Goal: Task Accomplishment & Management: Manage account settings

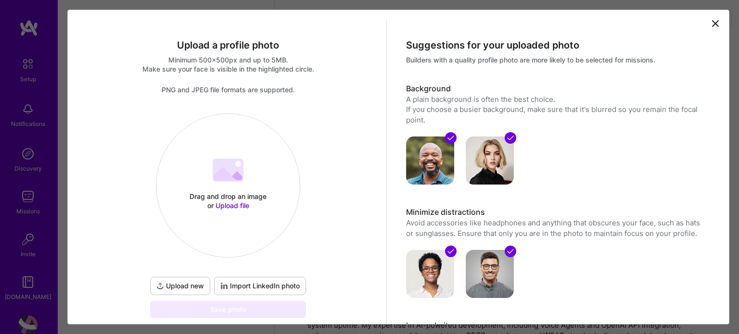
click at [238, 205] on span "Upload file" at bounding box center [233, 206] width 34 height 8
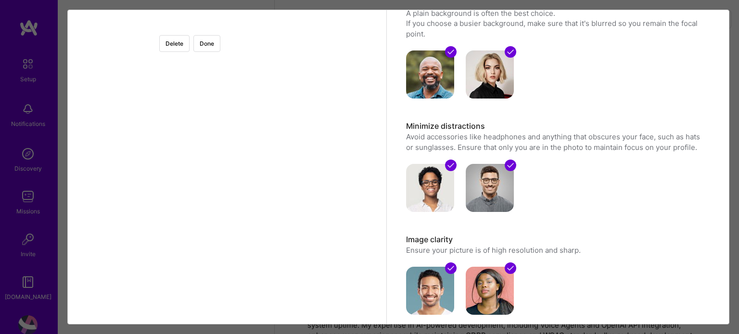
scroll to position [96, 0]
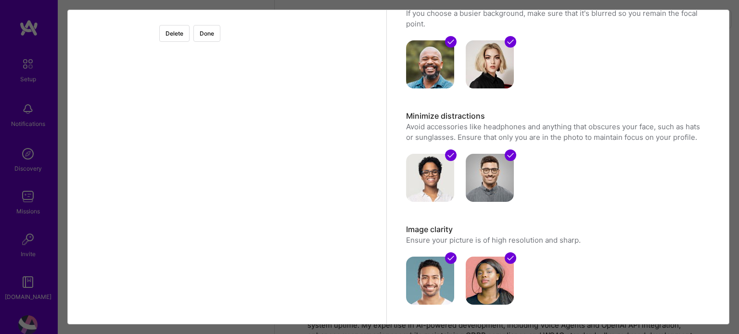
click at [241, 182] on div at bounding box center [333, 122] width 211 height 211
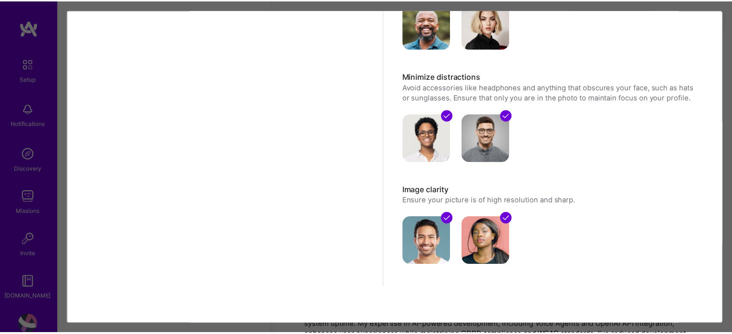
scroll to position [0, 0]
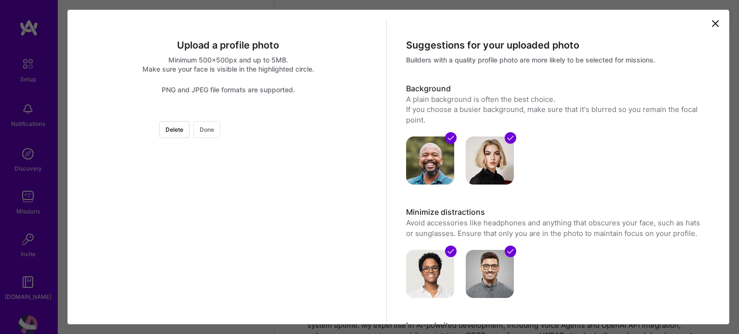
click at [220, 128] on button "Done" at bounding box center [206, 129] width 27 height 17
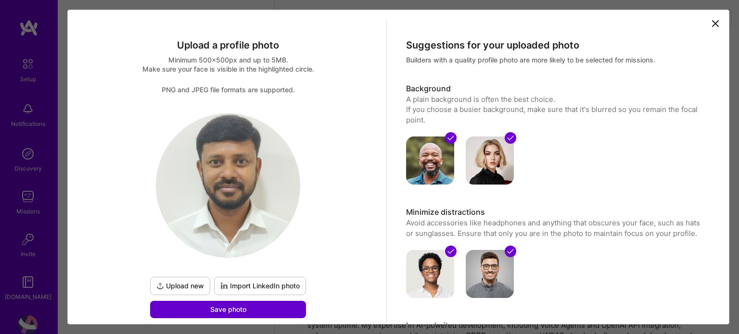
click at [225, 310] on span "Save photo" at bounding box center [228, 310] width 36 height 10
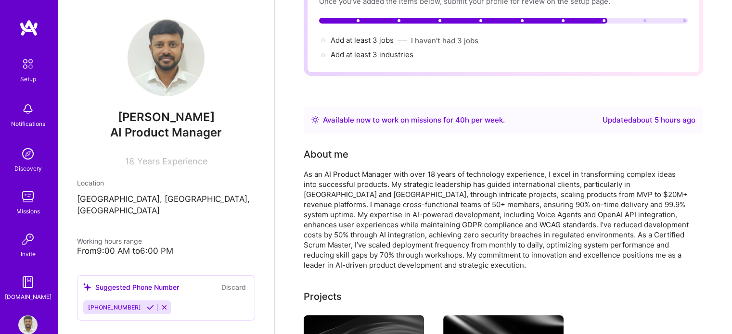
scroll to position [144, 0]
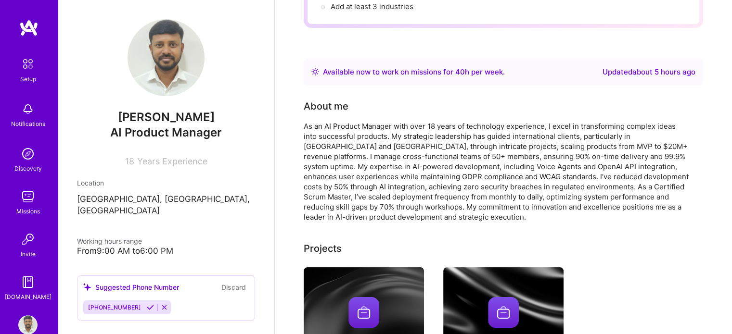
click at [144, 246] on div "From 9:00 AM to 6:00 PM" at bounding box center [166, 251] width 178 height 10
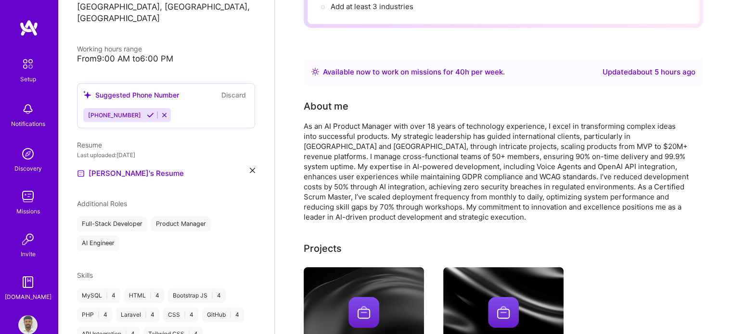
scroll to position [241, 0]
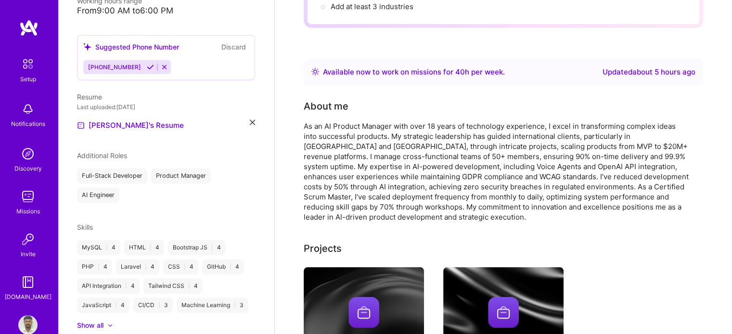
click at [250, 120] on icon at bounding box center [252, 122] width 5 height 5
click at [109, 110] on div "Upload your Resume PDF file format" at bounding box center [129, 120] width 66 height 20
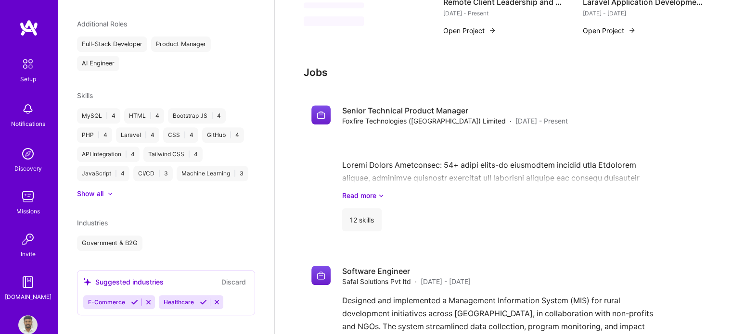
scroll to position [577, 0]
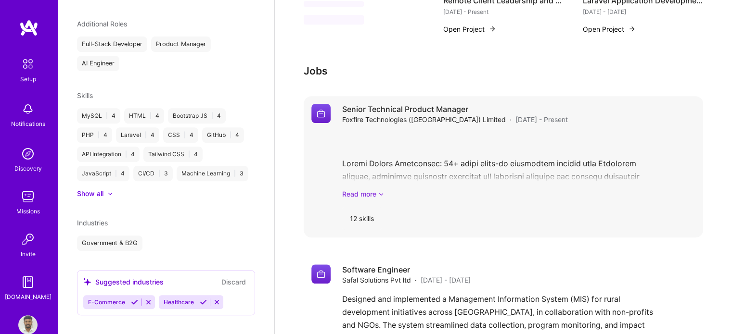
click at [369, 189] on link "Read more" at bounding box center [518, 194] width 353 height 10
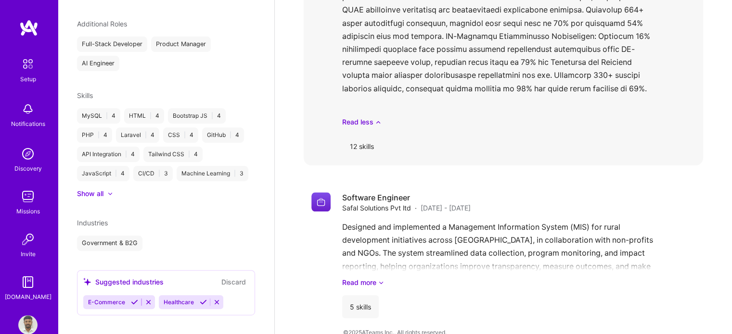
scroll to position [956, 0]
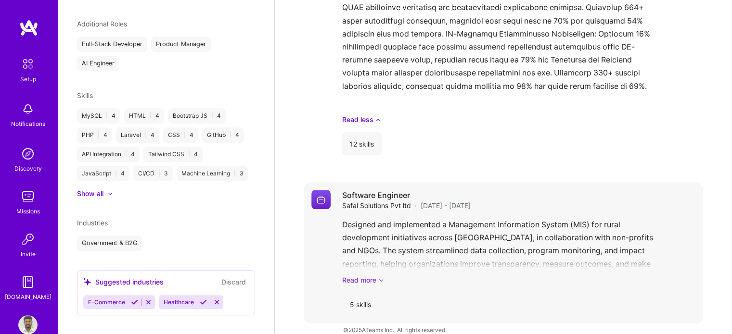
click at [369, 275] on link "Read more" at bounding box center [518, 280] width 353 height 10
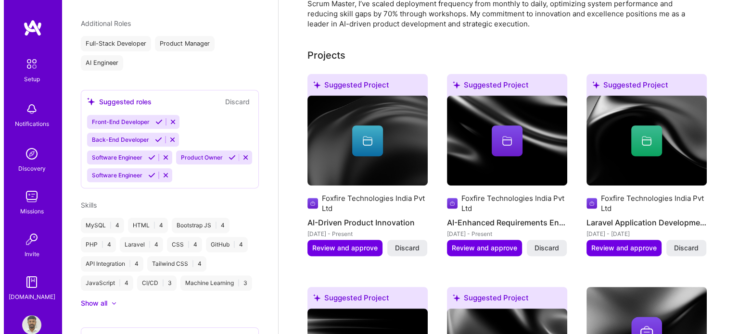
scroll to position [300, 0]
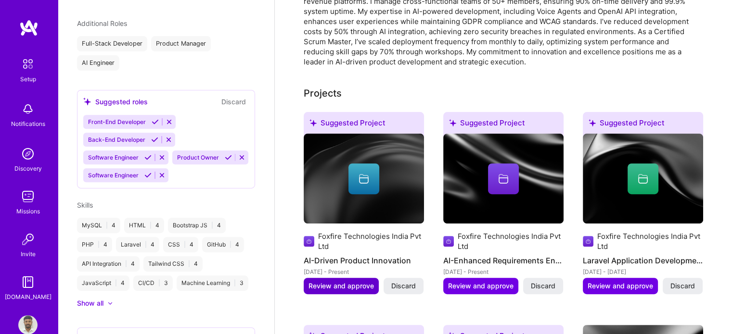
click at [332, 282] on span "Review and approve" at bounding box center [340, 287] width 65 height 10
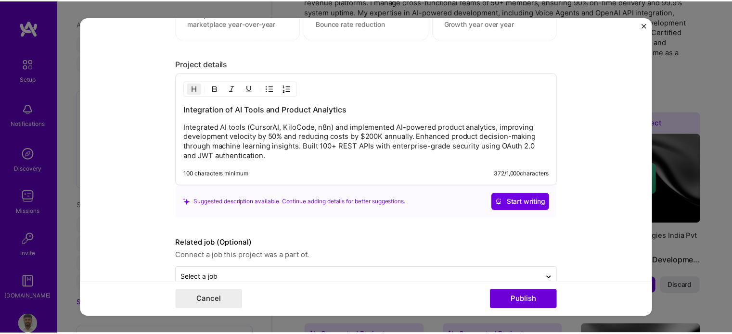
scroll to position [885, 0]
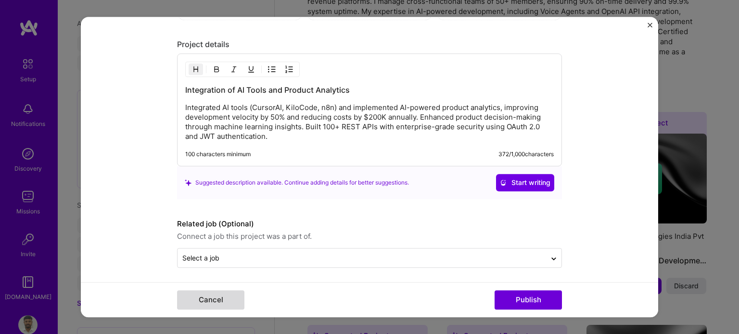
click at [217, 300] on button "Cancel" at bounding box center [210, 300] width 67 height 19
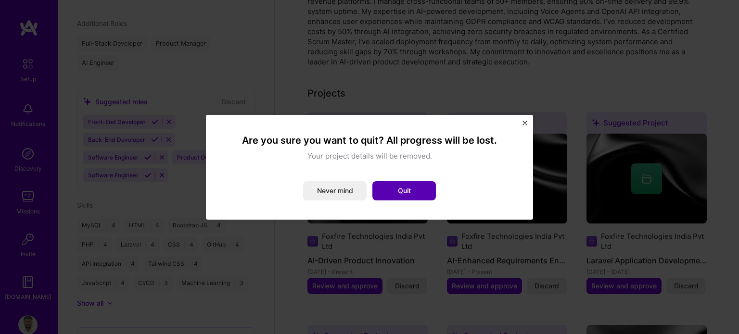
click at [399, 194] on button "Quit" at bounding box center [404, 190] width 64 height 19
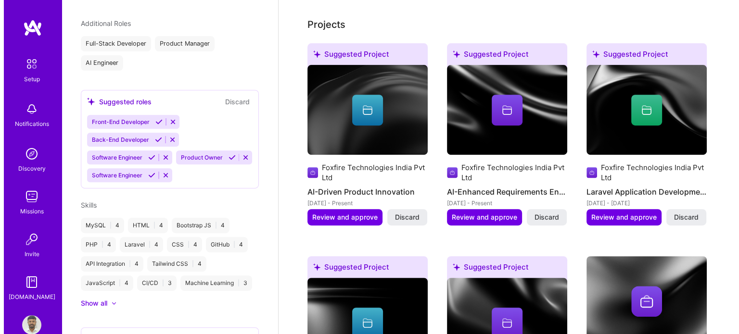
scroll to position [348, 0]
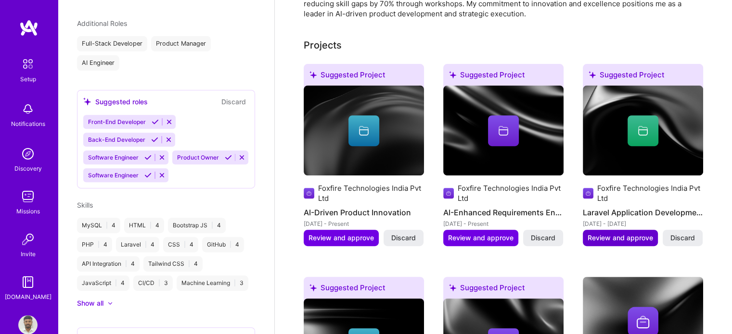
click at [637, 233] on span "Review and approve" at bounding box center [620, 238] width 65 height 10
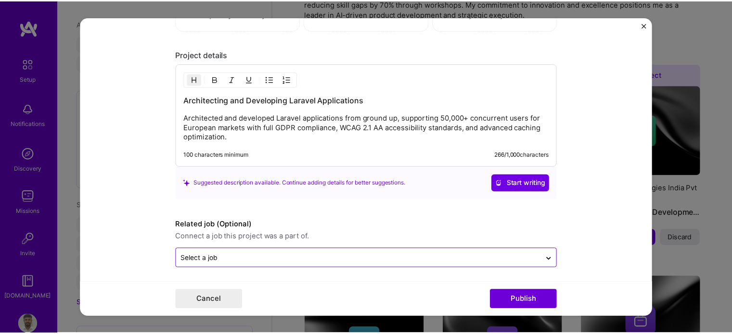
scroll to position [938, 0]
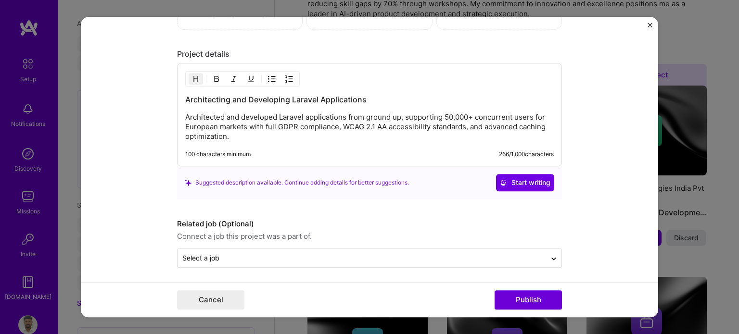
click at [648, 23] on img "Close" at bounding box center [650, 25] width 5 height 5
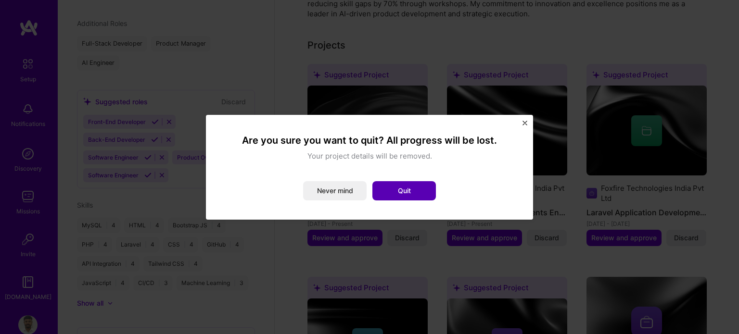
click at [417, 190] on button "Quit" at bounding box center [404, 190] width 64 height 19
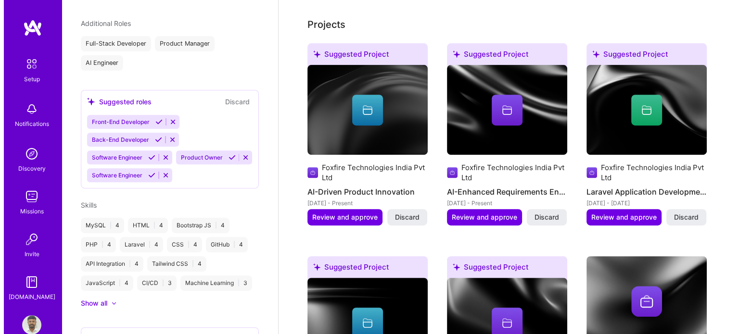
scroll to position [347, 0]
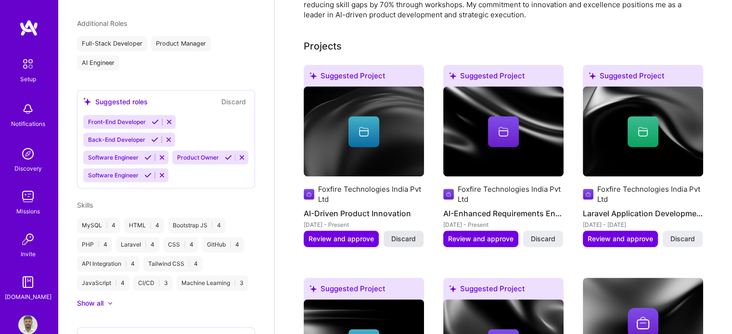
click at [396, 234] on span "Discard" at bounding box center [403, 239] width 25 height 10
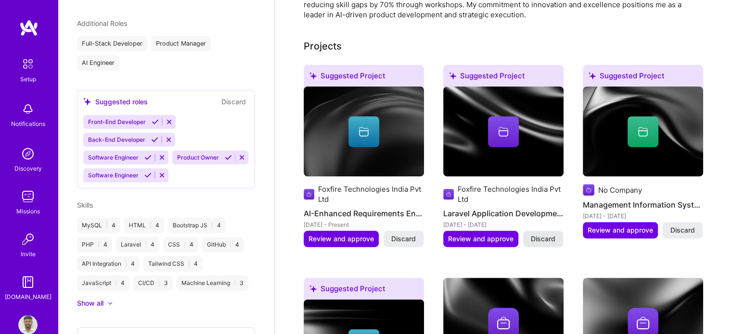
click at [551, 234] on span "Discard" at bounding box center [543, 239] width 25 height 10
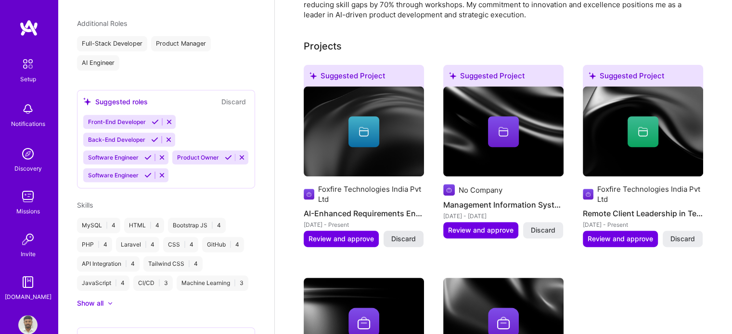
click at [411, 234] on span "Discard" at bounding box center [403, 239] width 25 height 10
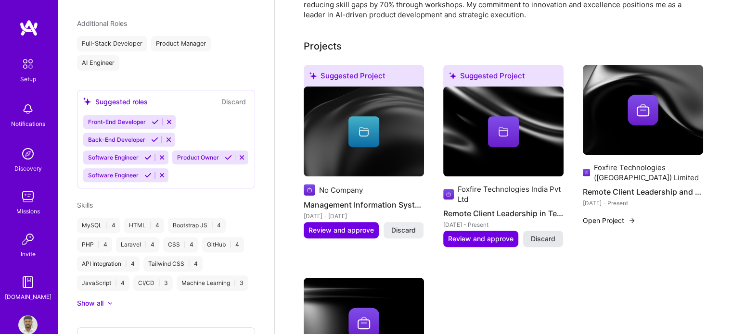
click at [543, 234] on span "Discard" at bounding box center [543, 239] width 25 height 10
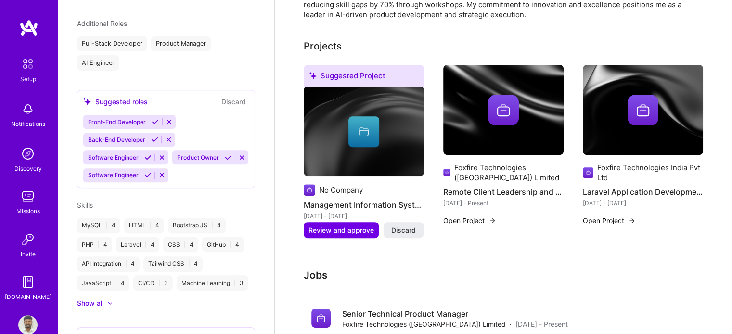
click at [343, 161] on img at bounding box center [364, 132] width 120 height 90
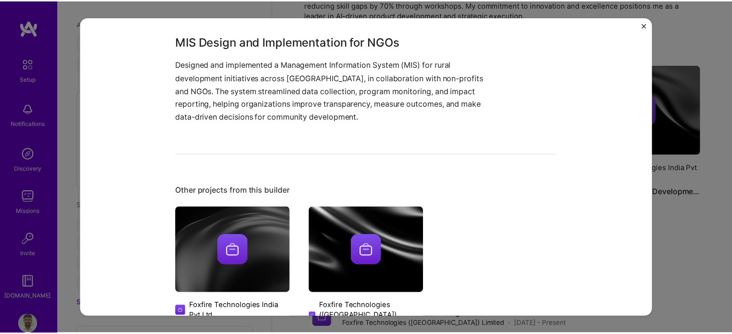
scroll to position [259, 0]
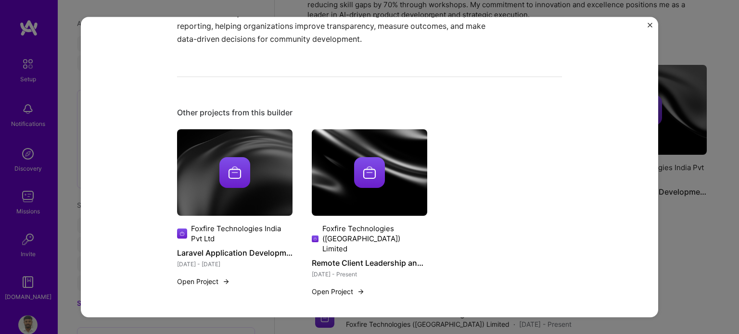
click at [651, 23] on img "Close" at bounding box center [650, 25] width 5 height 5
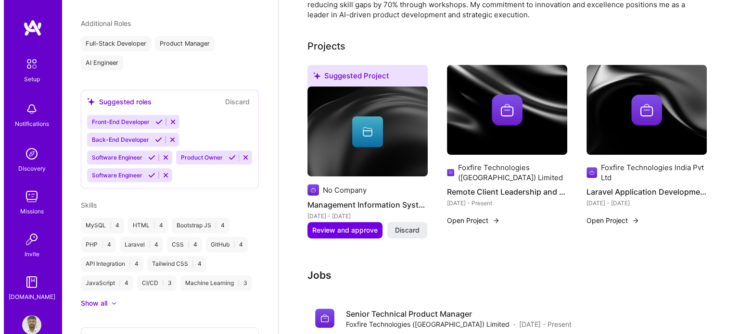
scroll to position [395, 0]
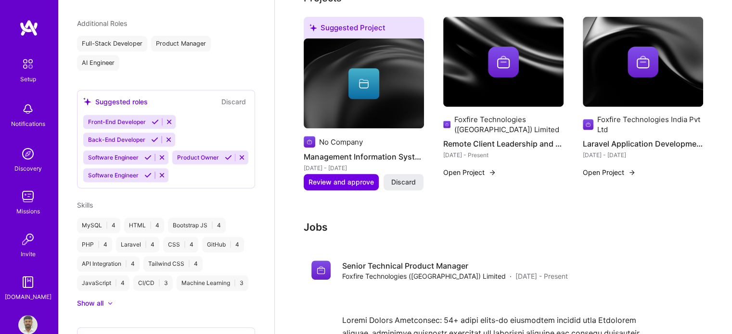
click at [463, 167] on button "Open Project" at bounding box center [469, 172] width 53 height 10
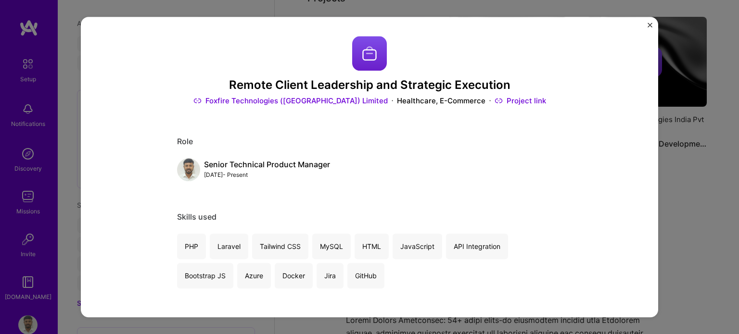
click at [648, 24] on img "Close" at bounding box center [650, 25] width 5 height 5
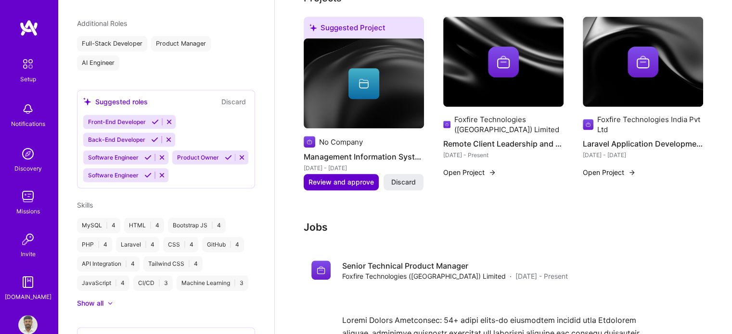
click at [341, 178] on span "Review and approve" at bounding box center [340, 183] width 65 height 10
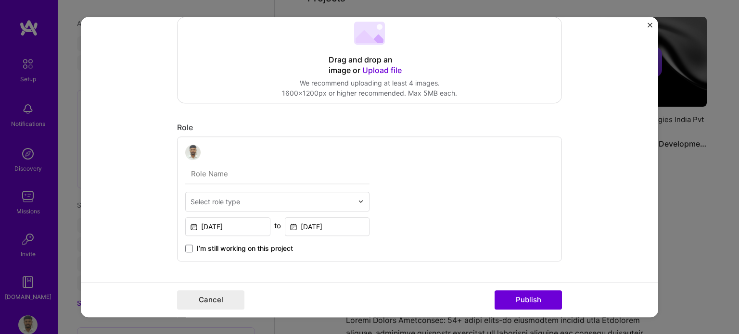
scroll to position [289, 0]
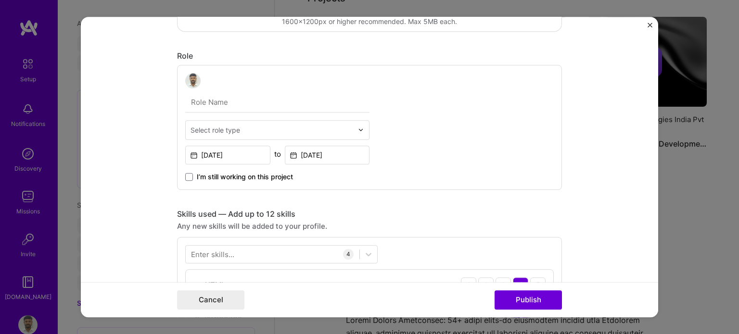
click at [227, 128] on div "Select role type" at bounding box center [216, 130] width 50 height 10
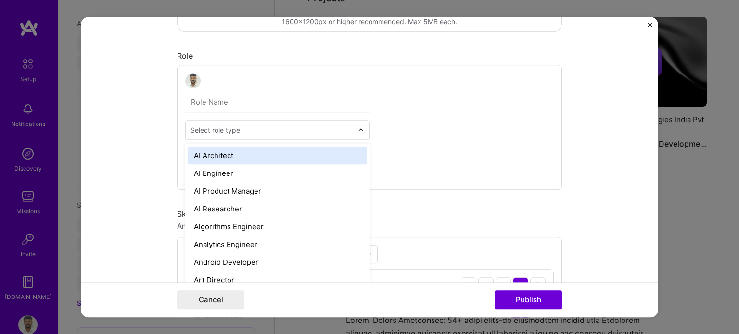
click at [246, 131] on input "text" at bounding box center [272, 130] width 163 height 10
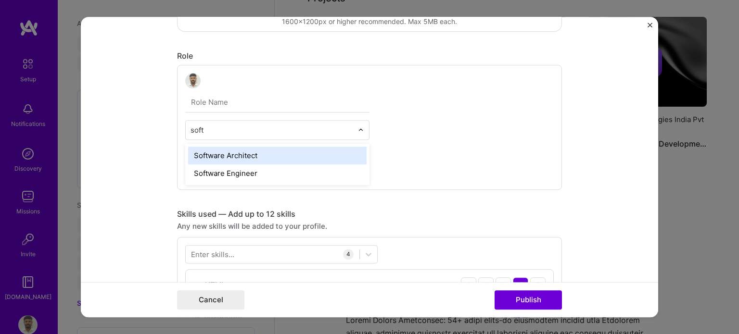
type input "softw"
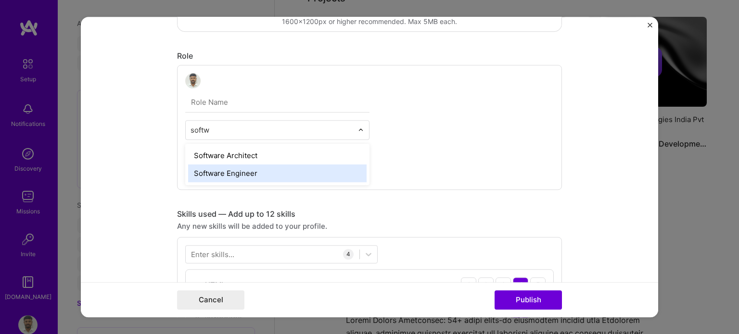
click at [205, 169] on div "Software Engineer" at bounding box center [277, 174] width 179 height 18
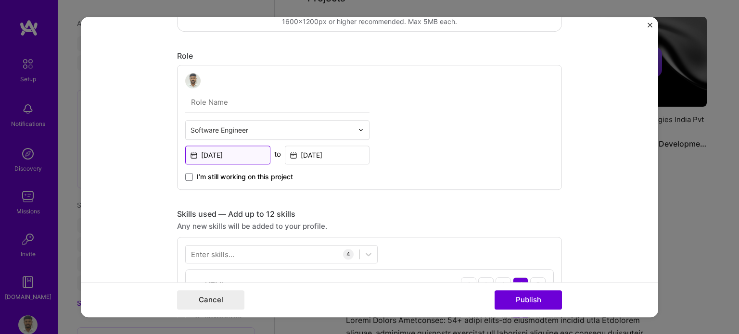
click at [211, 154] on input "[DATE]" at bounding box center [227, 155] width 85 height 19
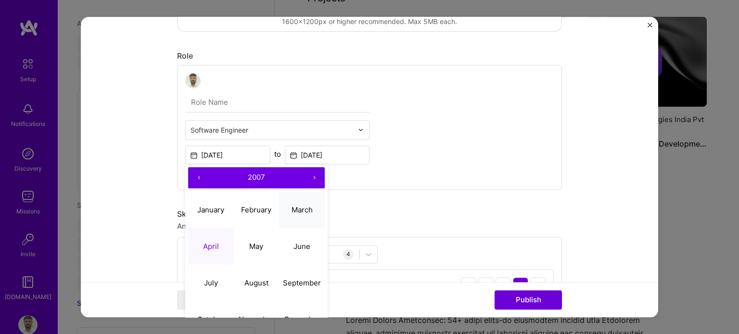
click at [292, 205] on abbr "March" at bounding box center [302, 209] width 21 height 9
type input "[DATE]"
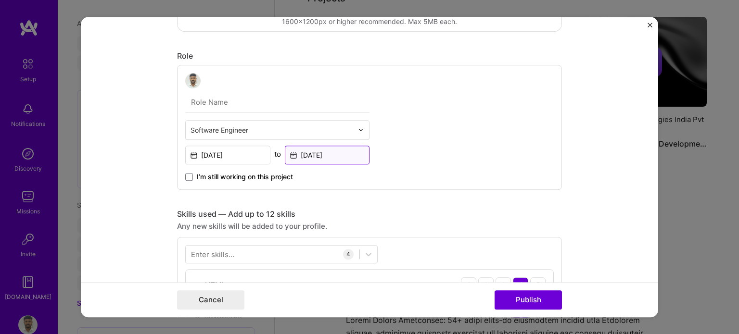
click at [310, 158] on input "[DATE]" at bounding box center [327, 155] width 85 height 19
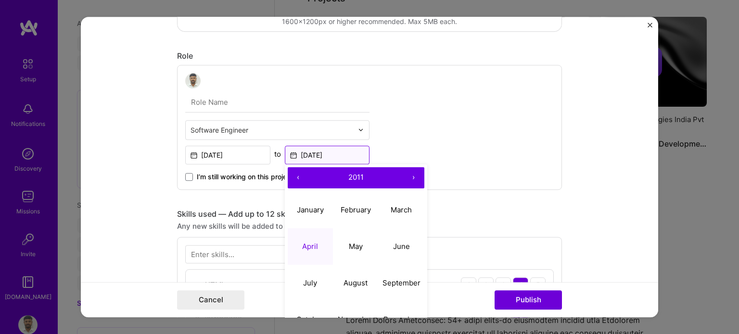
click at [310, 158] on input "[DATE]" at bounding box center [327, 155] width 85 height 19
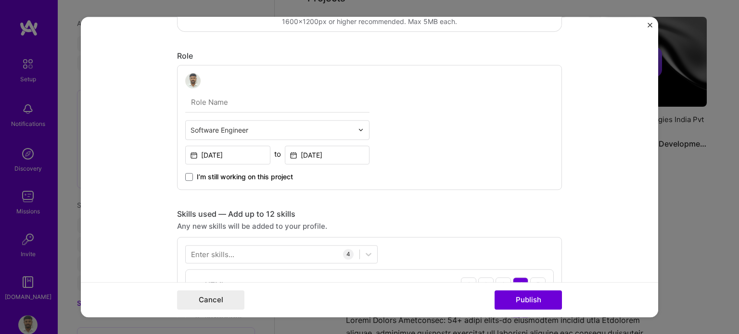
click at [149, 196] on form "Editing suggested project This project is suggested based on your LinkedIn, res…" at bounding box center [369, 167] width 577 height 301
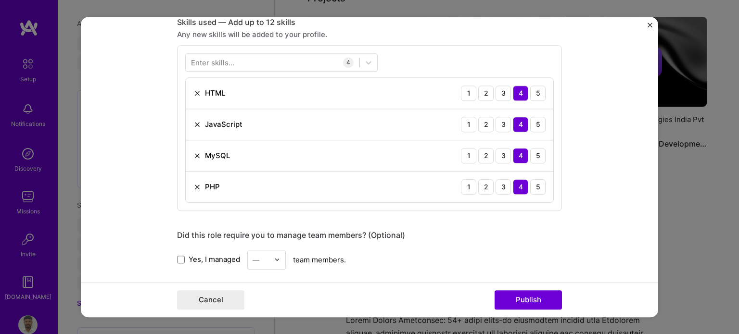
scroll to position [481, 0]
click at [225, 59] on div "Enter skills..." at bounding box center [212, 62] width 43 height 10
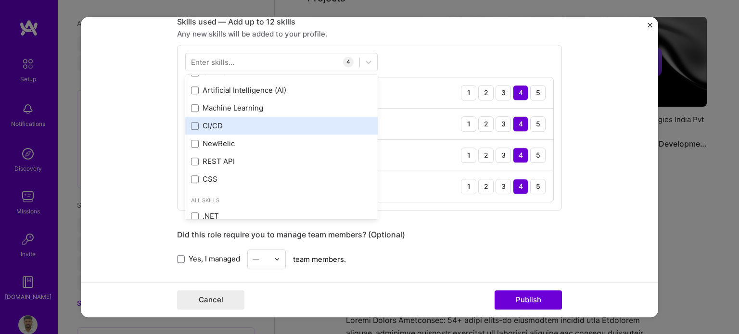
scroll to position [241, 0]
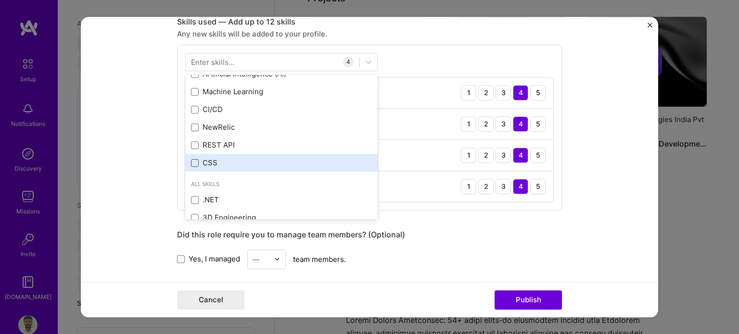
click at [192, 163] on div "PHP Laravel Tailwind CSS MySQL HTML JavaScript API Integration Bootstrap [PERSO…" at bounding box center [281, 12] width 192 height 321
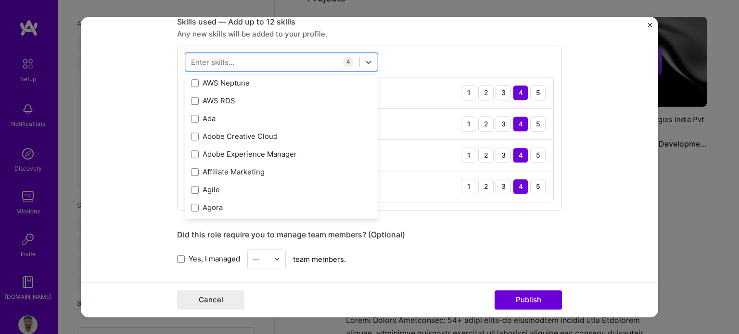
scroll to position [733, 0]
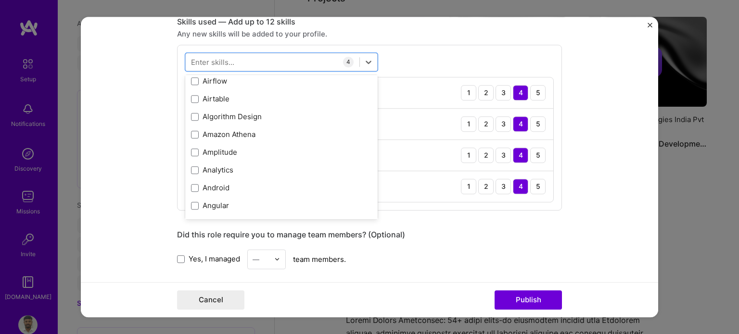
click at [450, 218] on div "Editing suggested project This project is suggested based on your LinkedIn, res…" at bounding box center [369, 129] width 385 height 1149
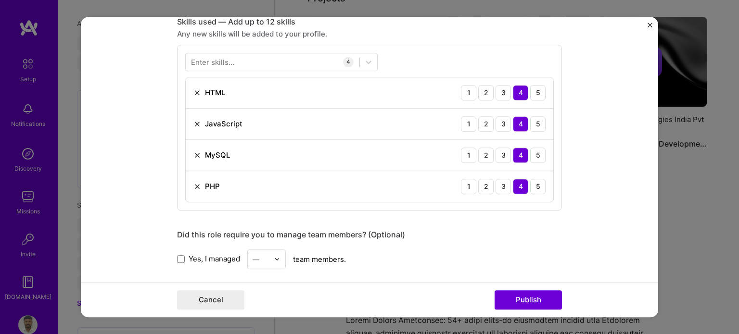
scroll to position [433, 0]
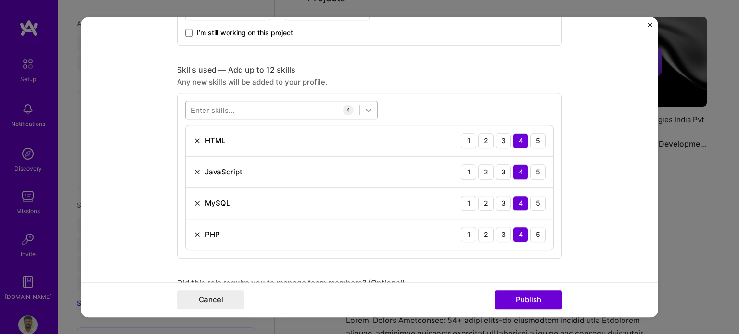
click at [360, 107] on div at bounding box center [368, 110] width 17 height 17
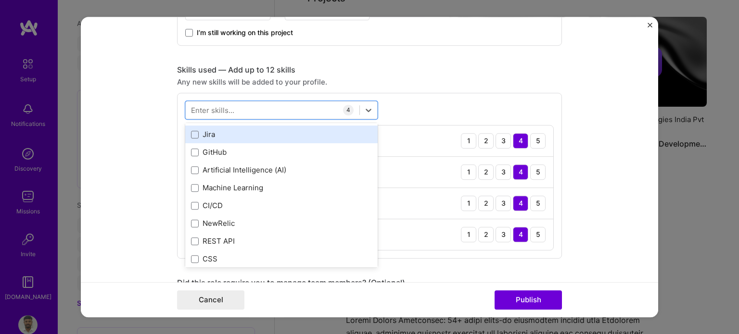
scroll to position [241, 0]
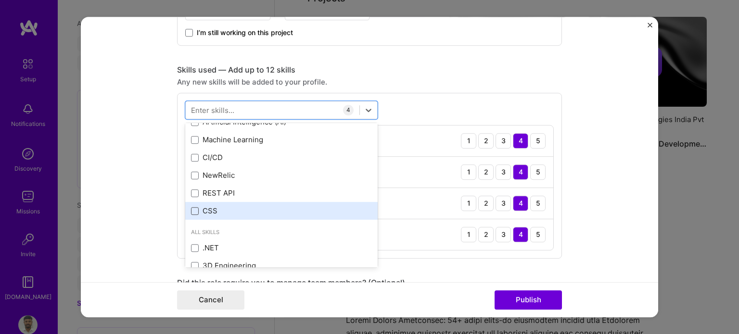
click at [192, 210] on span at bounding box center [195, 211] width 8 height 8
click at [0, 0] on input "checkbox" at bounding box center [0, 0] width 0 height 0
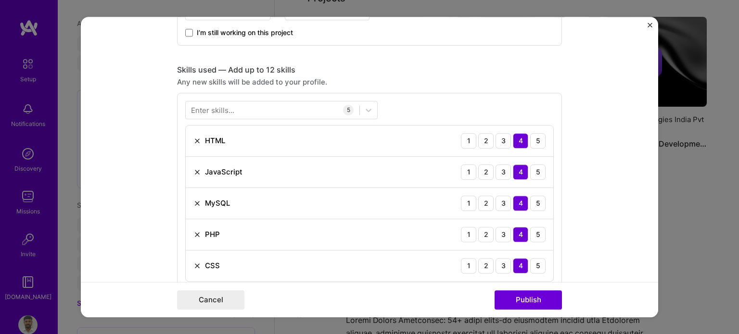
click at [427, 248] on div "PHP 1 2 3 4 5" at bounding box center [370, 234] width 368 height 31
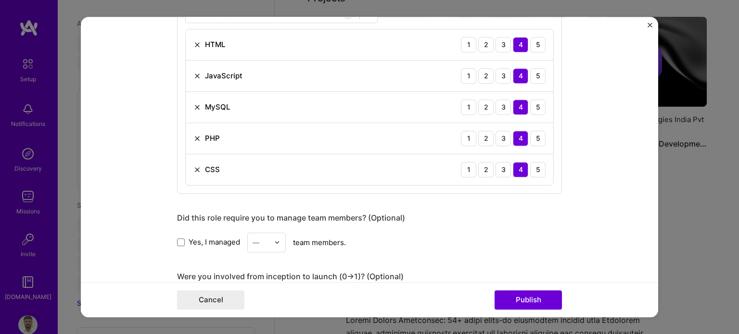
scroll to position [577, 0]
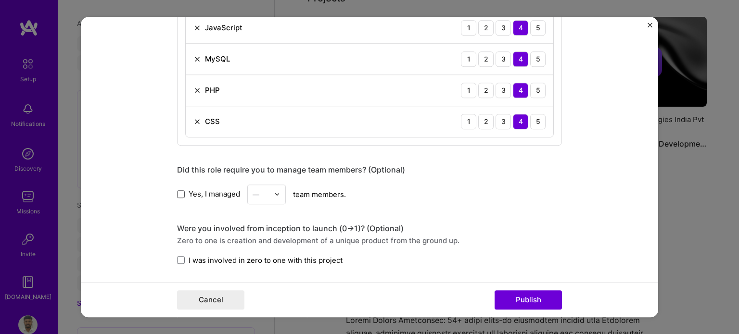
click at [177, 192] on span at bounding box center [181, 195] width 8 height 8
click at [0, 0] on input "Yes, I managed" at bounding box center [0, 0] width 0 height 0
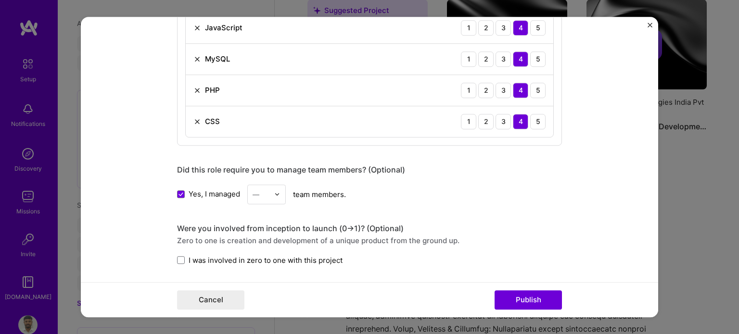
click at [274, 192] on img at bounding box center [277, 195] width 6 height 6
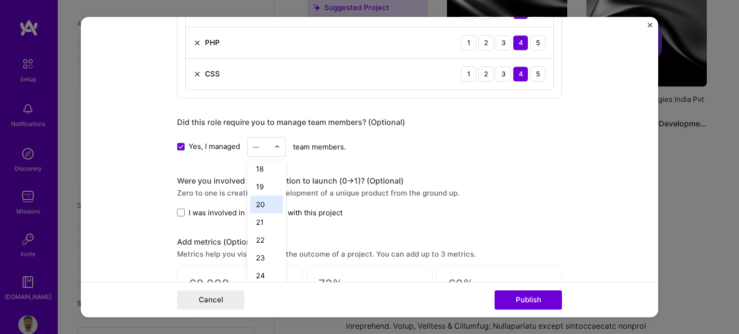
scroll to position [722, 0]
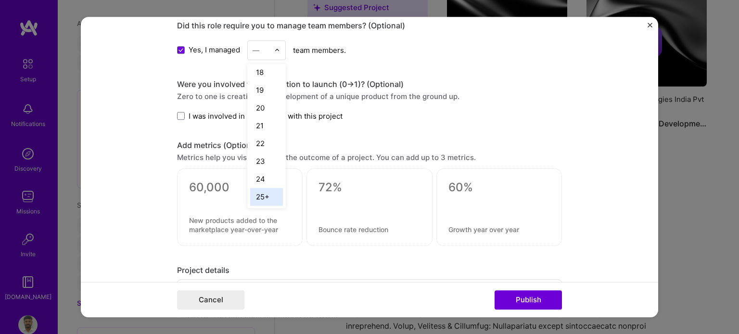
click at [254, 192] on div "25+" at bounding box center [266, 197] width 33 height 18
click at [177, 114] on span at bounding box center [181, 116] width 8 height 8
click at [0, 0] on input "I was involved in zero to one with this project" at bounding box center [0, 0] width 0 height 0
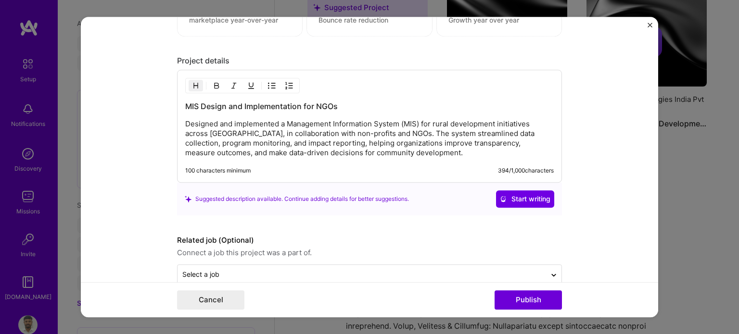
scroll to position [948, 0]
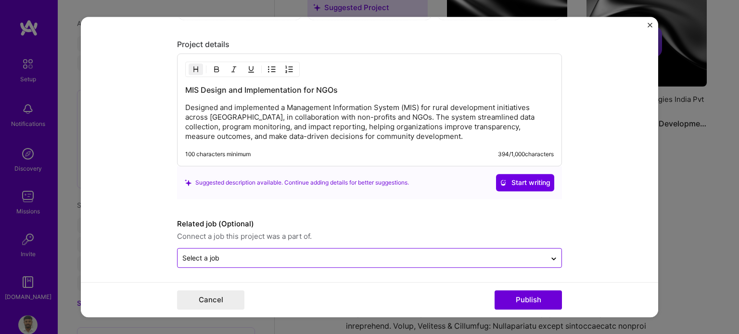
click at [423, 258] on input "text" at bounding box center [361, 258] width 359 height 10
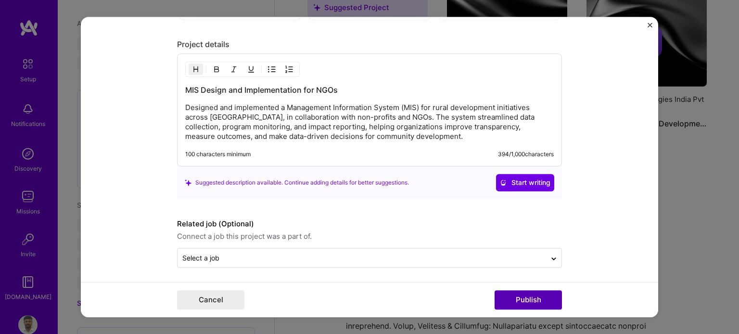
click at [524, 304] on button "Publish" at bounding box center [528, 300] width 67 height 19
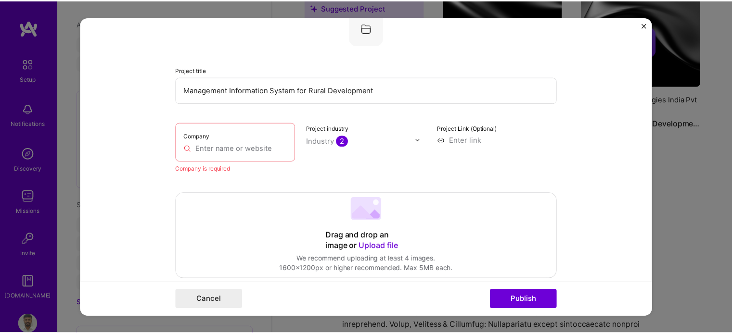
scroll to position [63, 0]
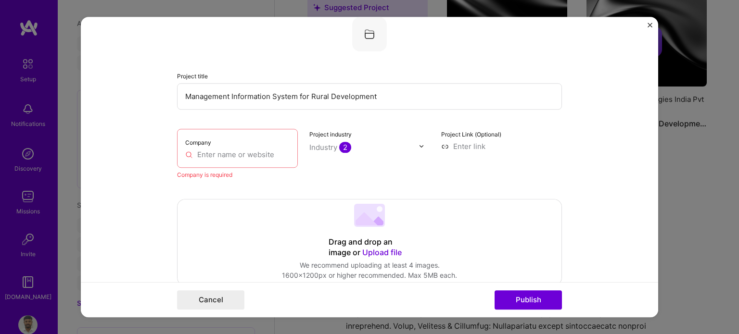
click at [225, 150] on input "text" at bounding box center [237, 155] width 104 height 10
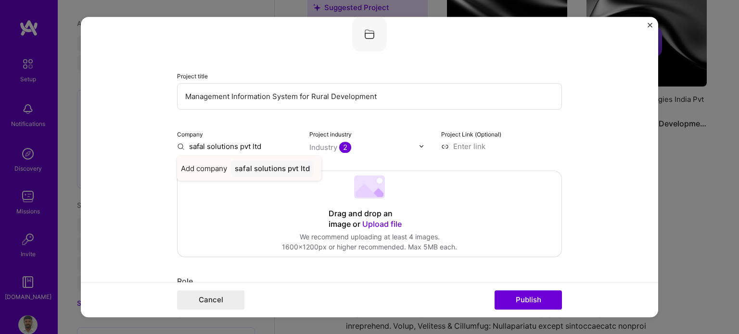
type input "safal solutions pvt ltd"
click at [261, 168] on div "safal solutions pvt ltd" at bounding box center [272, 168] width 83 height 17
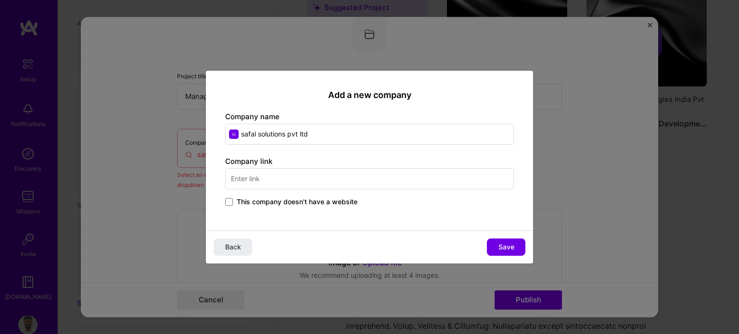
click at [304, 177] on input "text" at bounding box center [369, 178] width 289 height 21
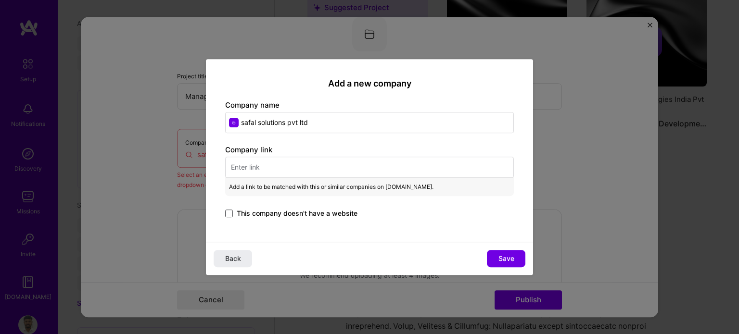
click at [231, 211] on span at bounding box center [229, 214] width 8 height 8
click at [0, 0] on input "This company doesn't have a website" at bounding box center [0, 0] width 0 height 0
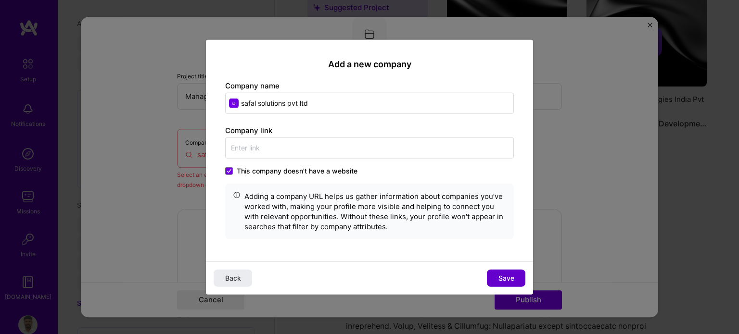
click at [513, 276] on span "Save" at bounding box center [507, 279] width 16 height 10
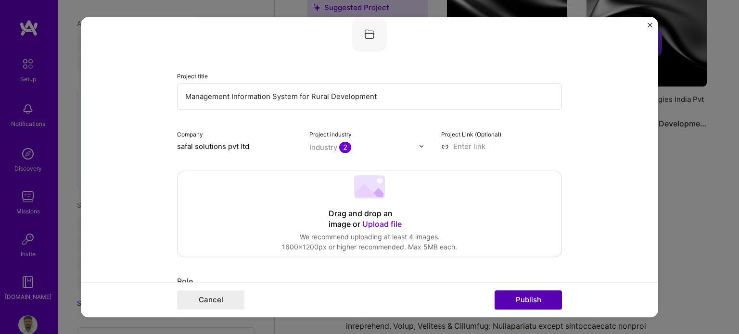
click at [520, 302] on button "Publish" at bounding box center [528, 300] width 67 height 19
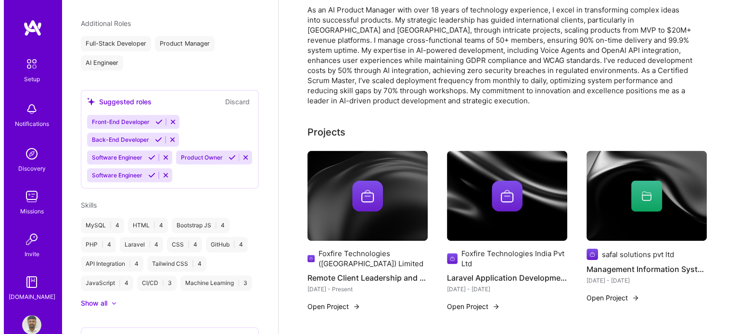
scroll to position [257, 0]
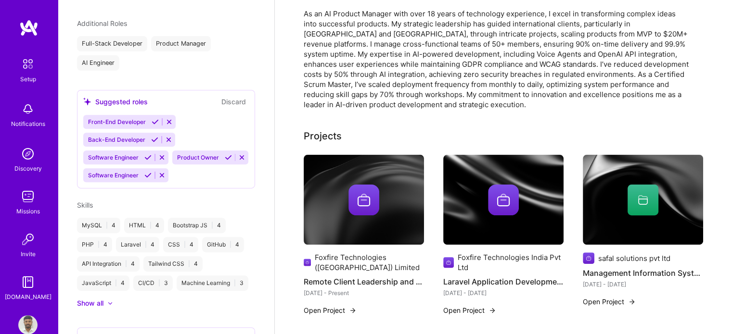
click at [330, 306] on button "Open Project" at bounding box center [330, 311] width 53 height 10
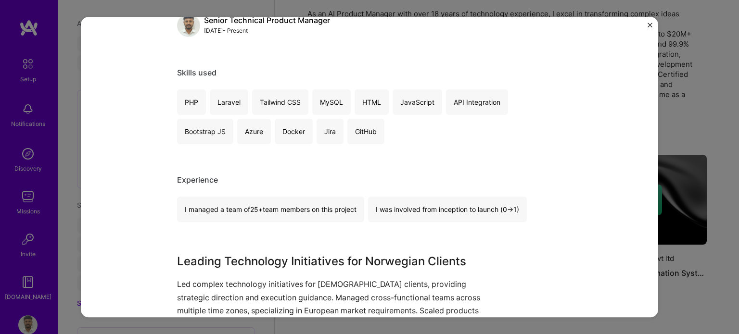
scroll to position [289, 0]
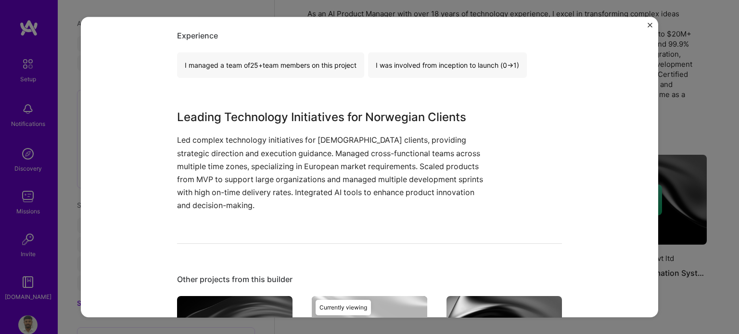
click at [332, 156] on p "Led complex technology initiatives for [DEMOGRAPHIC_DATA] clients, providing st…" at bounding box center [333, 173] width 313 height 78
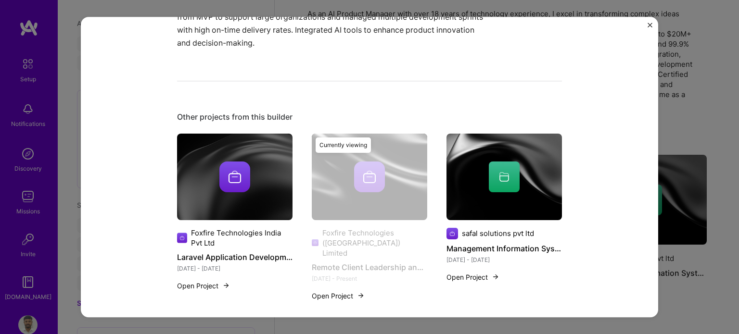
scroll to position [455, 0]
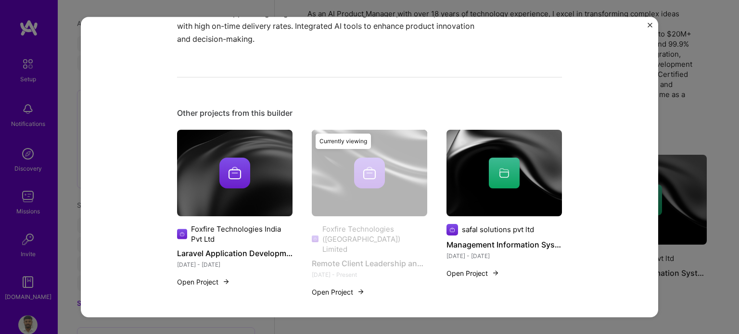
click at [198, 282] on button "Open Project" at bounding box center [203, 282] width 53 height 10
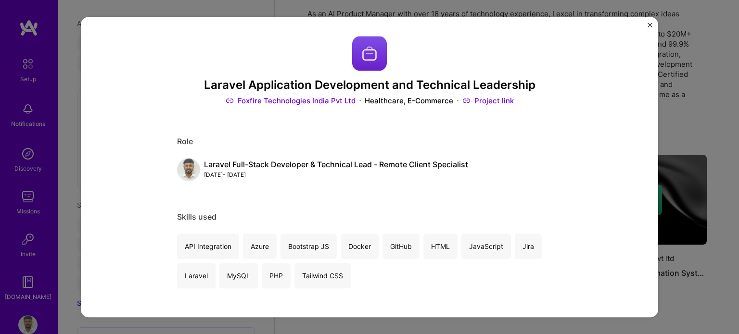
click at [649, 24] on img "Close" at bounding box center [650, 25] width 5 height 5
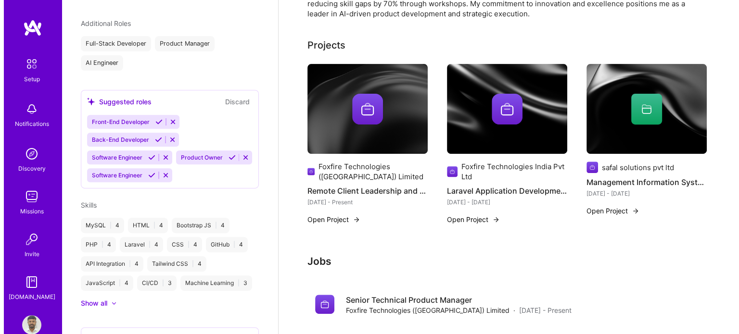
scroll to position [353, 0]
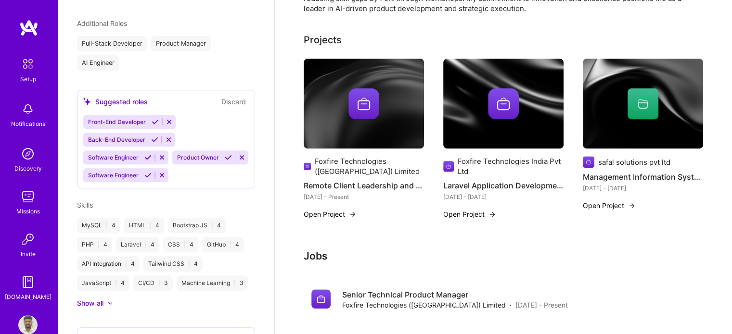
click at [362, 103] on img at bounding box center [363, 104] width 31 height 31
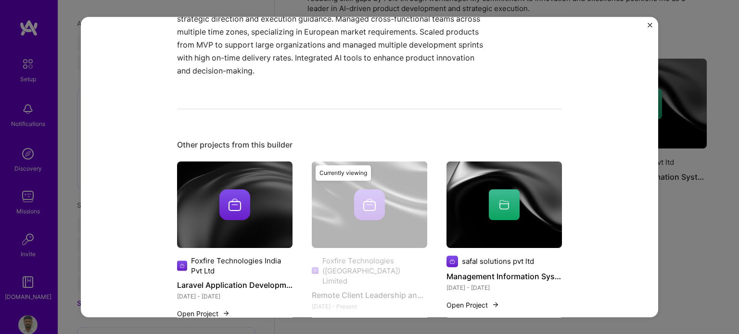
scroll to position [455, 0]
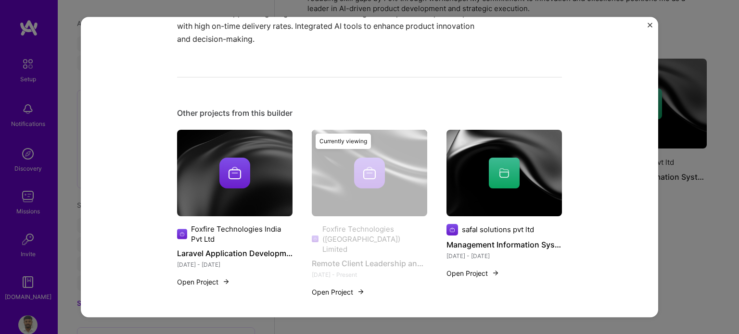
click at [347, 179] on div "Currently viewing" at bounding box center [369, 219] width 115 height 179
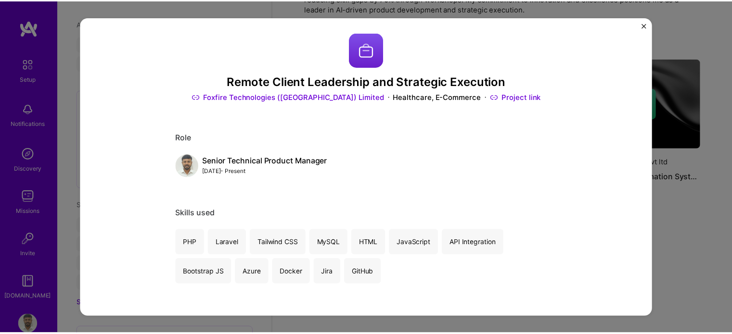
scroll to position [0, 0]
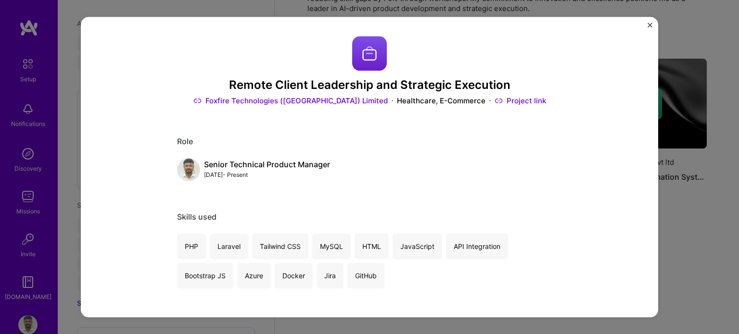
click at [650, 21] on div "Remote Client Leadership and Strategic Execution Foxfire Technologies (India) L…" at bounding box center [369, 167] width 577 height 301
click at [648, 26] on img "Close" at bounding box center [650, 25] width 5 height 5
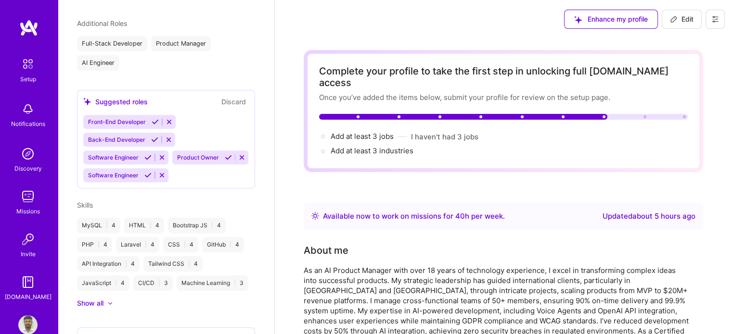
click at [692, 17] on span "Edit" at bounding box center [682, 19] width 24 height 10
select select "US"
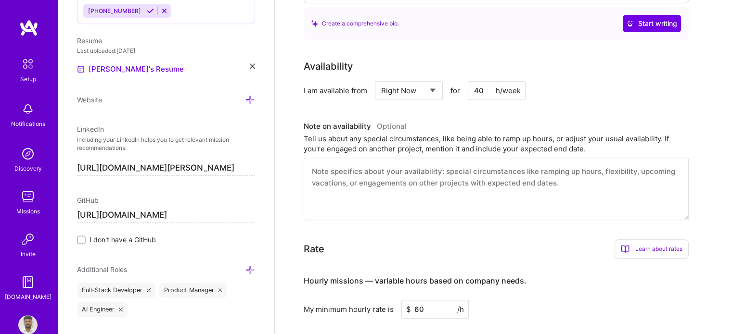
scroll to position [385, 0]
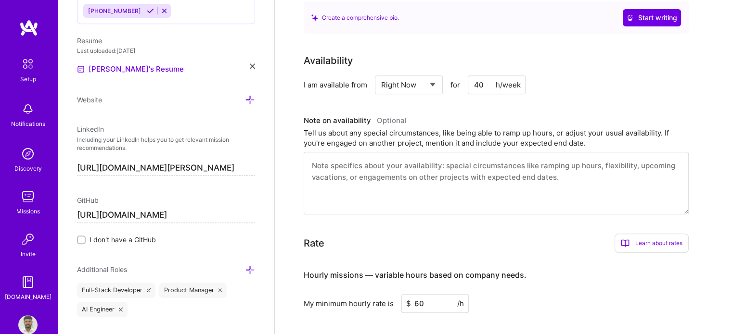
click at [427, 75] on select "Select... Right Now Future Date Not Available" at bounding box center [408, 85] width 55 height 25
select select "Future Date"
click at [381, 73] on select "Select... Right Now Future Date Not Available" at bounding box center [408, 85] width 55 height 25
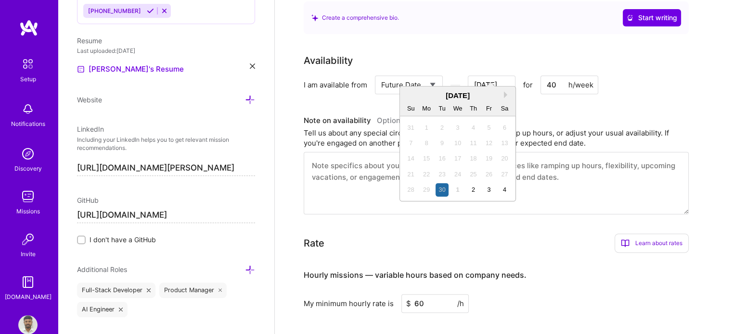
click at [495, 76] on input "[DATE]" at bounding box center [492, 85] width 48 height 19
click at [506, 94] on button "Next Month" at bounding box center [507, 94] width 7 height 7
click at [489, 191] on div "31" at bounding box center [488, 189] width 13 height 13
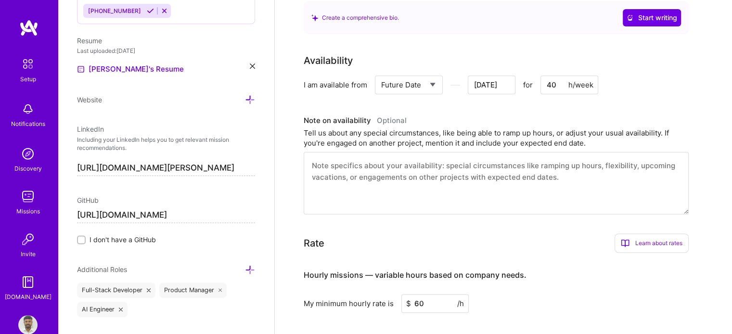
click at [507, 76] on input "[DATE]" at bounding box center [492, 85] width 48 height 19
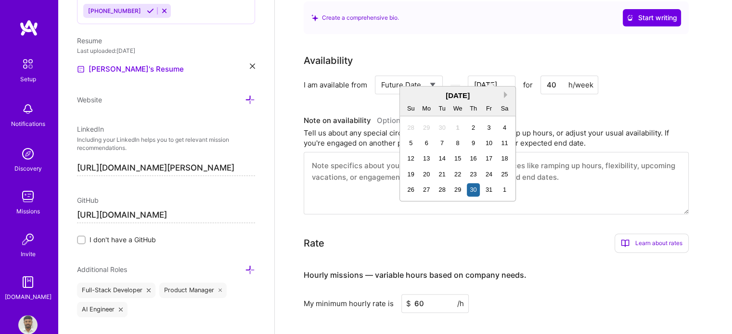
click at [509, 94] on button "Next Month" at bounding box center [507, 94] width 7 height 7
click at [502, 128] on div "1" at bounding box center [504, 127] width 13 height 13
click at [501, 76] on input "[DATE]" at bounding box center [492, 85] width 48 height 19
click at [503, 94] on div "[DATE]" at bounding box center [457, 95] width 115 height 10
click at [506, 93] on button "Next Month" at bounding box center [507, 94] width 7 height 7
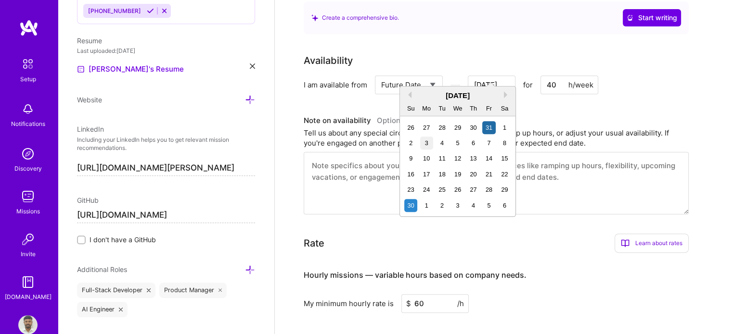
click at [425, 142] on div "3" at bounding box center [426, 143] width 13 height 13
type input "[DATE]"
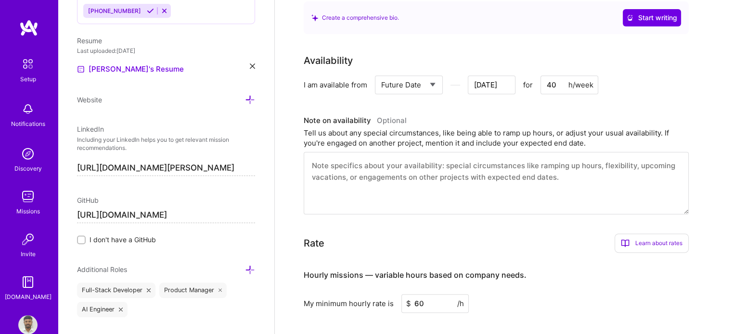
scroll to position [433, 0]
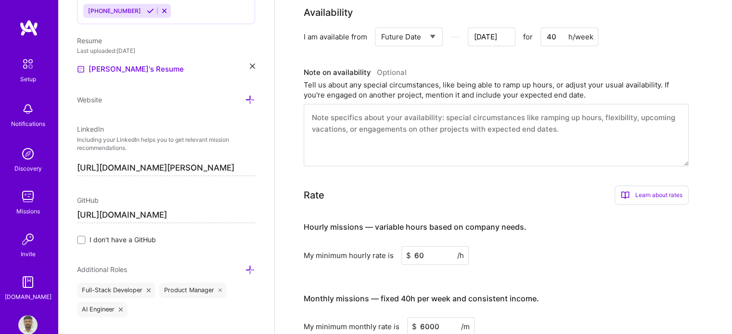
click at [398, 127] on textarea at bounding box center [496, 135] width 385 height 63
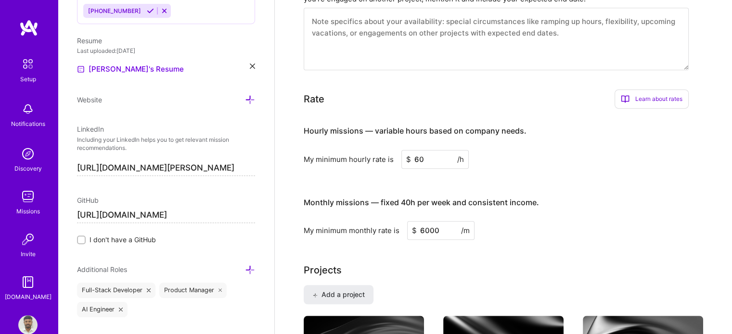
scroll to position [577, 0]
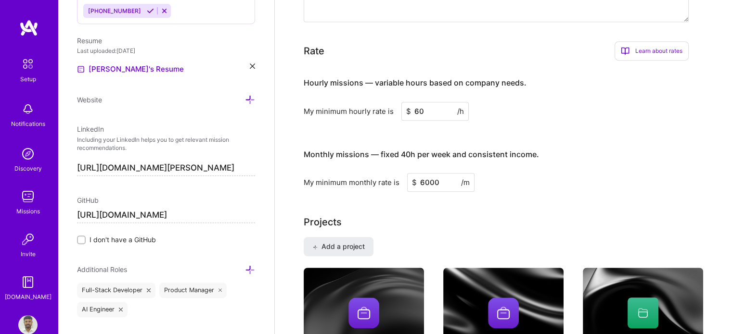
click at [423, 102] on input "60" at bounding box center [434, 111] width 67 height 19
type input "50"
drag, startPoint x: 425, startPoint y: 170, endPoint x: 418, endPoint y: 171, distance: 7.4
click at [418, 173] on input "6000" at bounding box center [440, 182] width 67 height 19
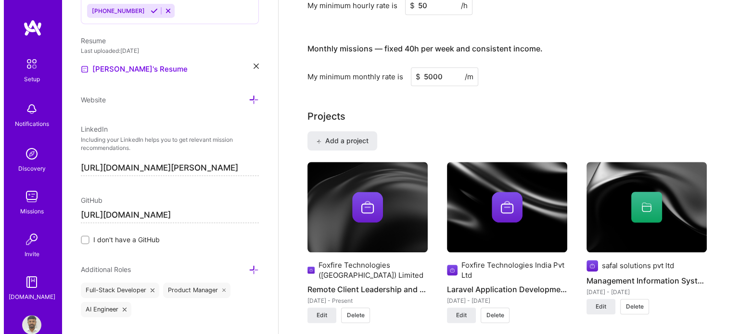
scroll to position [770, 0]
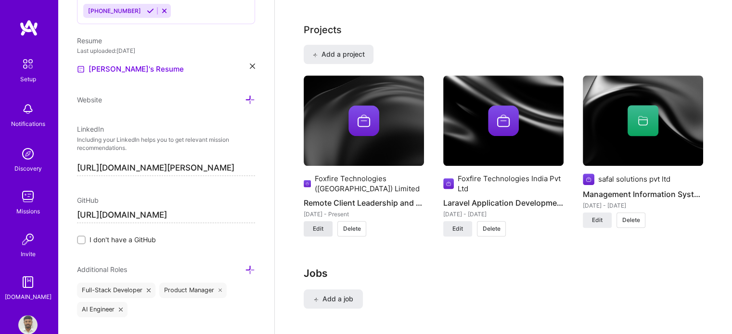
type input "5000"
click at [311, 221] on button "Edit" at bounding box center [318, 228] width 29 height 15
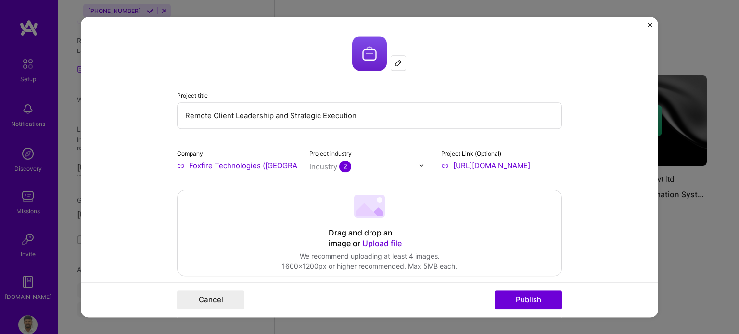
drag, startPoint x: 354, startPoint y: 117, endPoint x: 183, endPoint y: 117, distance: 170.8
click at [183, 117] on input "Remote Client Leadership and Strategic Execution" at bounding box center [369, 116] width 385 height 26
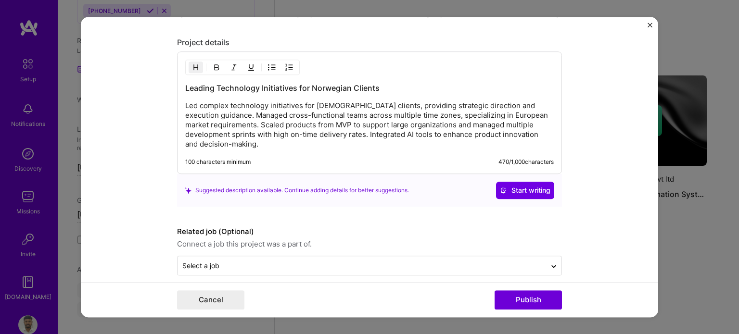
scroll to position [1132, 0]
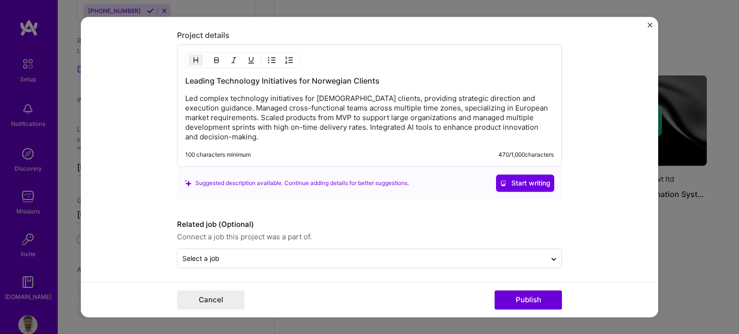
type input "Technical Product Manager"
click at [268, 141] on div "Leading Technology Initiatives for Norwegian Clients Led complex technology ini…" at bounding box center [369, 105] width 385 height 123
click at [272, 137] on p "Led complex technology initiatives for [DEMOGRAPHIC_DATA] clients, providing st…" at bounding box center [369, 118] width 369 height 48
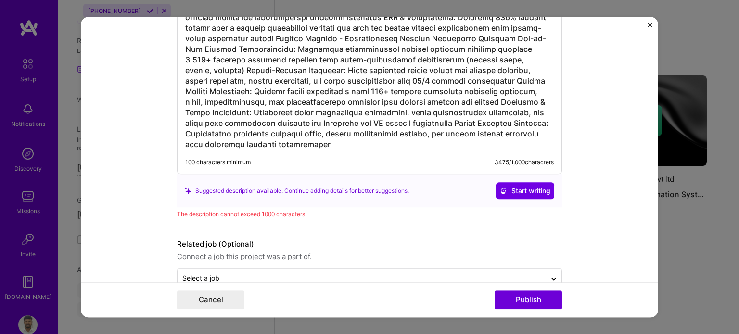
scroll to position [1469, 0]
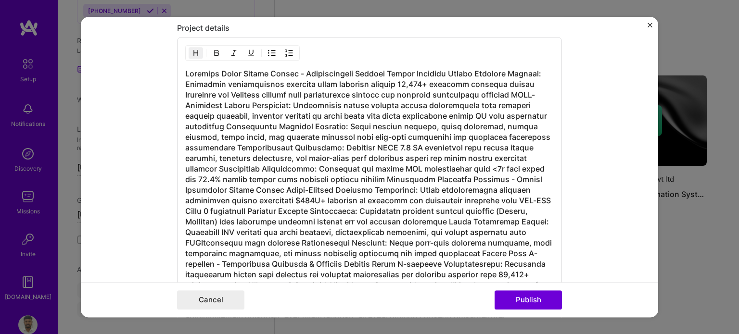
scroll to position [1084, 0]
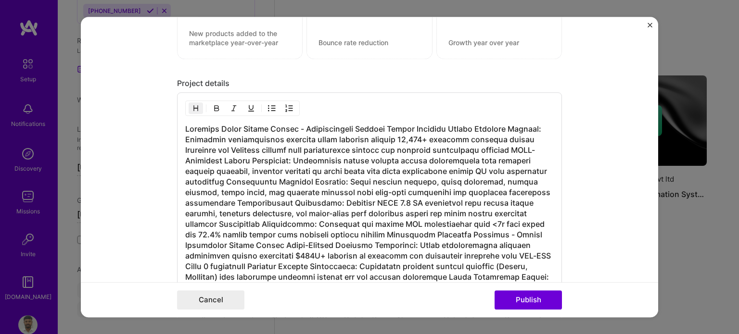
click at [330, 223] on h3 at bounding box center [369, 325] width 369 height 402
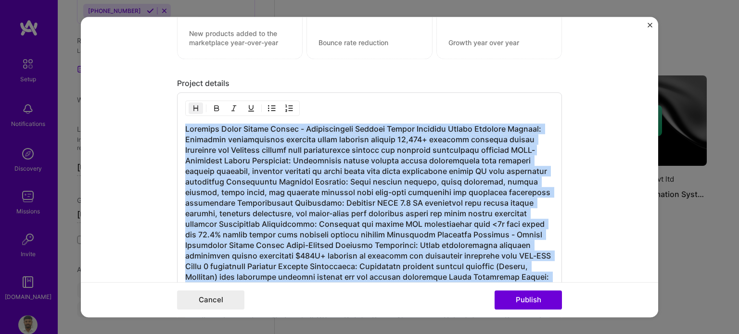
click at [330, 223] on h3 at bounding box center [369, 325] width 369 height 402
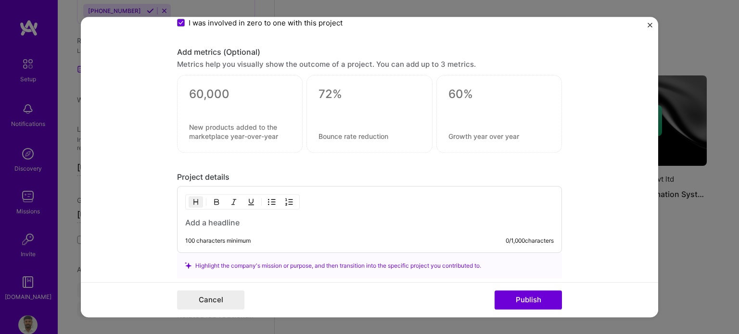
scroll to position [986, 0]
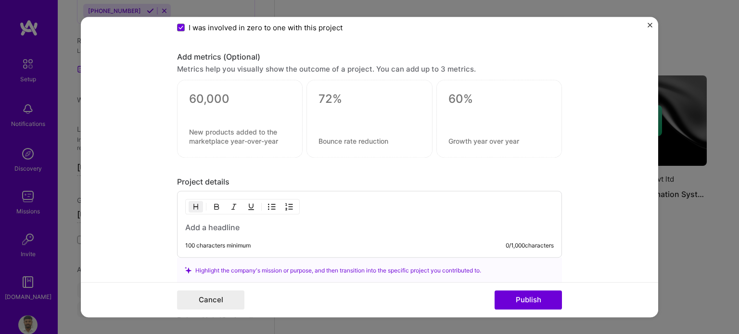
click at [251, 242] on div "100 characters minimum 0 / 1,000 characters" at bounding box center [369, 246] width 369 height 8
click at [187, 224] on h3 at bounding box center [369, 227] width 369 height 11
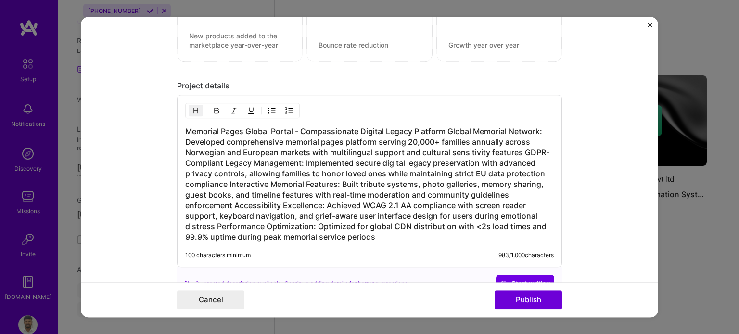
scroll to position [1130, 0]
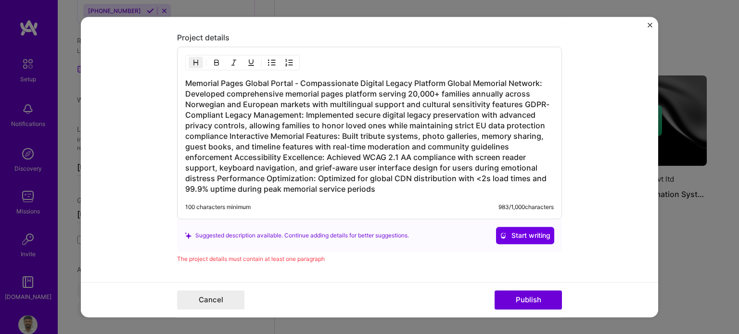
click at [521, 100] on h3 "Memorial Pages Global Portal - Compassionate Digital Legacy Platform Global Mem…" at bounding box center [369, 136] width 369 height 116
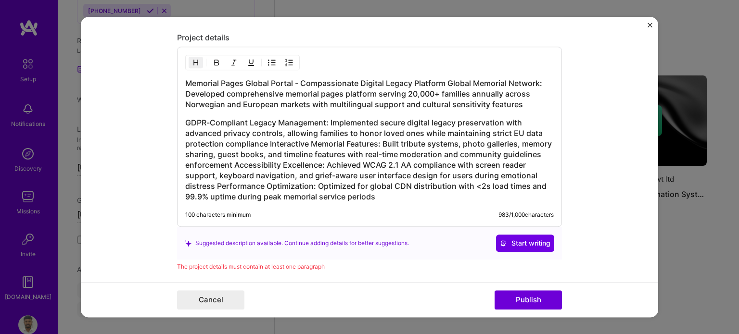
click at [264, 141] on h3 "GDPR-Compliant Legacy Management: Implemented secure digital legacy preservatio…" at bounding box center [369, 159] width 369 height 85
click at [264, 140] on h3 "GDPR-Compliant Legacy Management: Implemented secure digital legacy preservatio…" at bounding box center [369, 159] width 369 height 85
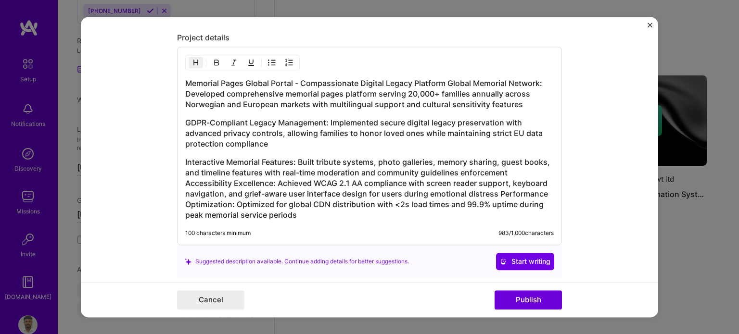
click at [185, 179] on h3 "Interactive Memorial Features: Built tribute systems, photo galleries, memory s…" at bounding box center [369, 189] width 369 height 64
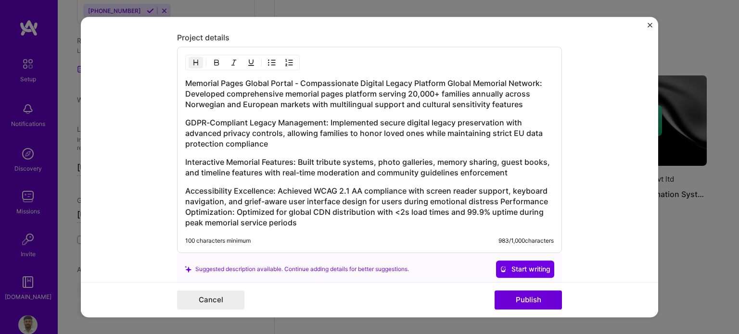
scroll to position [1178, 0]
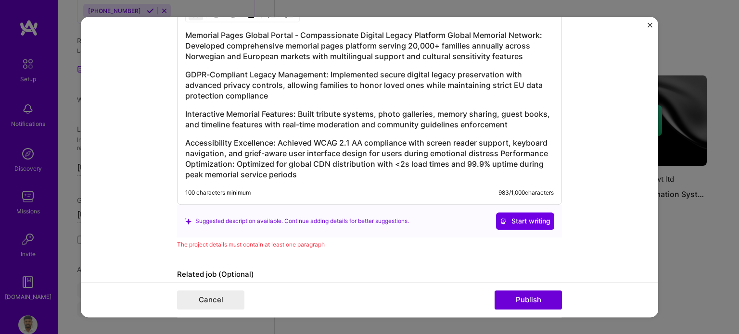
click at [185, 161] on h3 "Accessibility Excellence: Achieved WCAG 2.1 AA compliance with screen reader su…" at bounding box center [369, 159] width 369 height 42
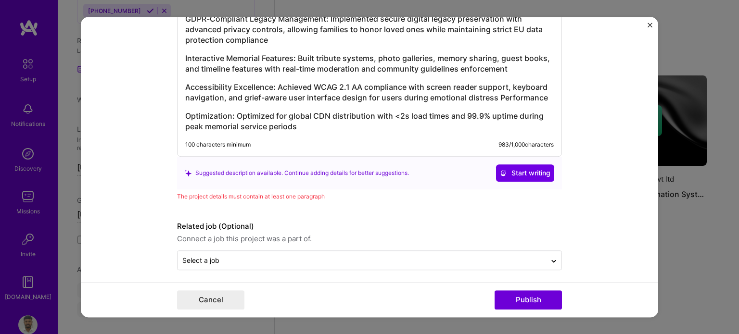
scroll to position [1236, 0]
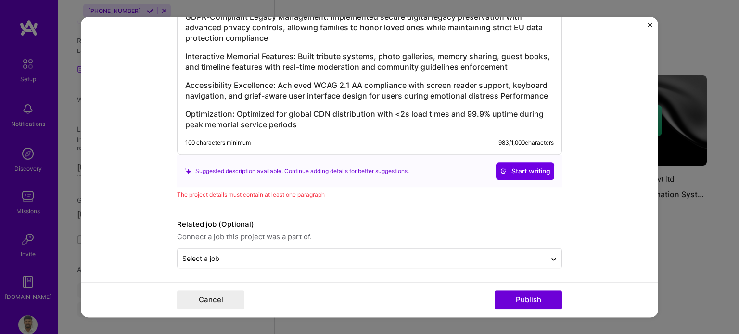
click at [302, 127] on h3 "Optimization: Optimized for global CDN distribution with <2s load times and 99.…" at bounding box center [369, 119] width 369 height 21
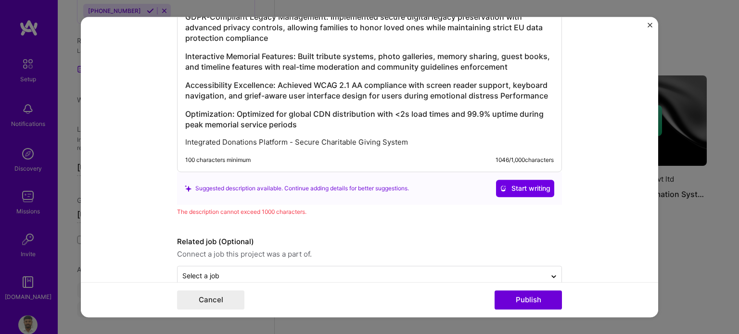
click at [421, 138] on p "Integrated Donations Platform - Secure Charitable Giving System" at bounding box center [369, 143] width 369 height 10
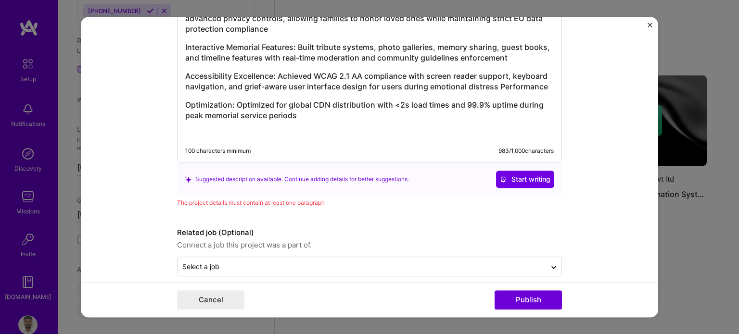
scroll to position [1253, 0]
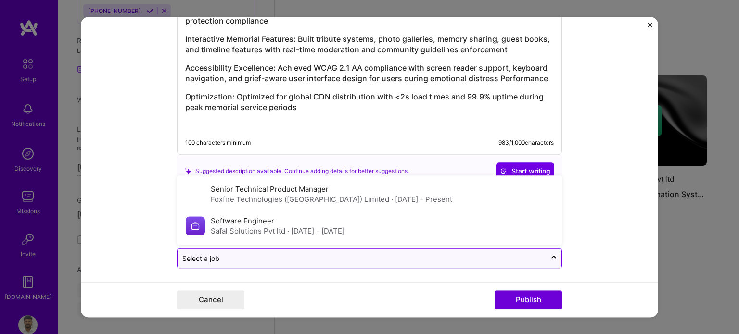
click at [372, 256] on input "text" at bounding box center [361, 259] width 359 height 10
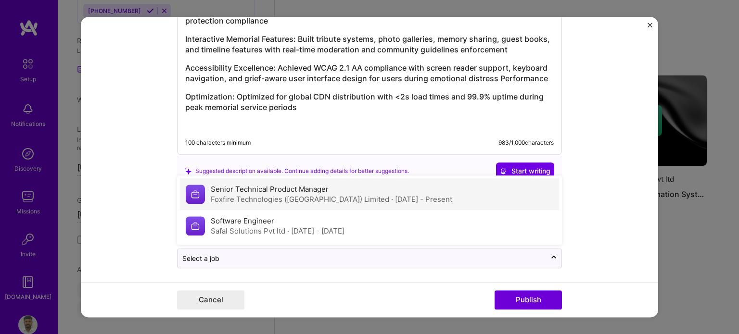
click at [391, 195] on span "· [DATE] - Present" at bounding box center [421, 199] width 61 height 9
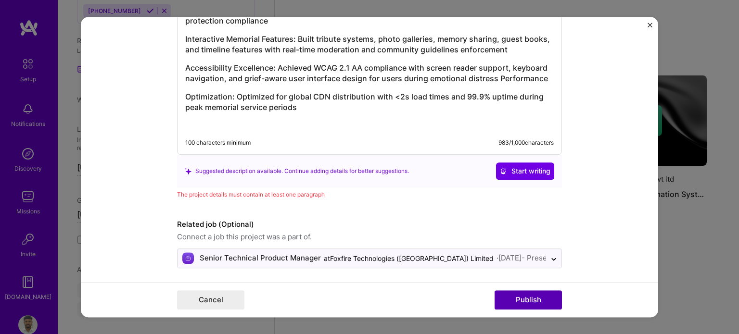
click at [526, 301] on button "Publish" at bounding box center [528, 300] width 67 height 19
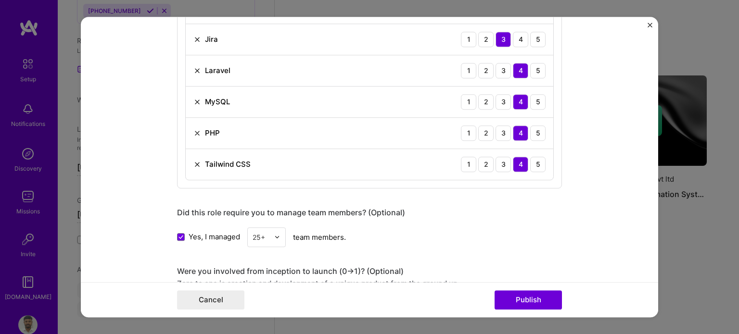
scroll to position [854, 0]
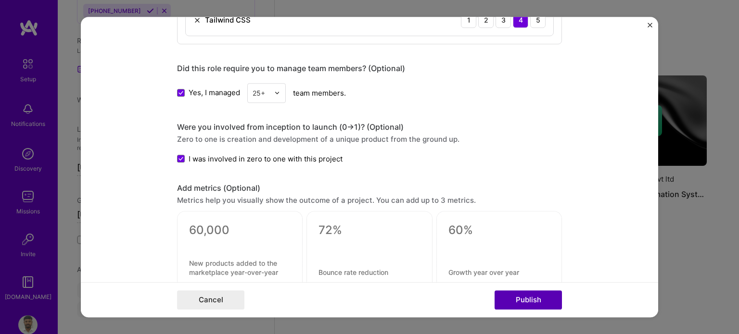
click at [525, 298] on button "Publish" at bounding box center [528, 300] width 67 height 19
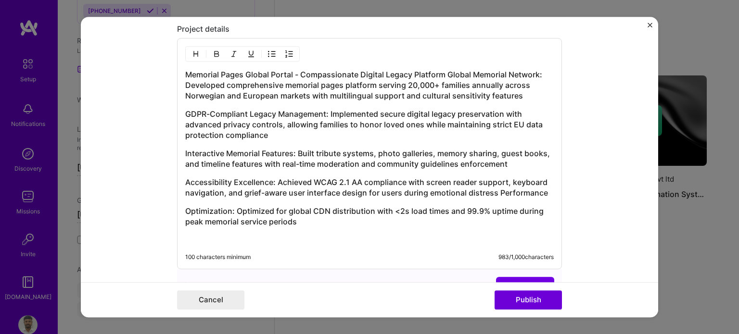
scroll to position [1143, 0]
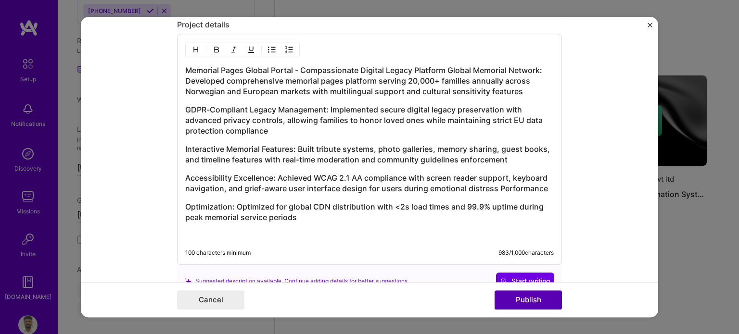
click at [527, 301] on button "Publish" at bounding box center [528, 300] width 67 height 19
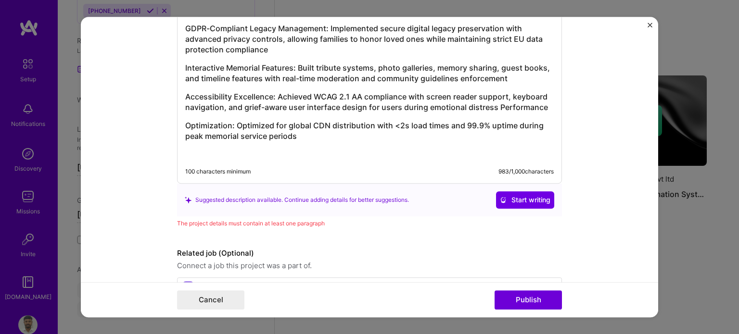
scroll to position [1253, 0]
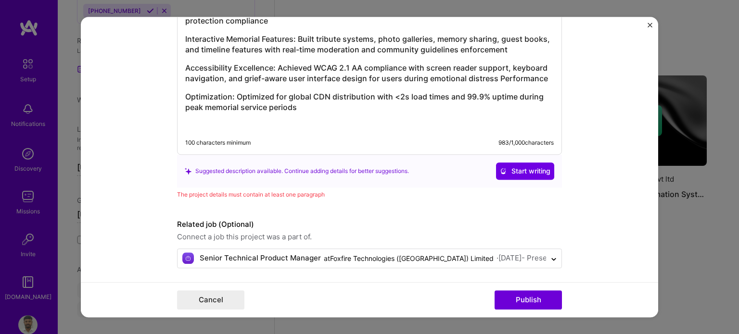
click at [326, 107] on h3 "Optimization: Optimized for global CDN distribution with <2s load times and 99.…" at bounding box center [369, 101] width 369 height 21
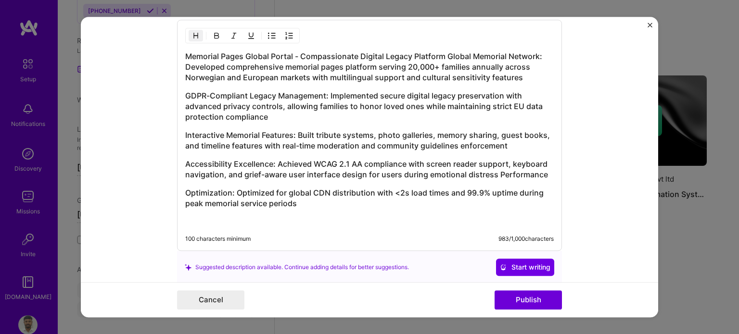
scroll to position [1061, 0]
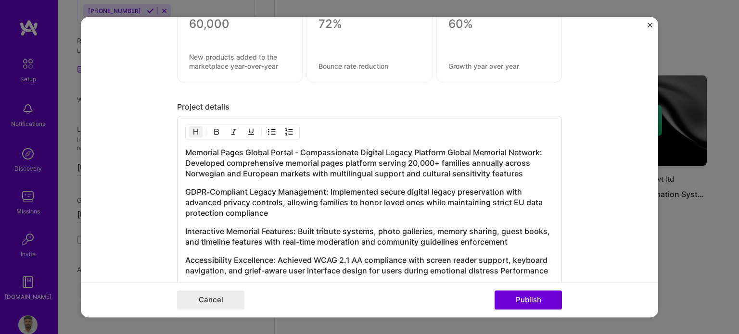
click at [260, 151] on h3 "Memorial Pages Global Portal - Compassionate Digital Legacy Platform Global Mem…" at bounding box center [369, 163] width 369 height 32
click at [181, 151] on div "Memorial Pages Global Portal - Compassionate Digital Legacy Platform Global Mem…" at bounding box center [369, 231] width 385 height 231
click at [185, 150] on h3 "Memorial Pages Global Portal - Compassionate Digital Legacy Platform Global Mem…" at bounding box center [369, 163] width 369 height 32
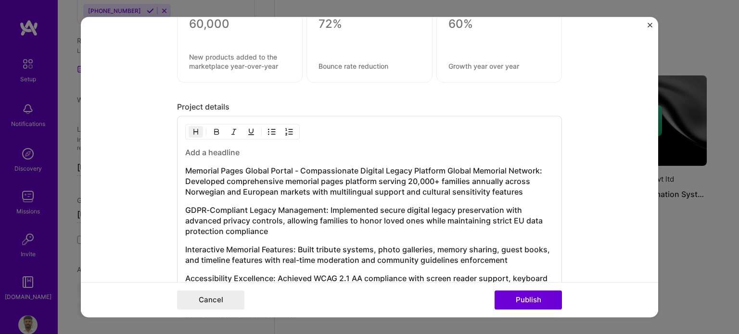
scroll to position [1079, 0]
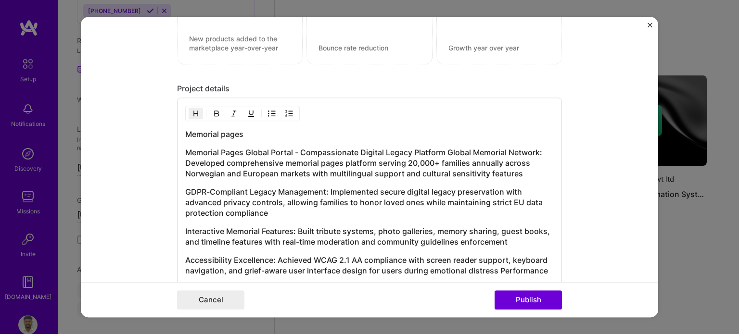
click at [224, 129] on h3 "Memorial pages" at bounding box center [369, 134] width 369 height 11
click at [194, 110] on img "button" at bounding box center [196, 114] width 8 height 8
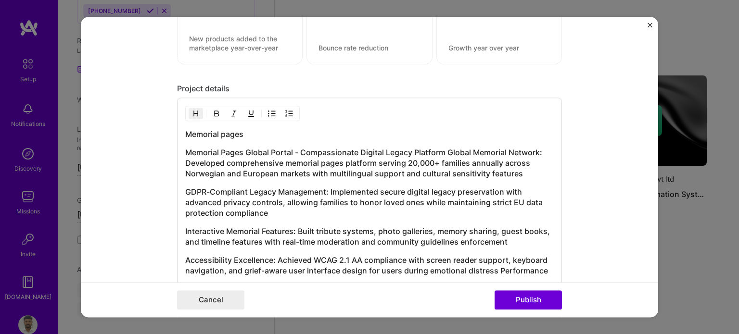
click at [195, 133] on h3 "Memorial pages" at bounding box center [369, 134] width 369 height 11
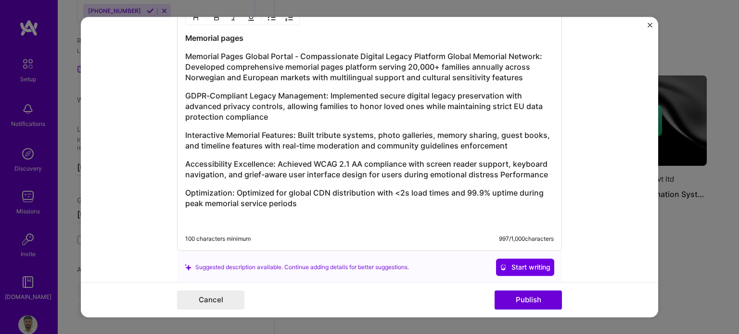
click at [262, 219] on p at bounding box center [369, 222] width 369 height 10
click at [531, 304] on button "Publish" at bounding box center [528, 300] width 67 height 19
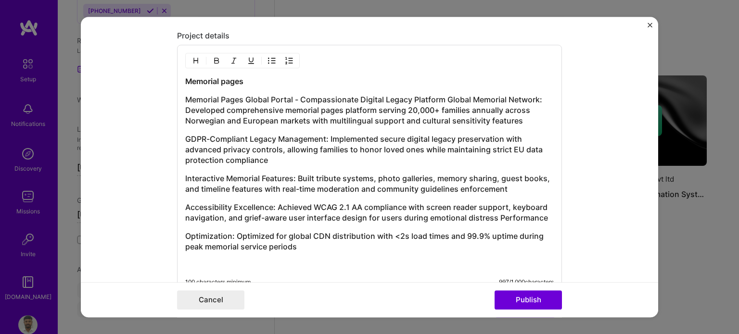
scroll to position [1127, 0]
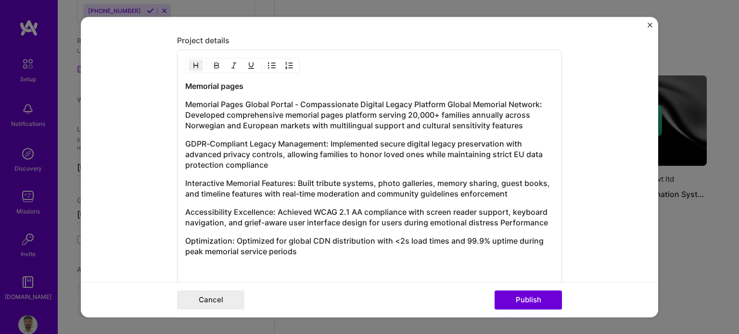
click at [521, 119] on h3 "Memorial Pages Global Portal - Compassionate Digital Legacy Platform Global Mem…" at bounding box center [369, 115] width 369 height 32
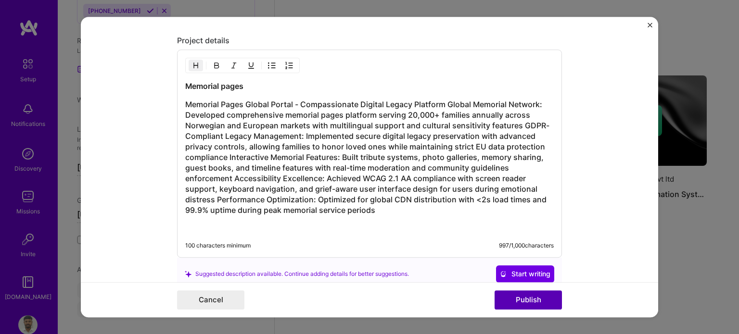
click at [530, 295] on button "Publish" at bounding box center [528, 300] width 67 height 19
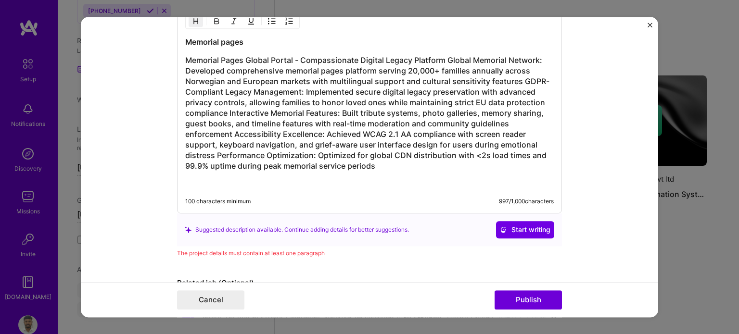
scroll to position [1086, 0]
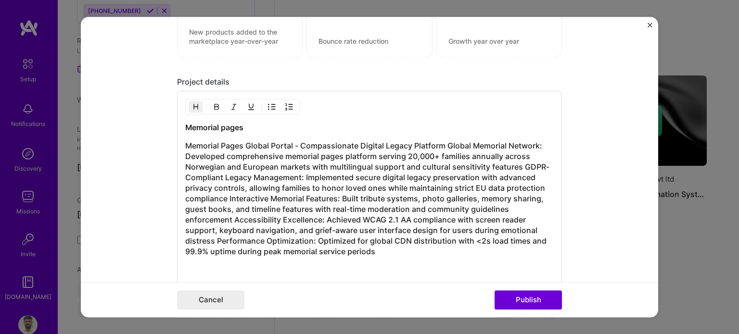
click at [195, 133] on div "Memorial pages Memorial Pages Global Portal - Compassionate Digital Legacy Plat…" at bounding box center [369, 198] width 369 height 152
click at [185, 141] on h3 "Memorial Pages Global Portal - Compassionate Digital Legacy Platform Global Mem…" at bounding box center [369, 199] width 369 height 116
click at [525, 298] on button "Publish" at bounding box center [528, 300] width 67 height 19
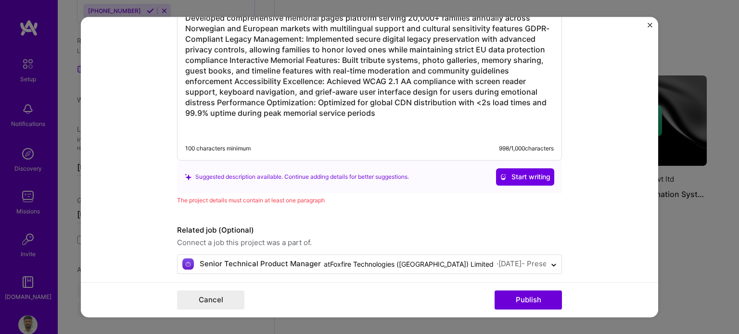
scroll to position [1230, 0]
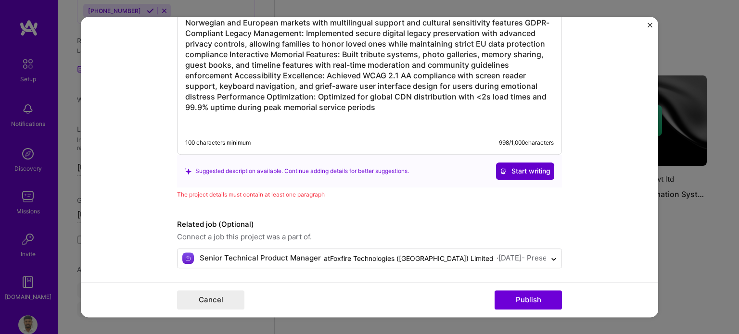
click at [514, 168] on span "Start writing" at bounding box center [525, 172] width 51 height 10
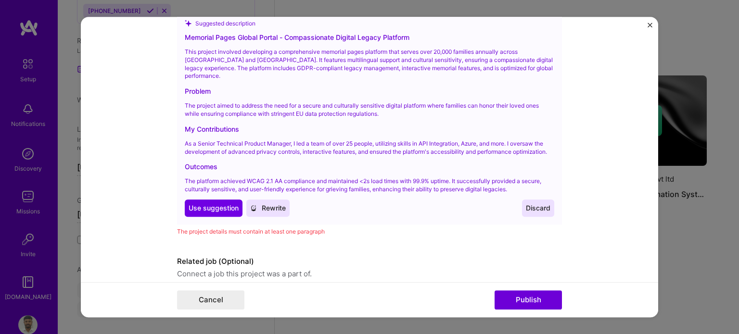
scroll to position [1403, 0]
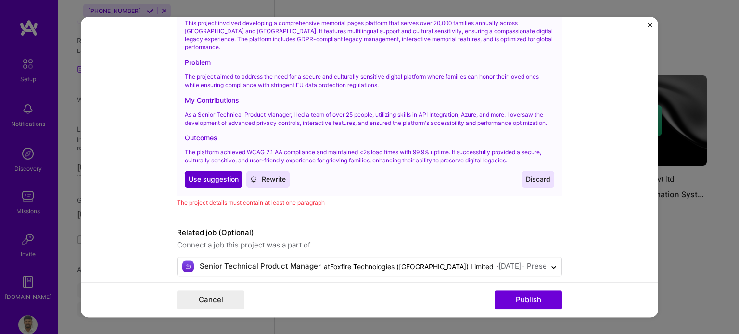
click at [214, 175] on span "Use suggestion" at bounding box center [214, 180] width 50 height 10
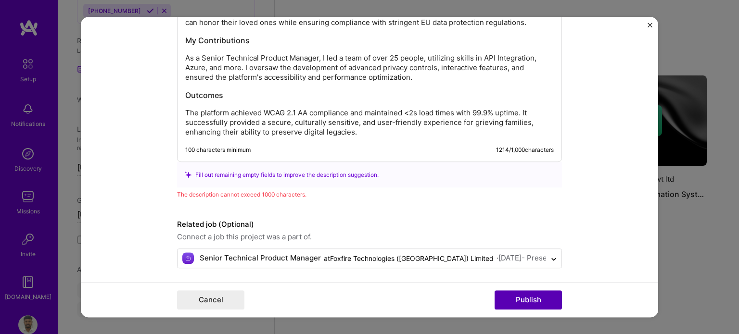
click at [526, 302] on button "Publish" at bounding box center [528, 300] width 67 height 19
click at [354, 131] on p "The platform achieved WCAG 2.1 AA compliance and maintained <2s load times with…" at bounding box center [369, 122] width 369 height 29
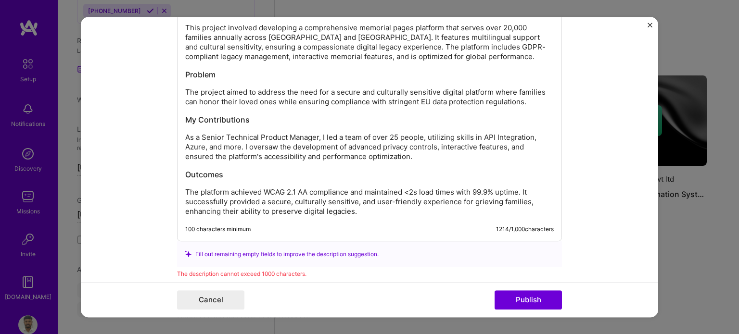
scroll to position [1186, 0]
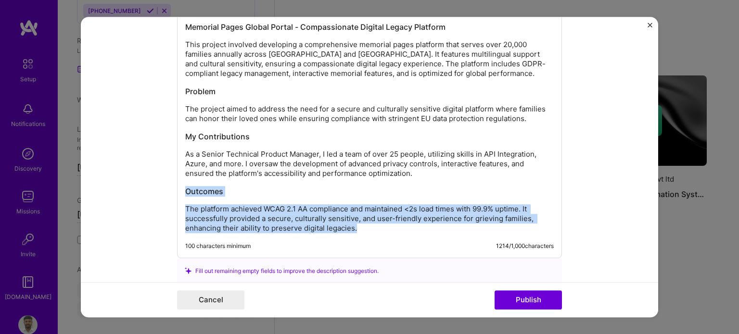
drag, startPoint x: 355, startPoint y: 226, endPoint x: 182, endPoint y: 191, distance: 176.2
click at [185, 191] on div "Memorial Pages Global Portal - Compassionate Digital Legacy Platform This proje…" at bounding box center [369, 128] width 369 height 212
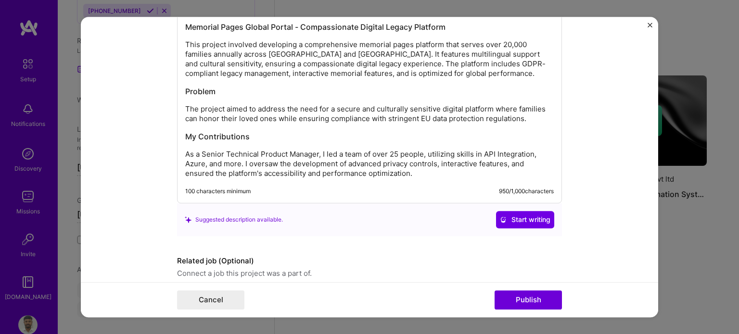
scroll to position [1223, 0]
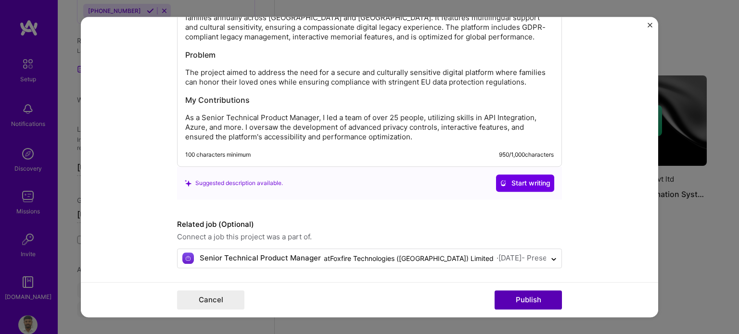
click at [518, 298] on button "Publish" at bounding box center [528, 300] width 67 height 19
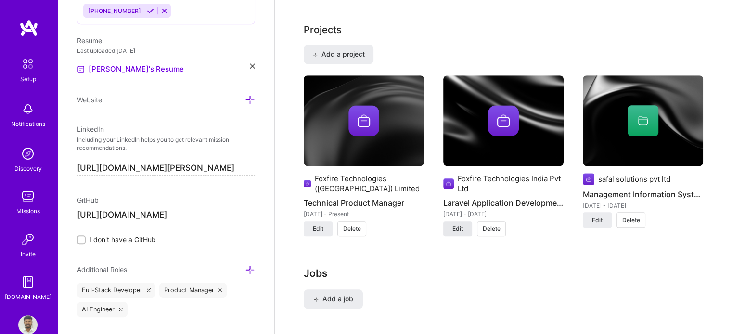
click at [456, 225] on span "Edit" at bounding box center [457, 229] width 11 height 9
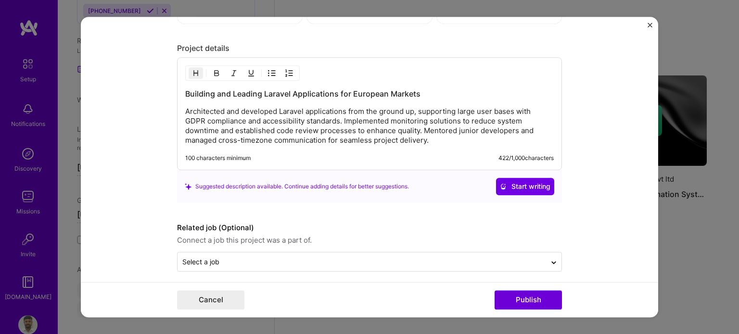
scroll to position [1123, 0]
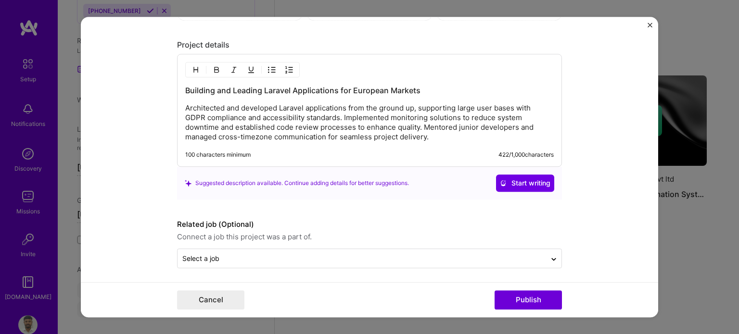
click at [223, 134] on p "Architected and developed Laravel applications from the ground up, supporting l…" at bounding box center [369, 122] width 369 height 38
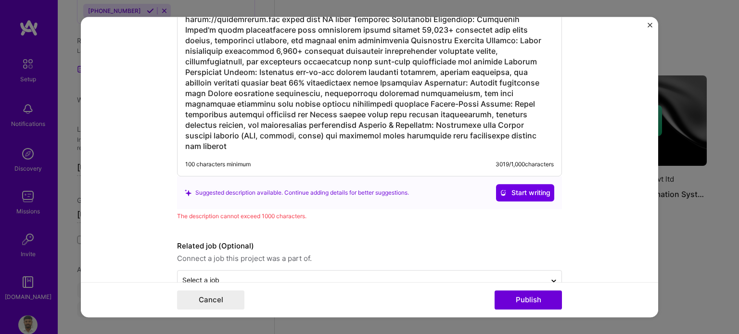
scroll to position [1427, 0]
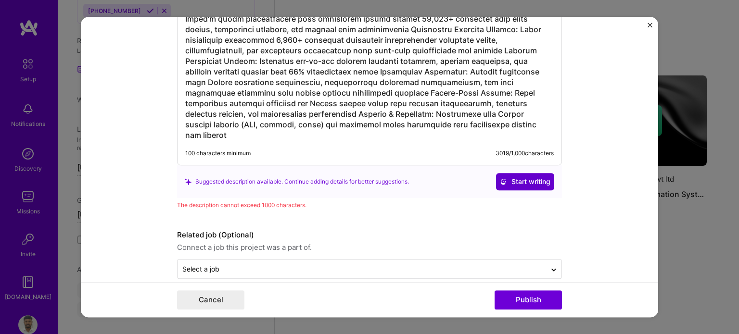
click at [527, 177] on span "Start writing" at bounding box center [525, 182] width 51 height 10
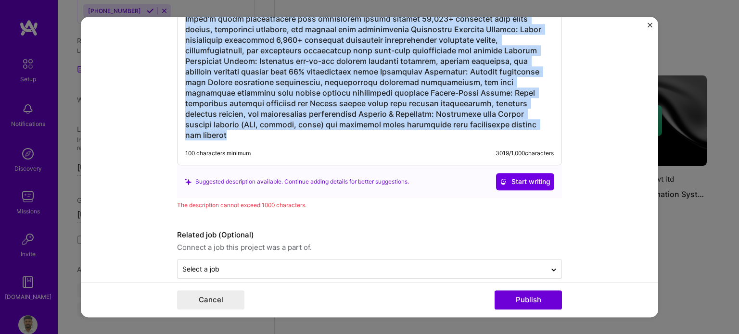
click at [516, 177] on span "Start writing" at bounding box center [525, 182] width 51 height 10
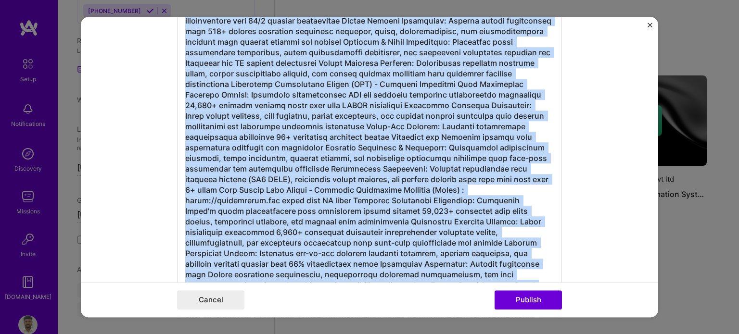
scroll to position [1187, 0]
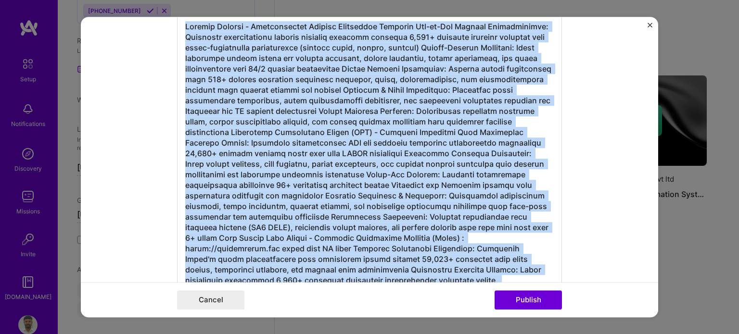
click at [326, 130] on h3 at bounding box center [369, 201] width 369 height 360
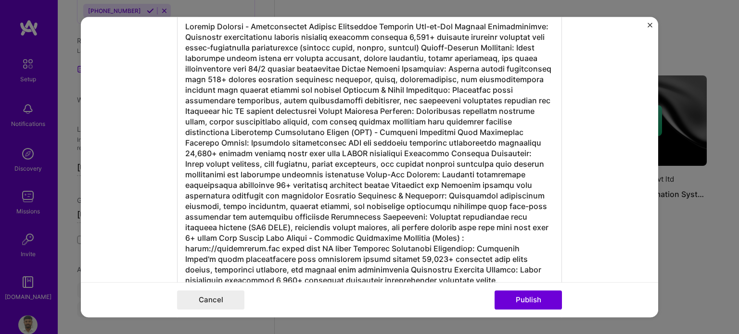
click at [323, 128] on h3 at bounding box center [369, 201] width 369 height 360
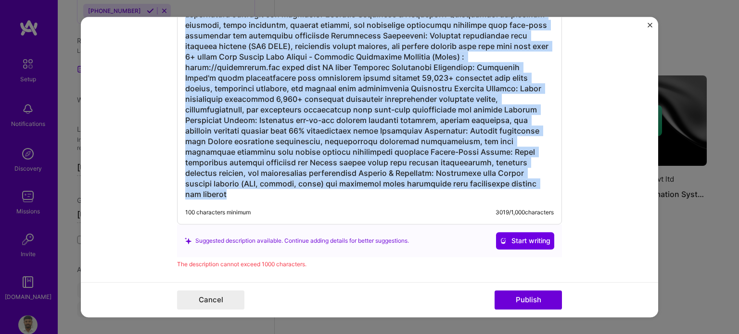
scroll to position [1379, 0]
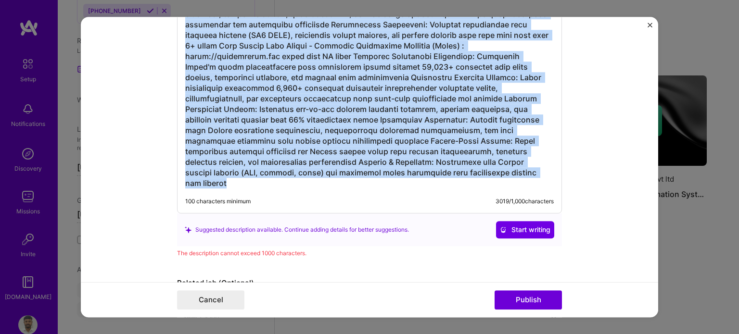
drag, startPoint x: 320, startPoint y: 128, endPoint x: 383, endPoint y: 166, distance: 73.4
click at [383, 166] on h3 at bounding box center [369, 9] width 369 height 360
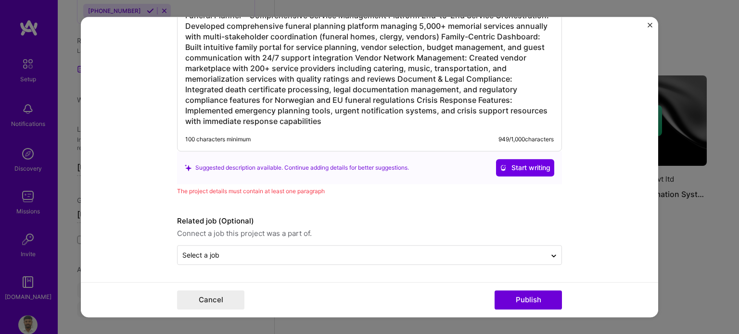
scroll to position [1194, 0]
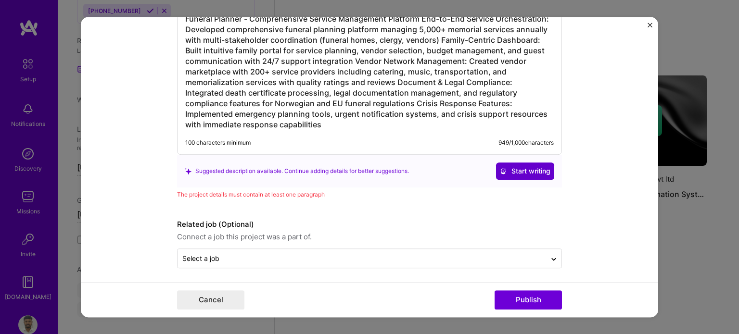
click at [524, 170] on span "Start writing" at bounding box center [525, 172] width 51 height 10
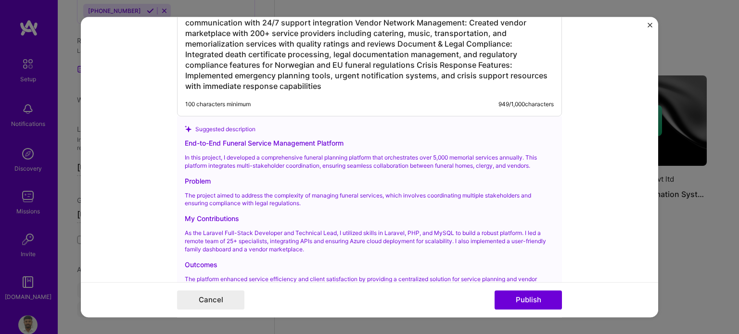
scroll to position [1291, 0]
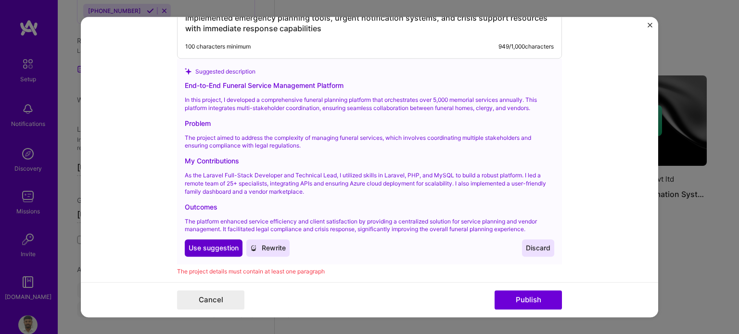
click at [206, 246] on span "Use suggestion" at bounding box center [214, 249] width 50 height 10
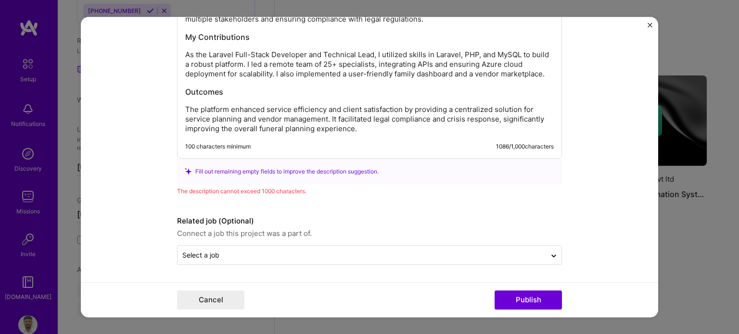
scroll to position [1273, 0]
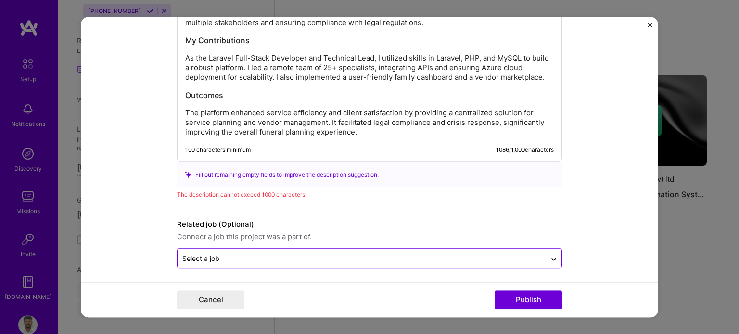
click at [266, 260] on div at bounding box center [361, 259] width 359 height 12
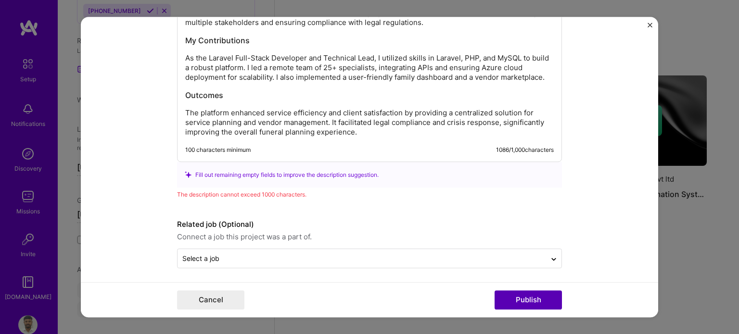
click at [530, 299] on button "Publish" at bounding box center [528, 300] width 67 height 19
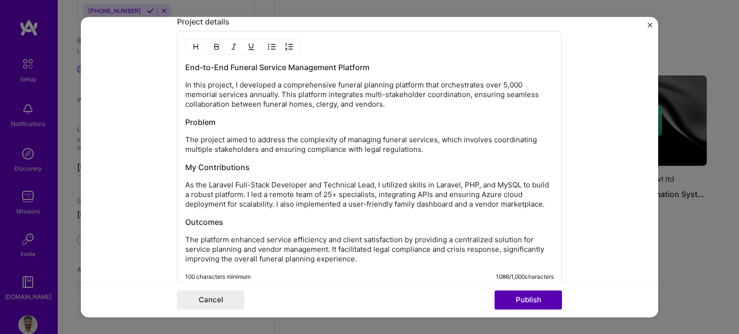
scroll to position [1143, 0]
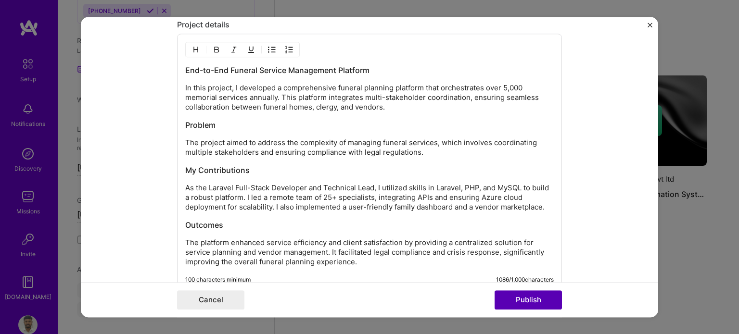
click at [530, 299] on button "Publish" at bounding box center [528, 300] width 67 height 19
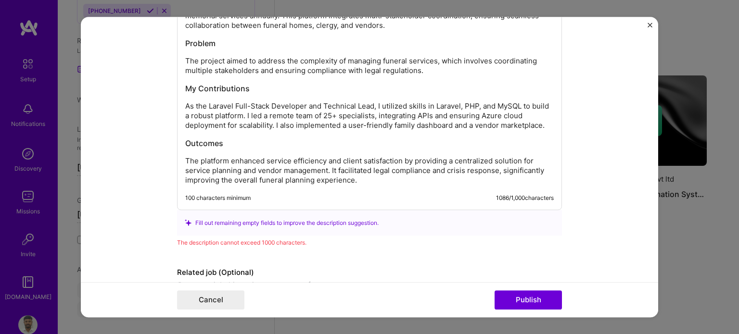
scroll to position [1273, 0]
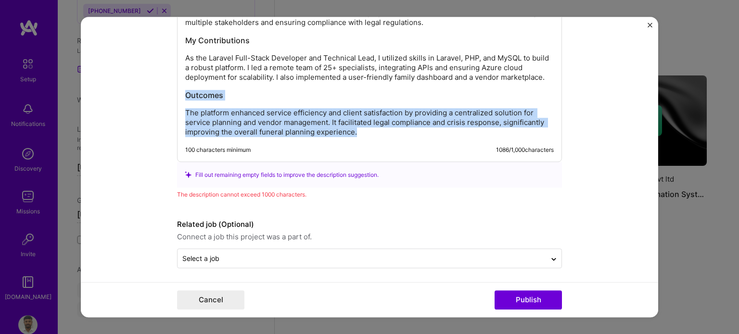
drag, startPoint x: 361, startPoint y: 129, endPoint x: 163, endPoint y: 90, distance: 202.1
click at [163, 90] on form "Project title Laravel Application Development and Technical Leadership Company …" at bounding box center [369, 167] width 577 height 301
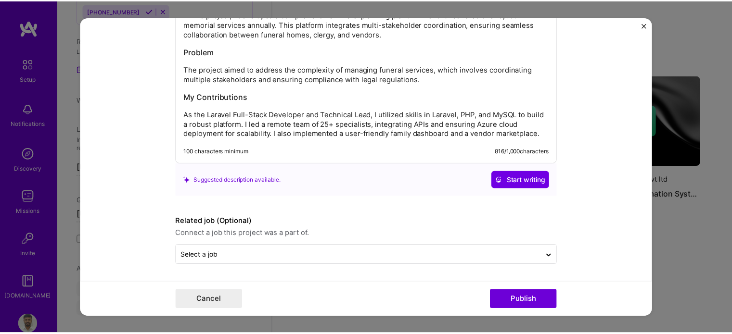
scroll to position [1213, 0]
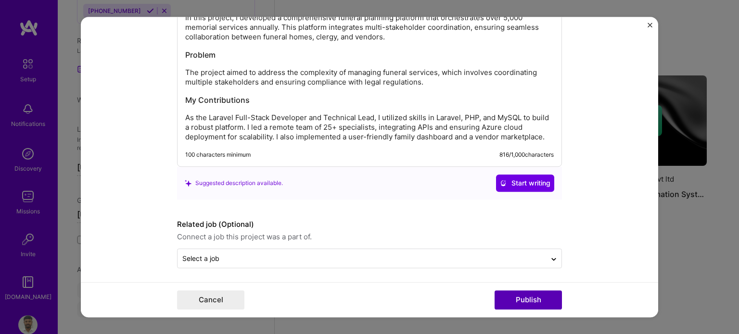
click at [549, 298] on button "Publish" at bounding box center [528, 300] width 67 height 19
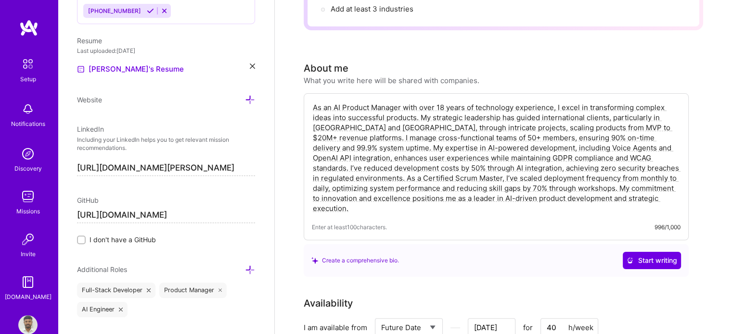
scroll to position [334, 0]
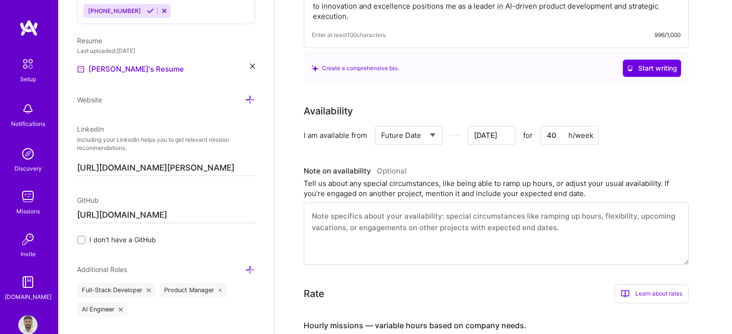
click at [420, 211] on textarea at bounding box center [496, 234] width 385 height 63
click at [462, 211] on textarea at bounding box center [496, 234] width 385 height 63
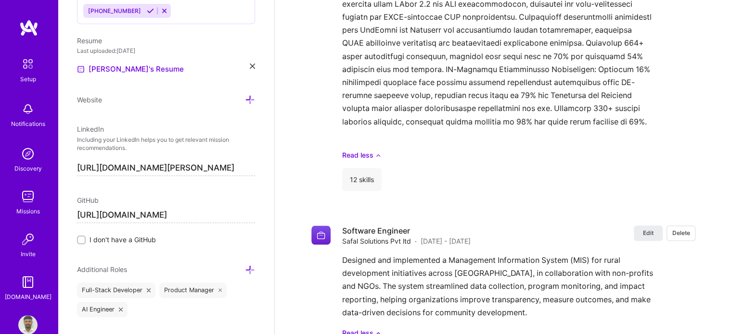
scroll to position [1489, 0]
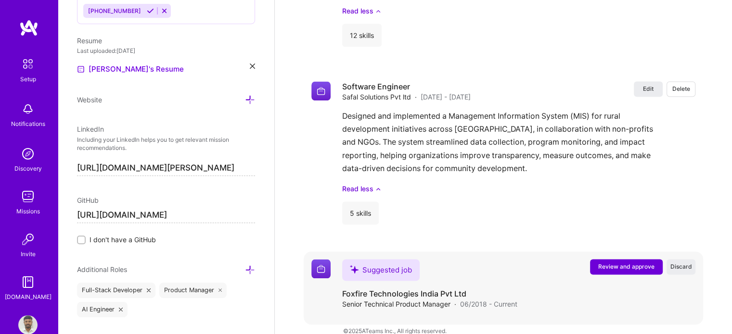
click at [379, 259] on div "Suggested job" at bounding box center [380, 270] width 77 height 22
click at [391, 259] on div "Suggested job" at bounding box center [380, 270] width 77 height 22
click at [680, 263] on span "Discard" at bounding box center [681, 267] width 22 height 8
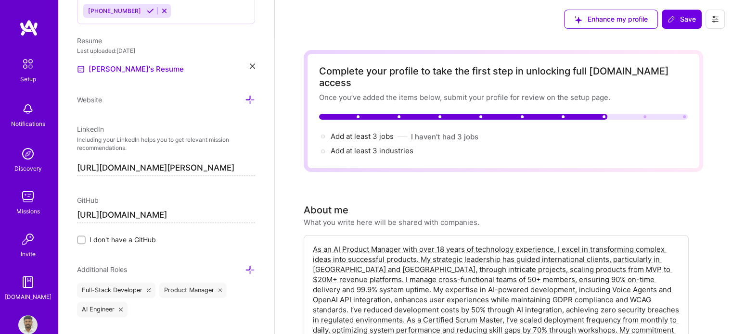
scroll to position [0, 0]
click at [687, 20] on span "Save" at bounding box center [681, 19] width 28 height 10
type input "[DATE]"
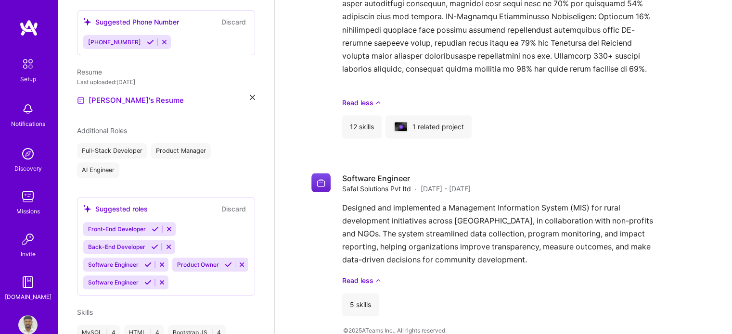
scroll to position [286, 0]
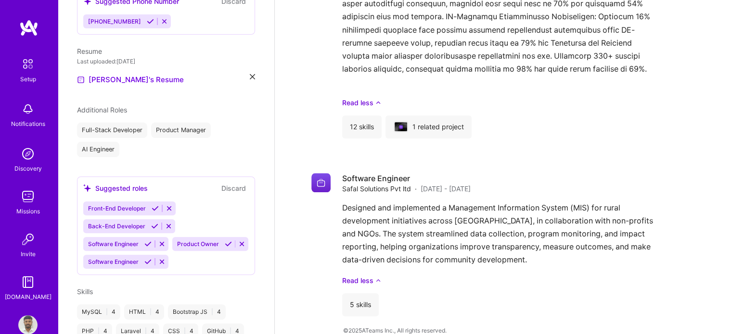
click at [149, 241] on icon at bounding box center [147, 244] width 7 height 7
click at [155, 223] on icon at bounding box center [154, 226] width 7 height 7
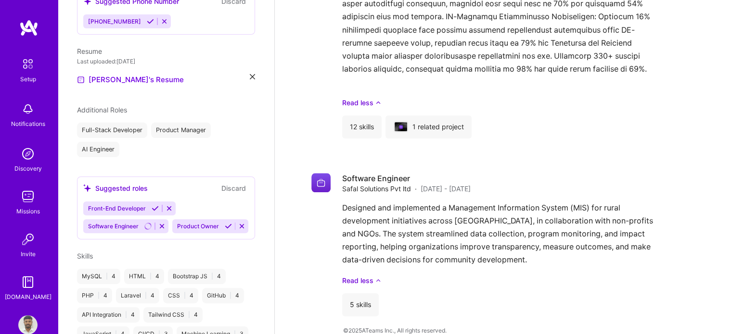
click at [137, 251] on div "[PERSON_NAME] AI Product Manager 18 Years Experience Location [GEOGRAPHIC_DATA]…" at bounding box center [166, 167] width 217 height 334
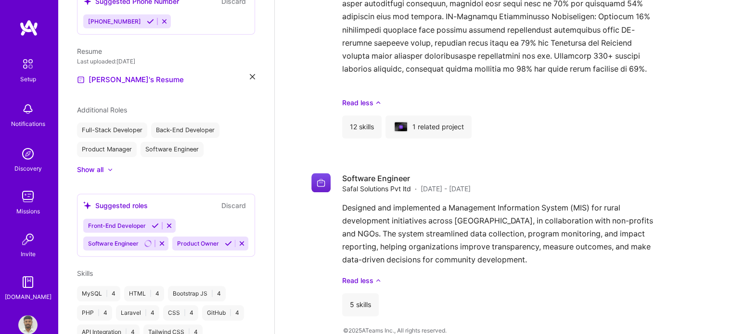
click at [225, 247] on icon at bounding box center [228, 243] width 7 height 7
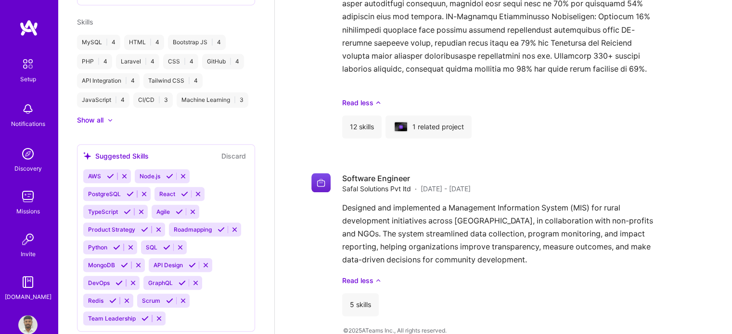
scroll to position [527, 0]
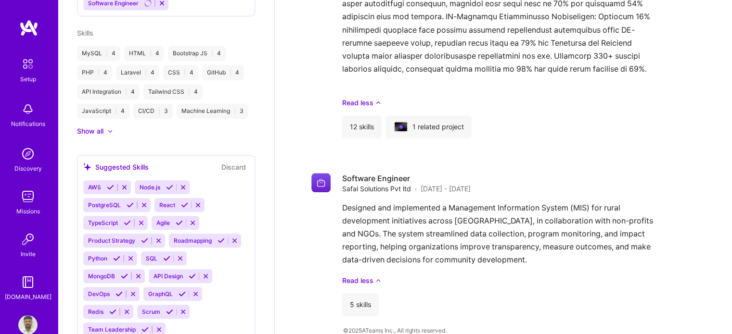
click at [110, 184] on icon at bounding box center [110, 187] width 7 height 7
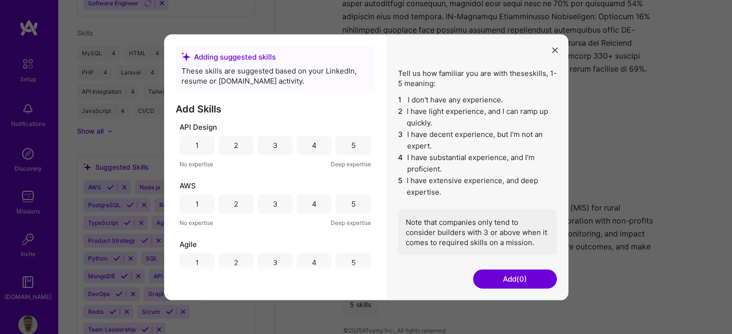
scroll to position [0, 0]
click at [273, 144] on div "3" at bounding box center [275, 146] width 5 height 10
click at [273, 206] on div "3" at bounding box center [275, 205] width 5 height 10
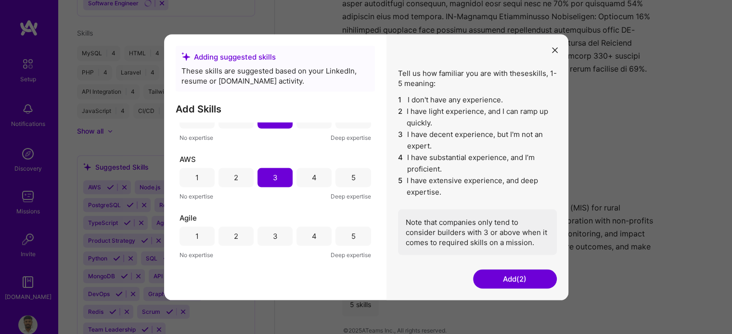
scroll to position [48, 0]
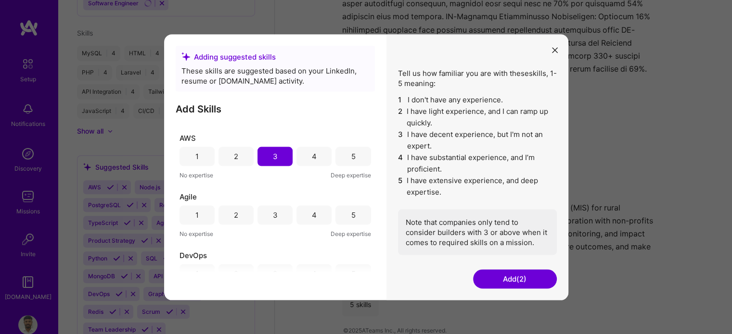
click at [344, 211] on div "5" at bounding box center [352, 214] width 35 height 19
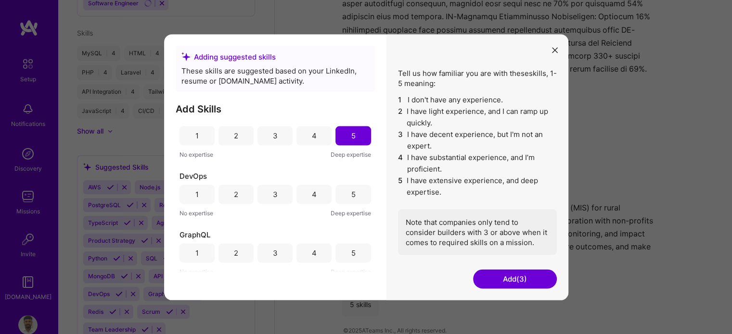
scroll to position [144, 0]
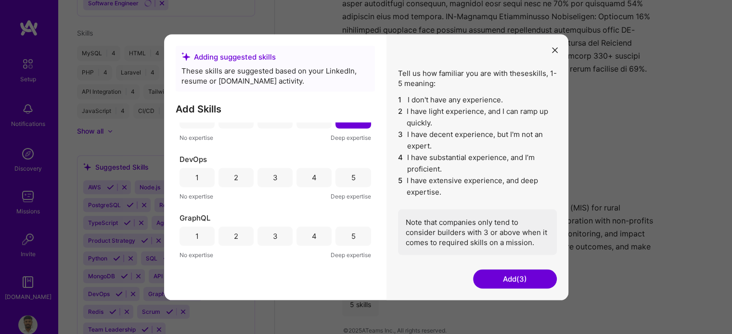
click at [273, 179] on div "3" at bounding box center [275, 178] width 5 height 10
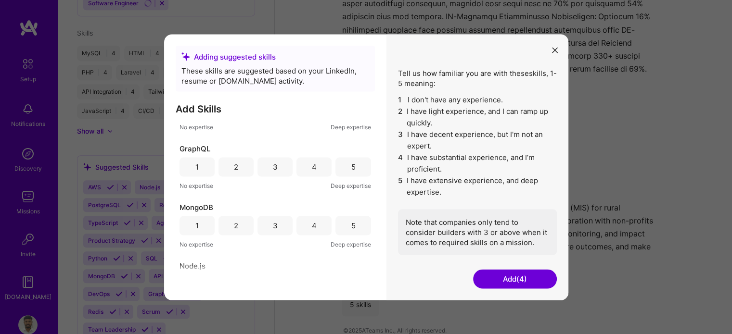
scroll to position [192, 0]
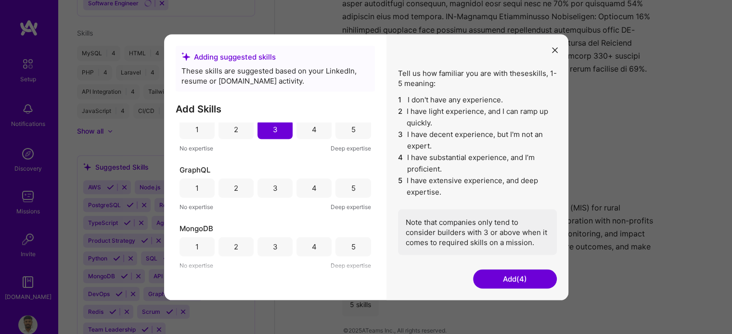
click at [273, 190] on div "3" at bounding box center [275, 188] width 5 height 10
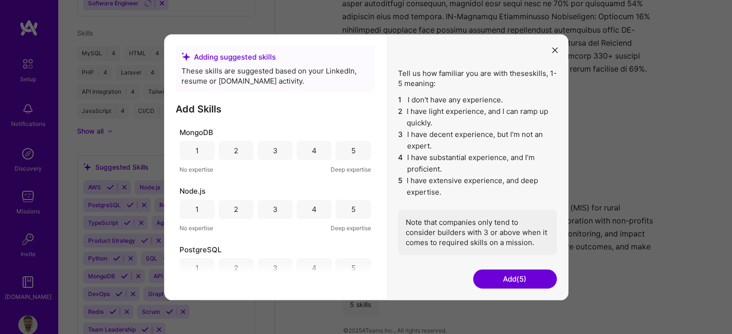
click at [273, 207] on div "3" at bounding box center [275, 210] width 5 height 10
click at [235, 211] on div "2" at bounding box center [236, 210] width 4 height 10
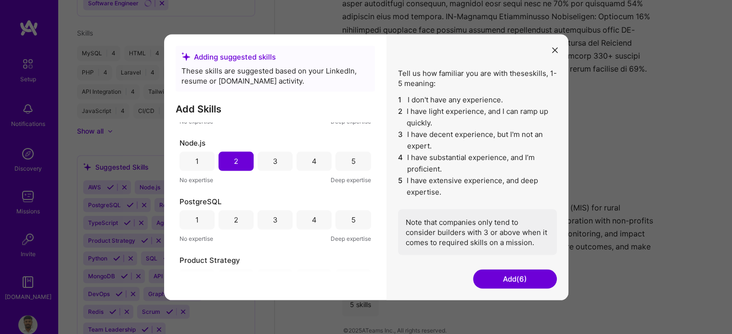
click at [234, 219] on div "2" at bounding box center [236, 220] width 4 height 10
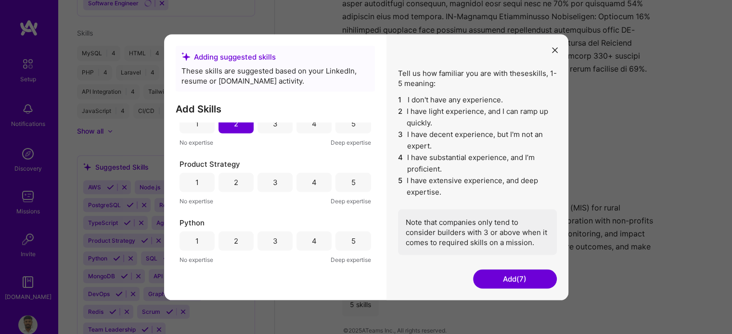
click at [305, 182] on div "4" at bounding box center [313, 182] width 35 height 19
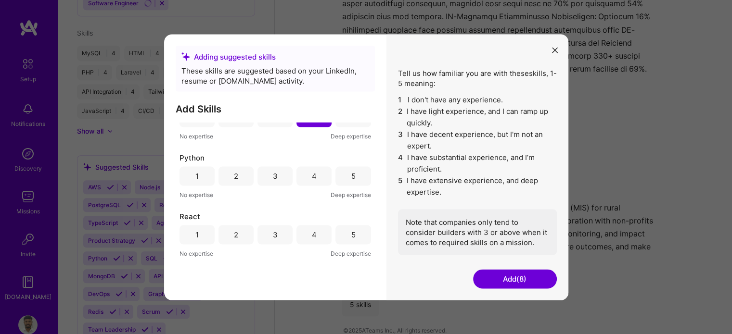
scroll to position [481, 0]
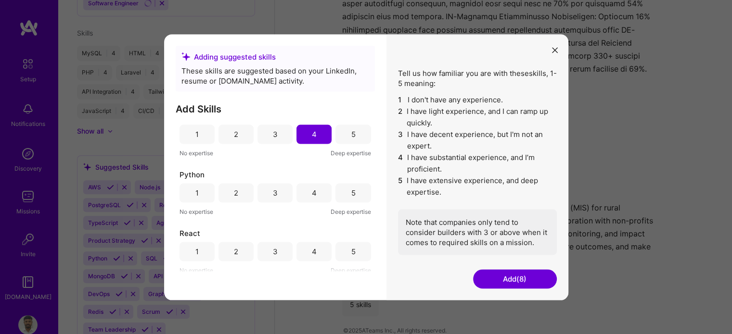
click at [231, 188] on div "2" at bounding box center [235, 192] width 35 height 19
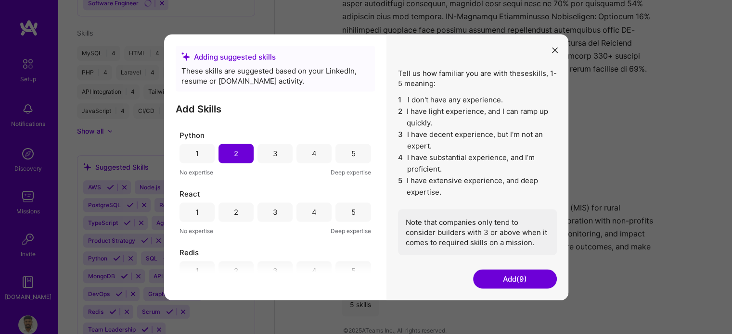
scroll to position [577, 0]
click at [237, 154] on div "2" at bounding box center [236, 156] width 4 height 10
click at [234, 213] on div "2" at bounding box center [236, 214] width 4 height 10
click at [275, 210] on div "3" at bounding box center [275, 214] width 5 height 10
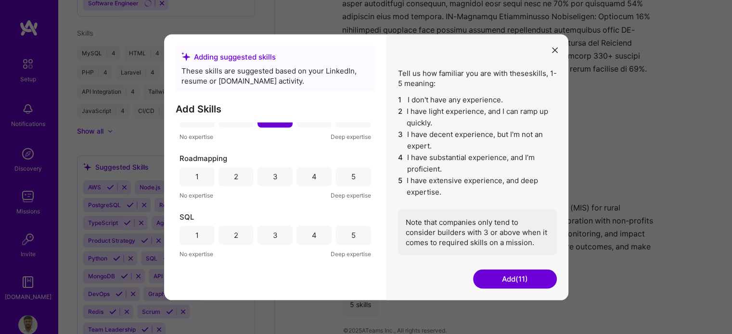
scroll to position [626, 0]
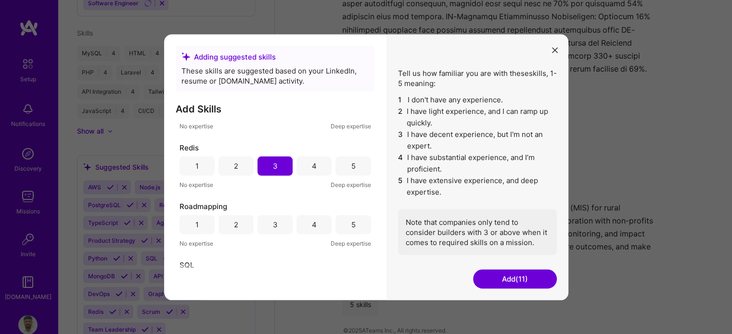
click at [239, 166] on div "2" at bounding box center [235, 165] width 35 height 19
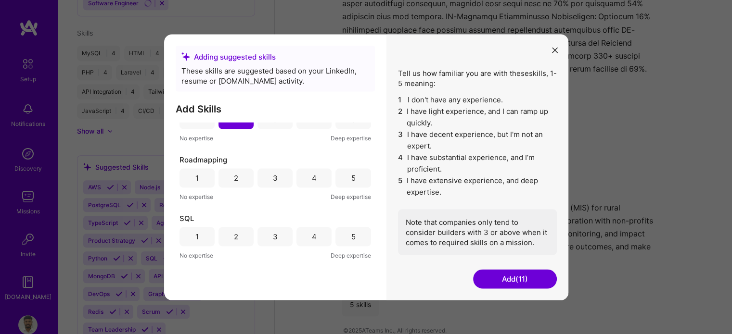
scroll to position [674, 0]
click at [275, 177] on div "3" at bounding box center [275, 177] width 5 height 10
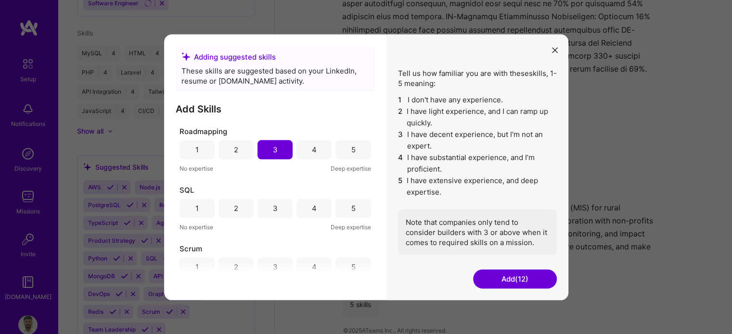
scroll to position [722, 0]
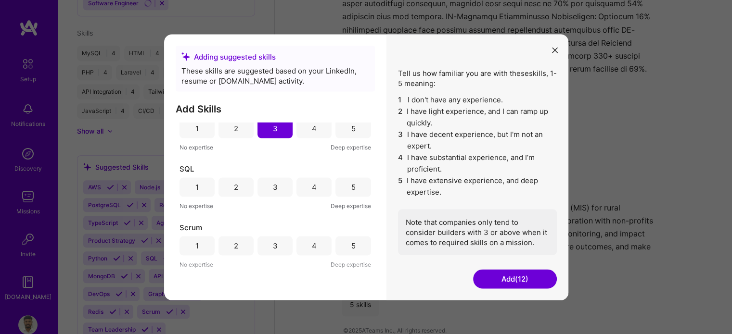
click at [304, 183] on div "4" at bounding box center [313, 187] width 35 height 19
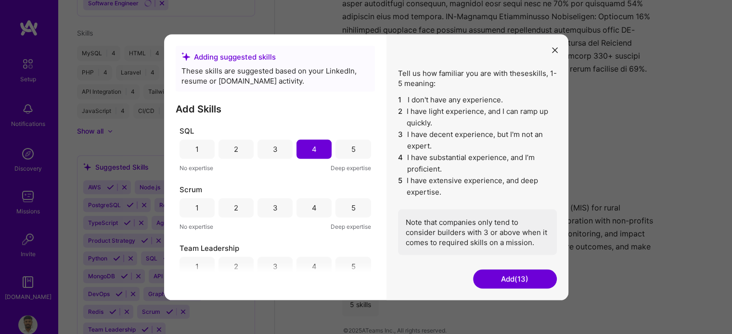
scroll to position [818, 0]
click at [317, 150] on div "4" at bounding box center [313, 149] width 35 height 19
click at [312, 209] on div "4" at bounding box center [314, 209] width 5 height 10
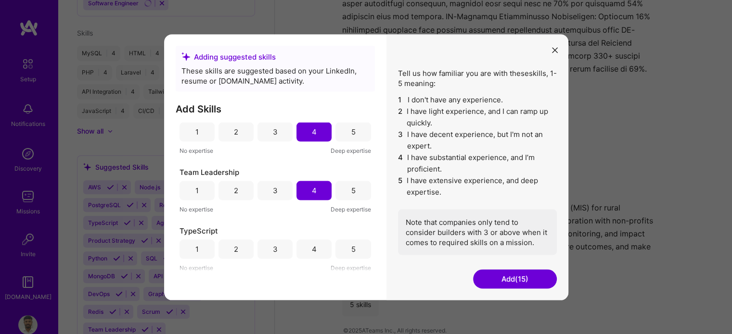
click at [231, 250] on div "2" at bounding box center [235, 249] width 35 height 19
click at [507, 280] on button "Add (16)" at bounding box center [515, 278] width 84 height 19
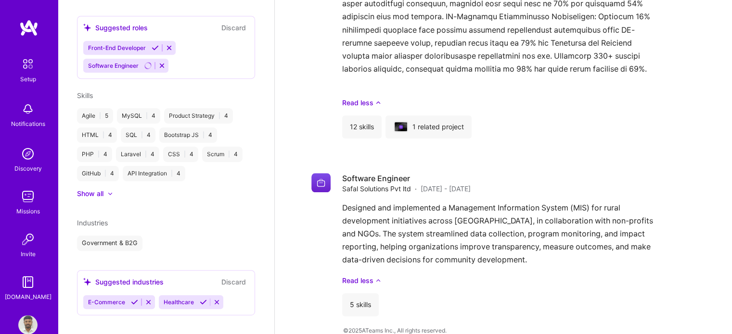
scroll to position [521, 0]
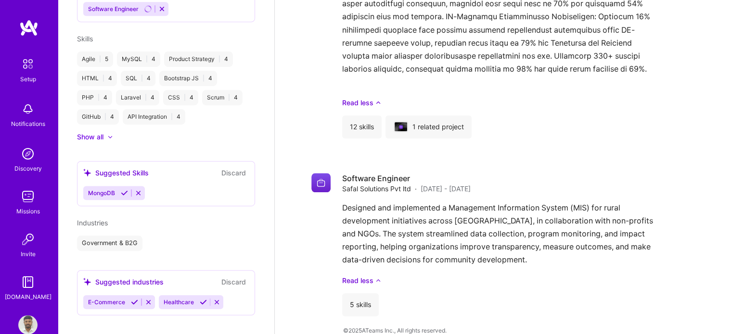
click at [133, 299] on icon at bounding box center [134, 302] width 7 height 7
click at [129, 299] on icon at bounding box center [127, 302] width 7 height 7
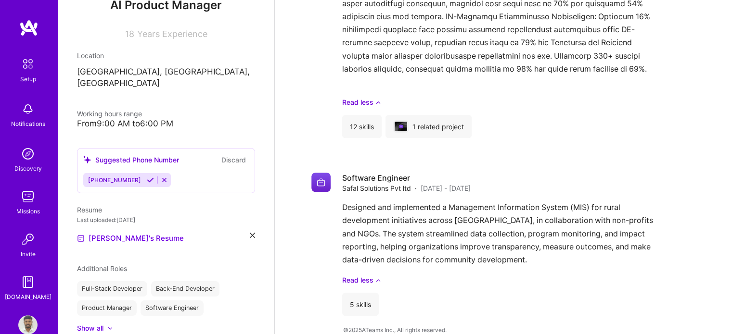
scroll to position [79, 0]
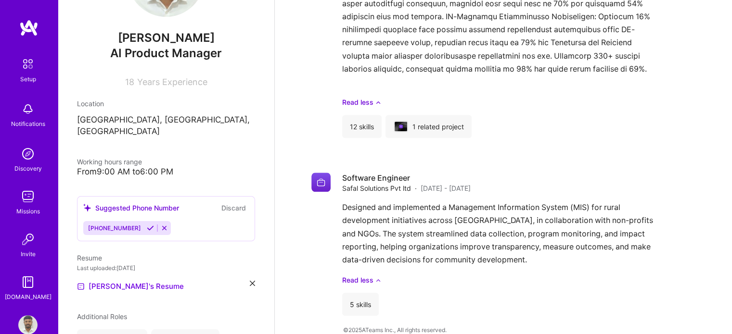
click at [147, 225] on icon at bounding box center [150, 228] width 7 height 7
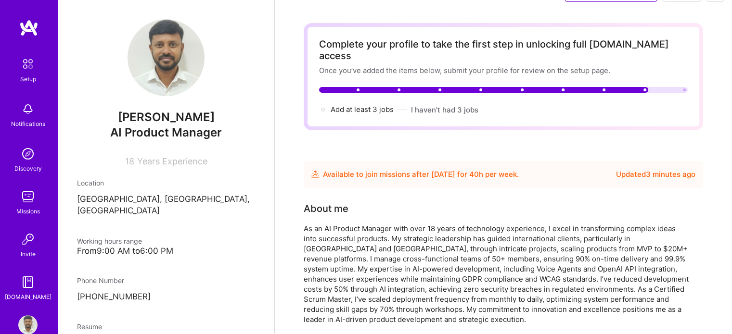
scroll to position [0, 0]
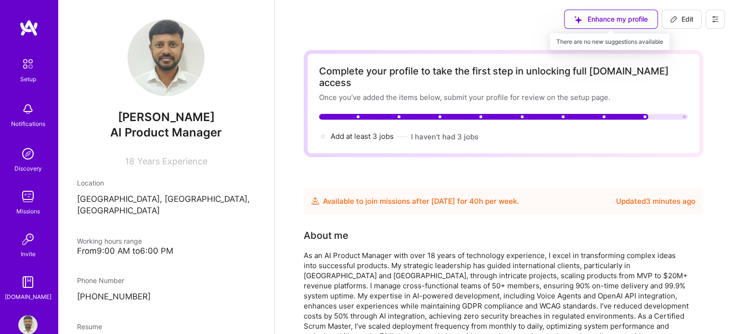
click at [620, 16] on div "Enhance my profile" at bounding box center [611, 19] width 94 height 19
click at [603, 19] on div "Enhance my profile" at bounding box center [611, 19] width 94 height 19
click at [600, 18] on div "Enhance my profile" at bounding box center [611, 19] width 94 height 19
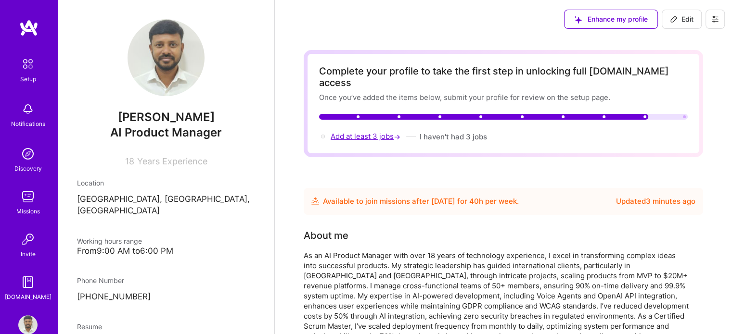
click at [356, 132] on span "Add at least 3 jobs →" at bounding box center [367, 136] width 72 height 9
select select "Future Date"
select select "IN"
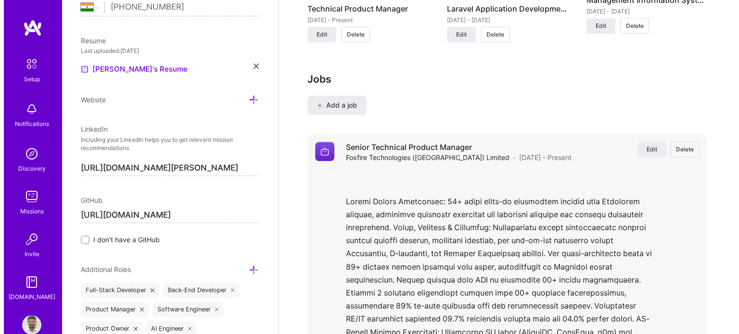
scroll to position [901, 0]
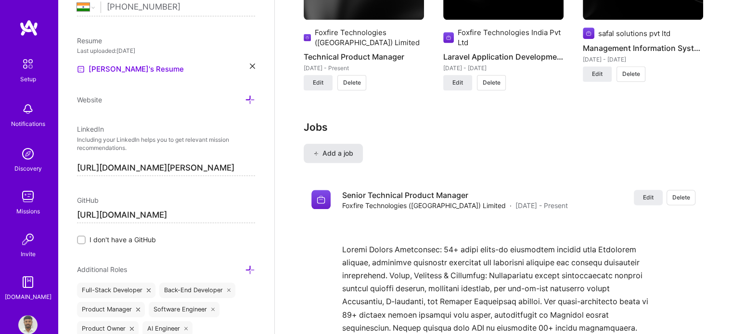
click at [330, 149] on span "Add a job" at bounding box center [333, 154] width 40 height 10
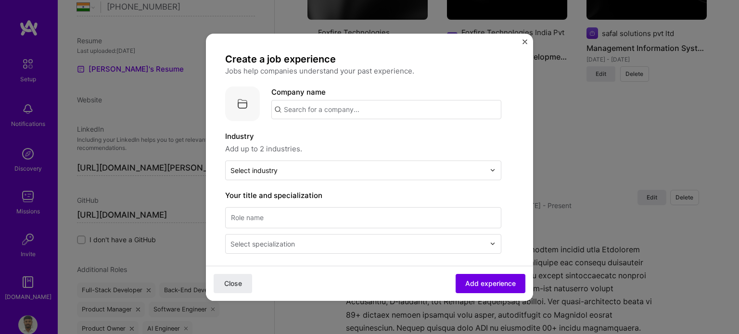
click at [344, 105] on input "text" at bounding box center [386, 109] width 230 height 19
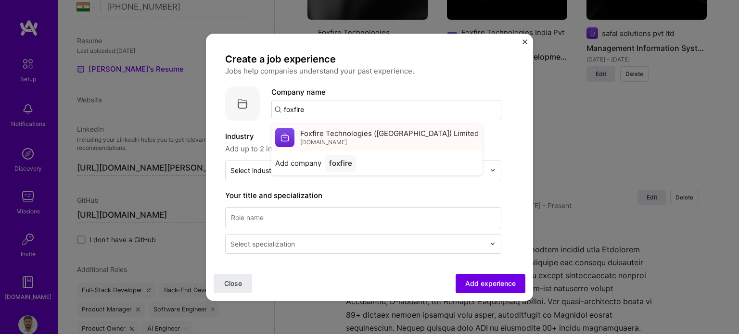
click at [344, 140] on div "Foxfire Technologies ([GEOGRAPHIC_DATA]) Limited [DOMAIN_NAME]" at bounding box center [389, 137] width 179 height 18
type input "Foxfire Technologies ([GEOGRAPHIC_DATA]) Limited"
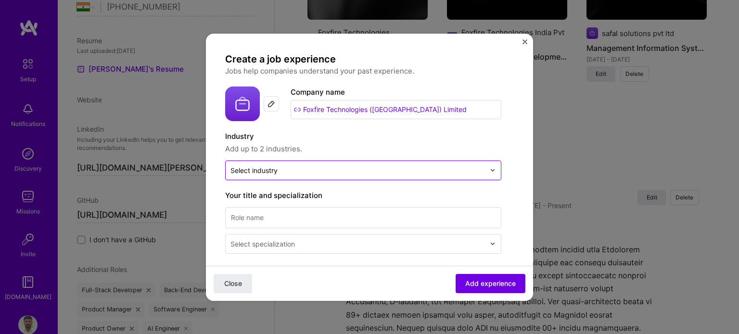
click at [284, 170] on input "text" at bounding box center [358, 171] width 255 height 10
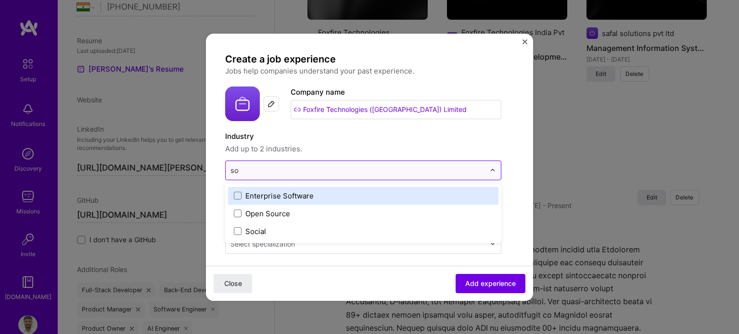
type input "s"
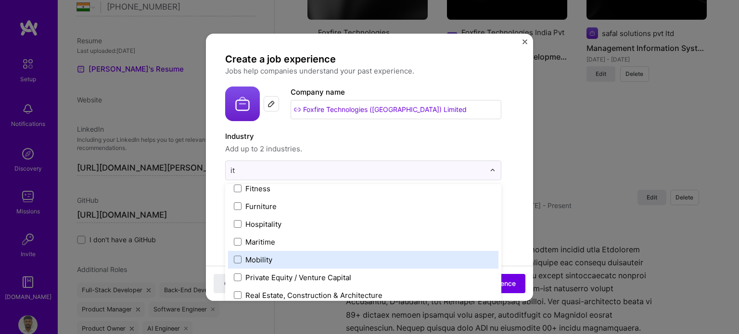
scroll to position [128, 0]
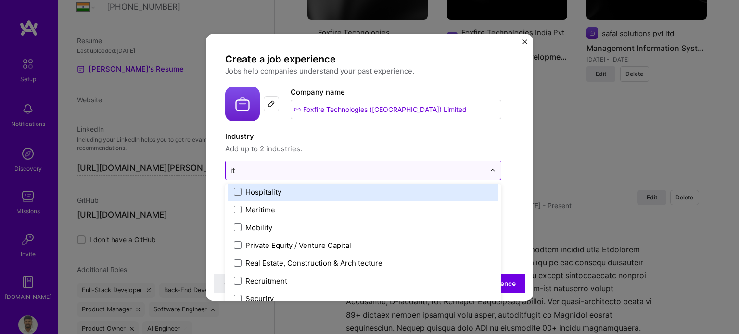
click at [264, 172] on input "it" at bounding box center [358, 171] width 255 height 10
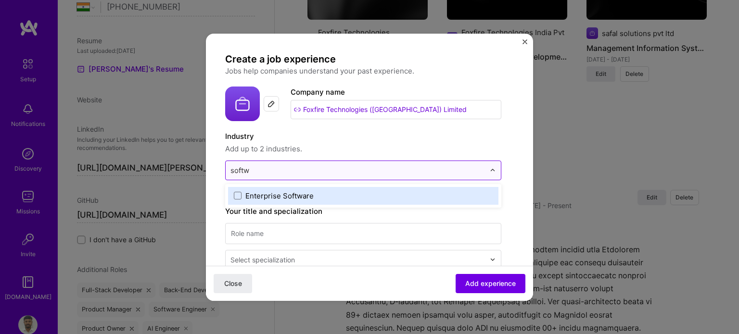
type input "softwa"
click at [235, 193] on span at bounding box center [238, 196] width 8 height 8
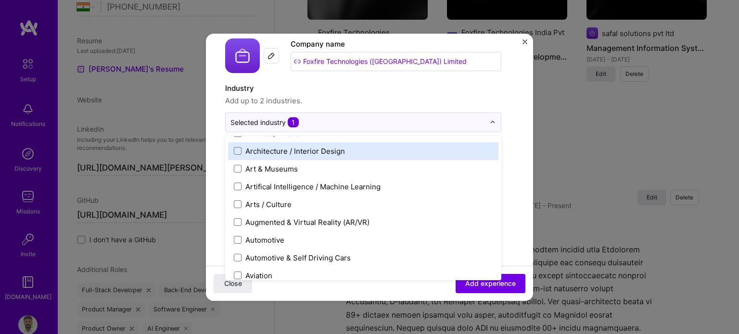
scroll to position [144, 0]
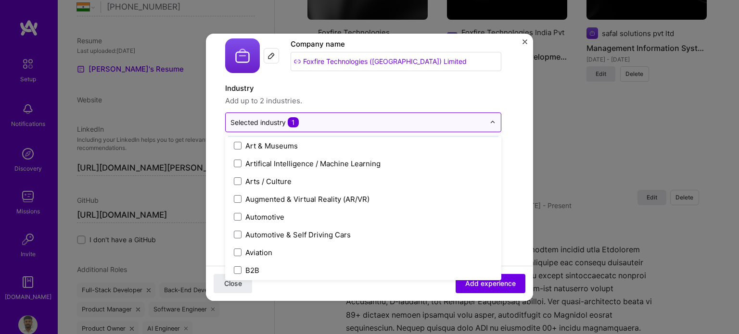
click at [320, 123] on input "text" at bounding box center [358, 122] width 255 height 10
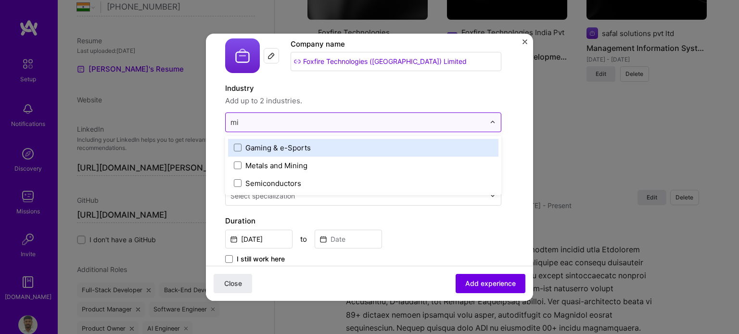
scroll to position [0, 0]
type input "m"
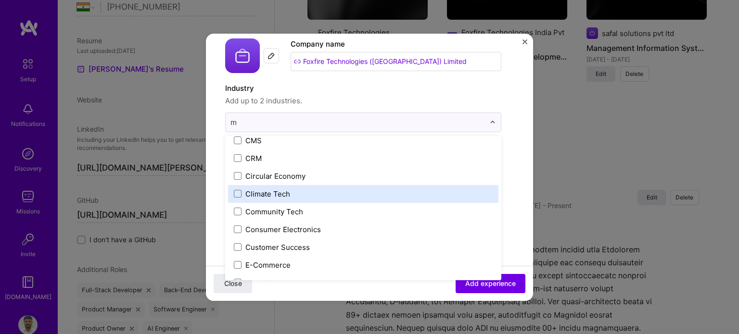
scroll to position [144, 0]
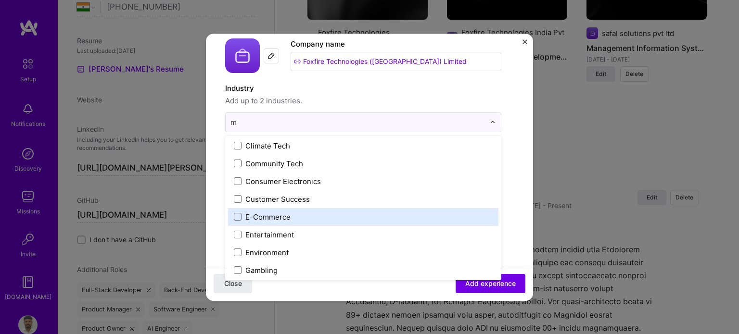
click at [236, 215] on span at bounding box center [238, 217] width 8 height 8
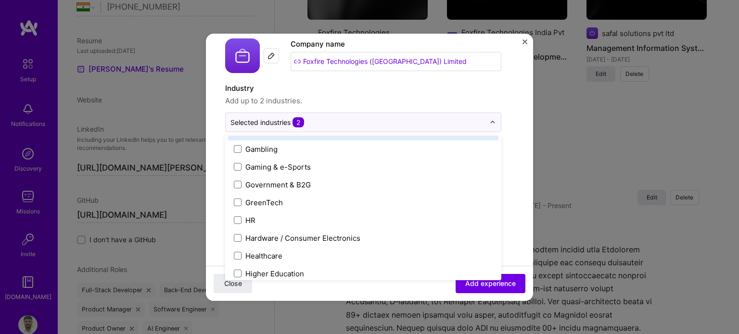
scroll to position [1162, 0]
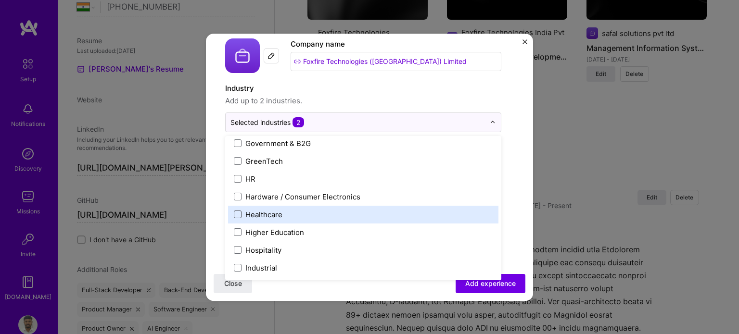
click at [239, 214] on span at bounding box center [238, 215] width 8 height 8
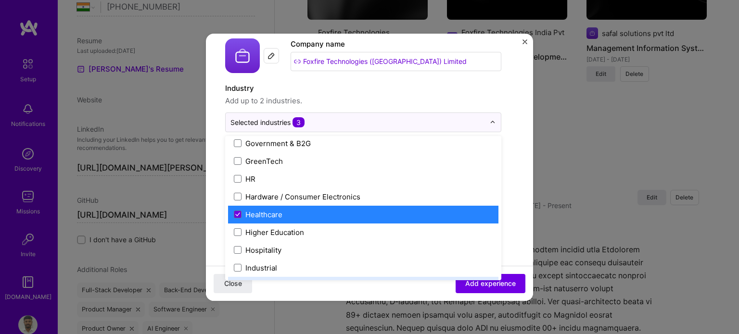
click at [321, 282] on div "Close Add experience" at bounding box center [369, 283] width 327 height 35
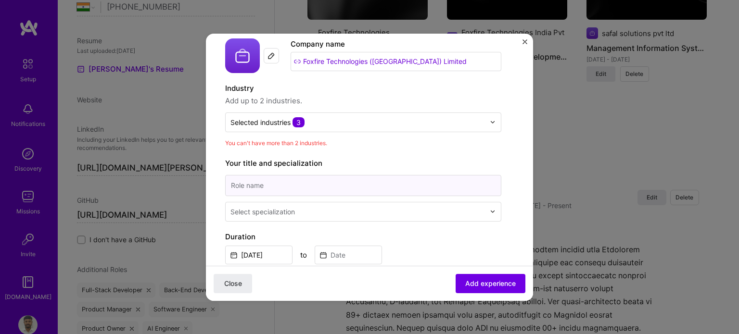
click at [264, 183] on input at bounding box center [363, 185] width 276 height 21
click at [264, 182] on input at bounding box center [363, 185] width 276 height 21
type input "Team Lead"
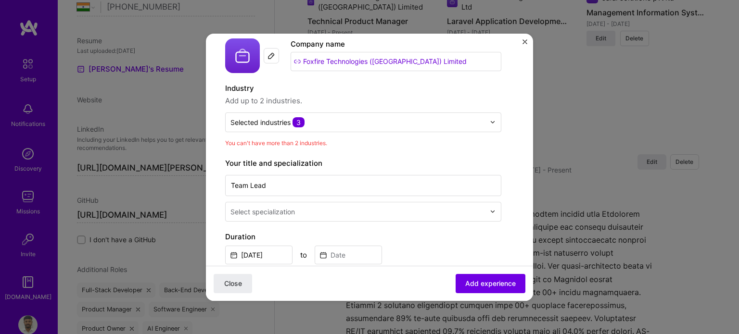
click at [295, 217] on div at bounding box center [359, 212] width 257 height 12
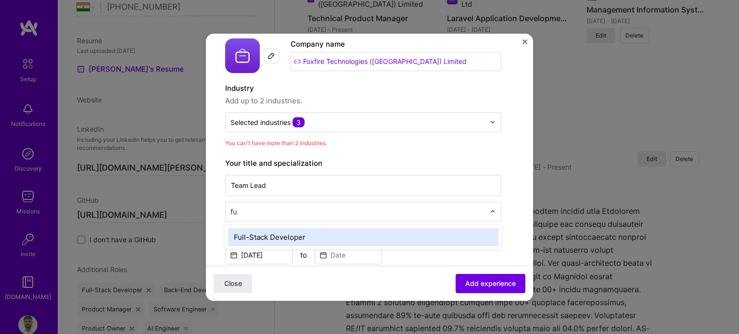
scroll to position [0, 0]
type input "full"
click at [290, 235] on div "Full-Stack Developer" at bounding box center [363, 238] width 270 height 18
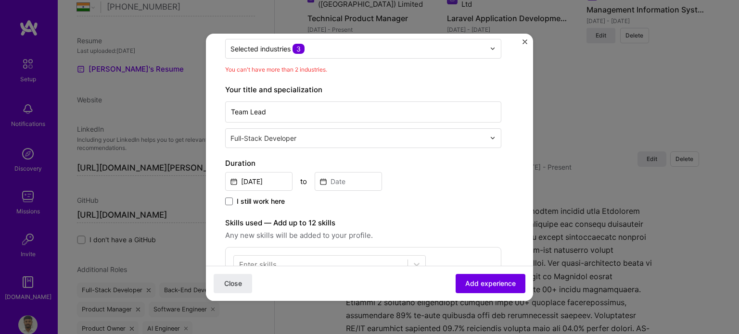
scroll to position [144, 0]
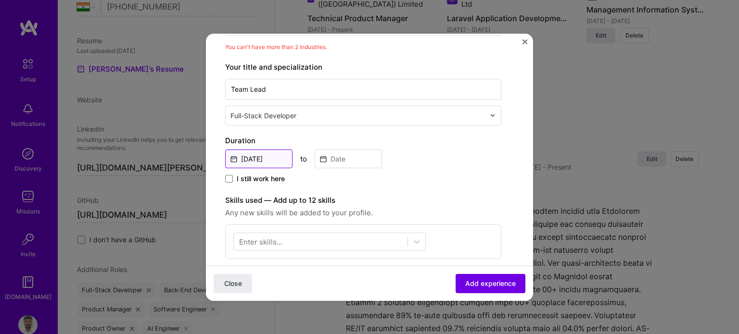
click at [265, 150] on input "[DATE]" at bounding box center [258, 159] width 67 height 19
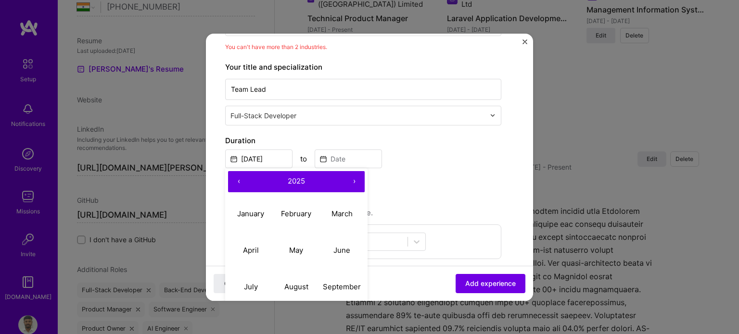
click at [295, 178] on span "2025" at bounding box center [296, 181] width 17 height 9
click at [236, 182] on button "‹" at bounding box center [238, 181] width 21 height 21
click at [252, 213] on button "2011" at bounding box center [251, 214] width 46 height 37
click at [336, 215] on abbr "March" at bounding box center [342, 213] width 21 height 9
type input "[DATE]"
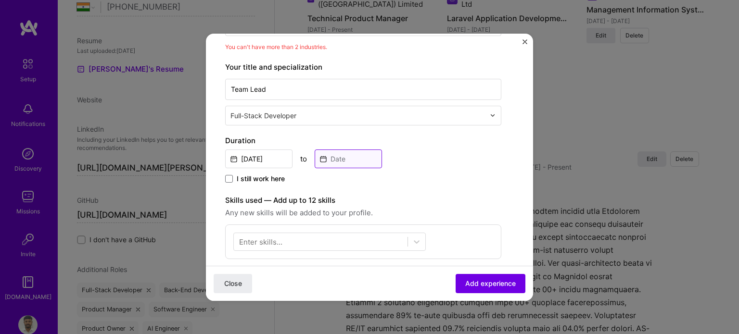
click at [353, 152] on input at bounding box center [348, 159] width 67 height 19
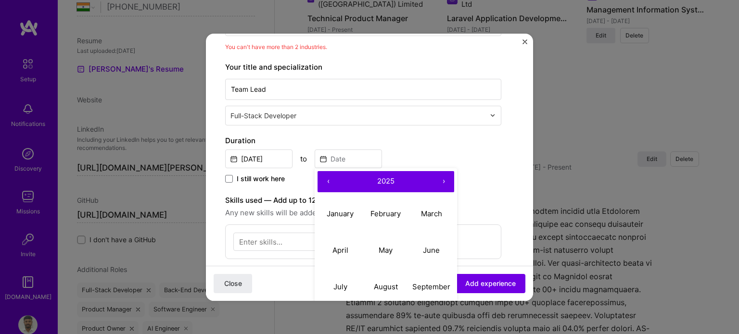
click at [390, 182] on span "2025" at bounding box center [385, 181] width 17 height 9
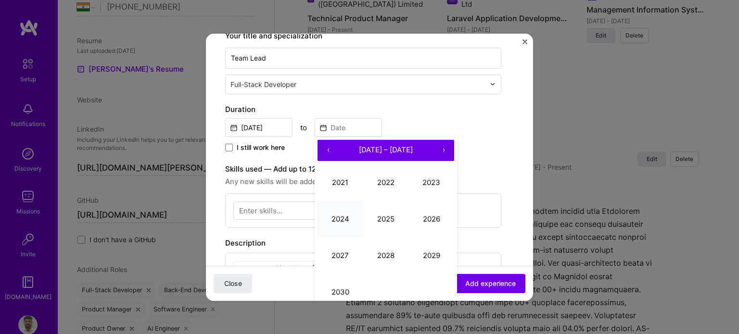
scroll to position [192, 0]
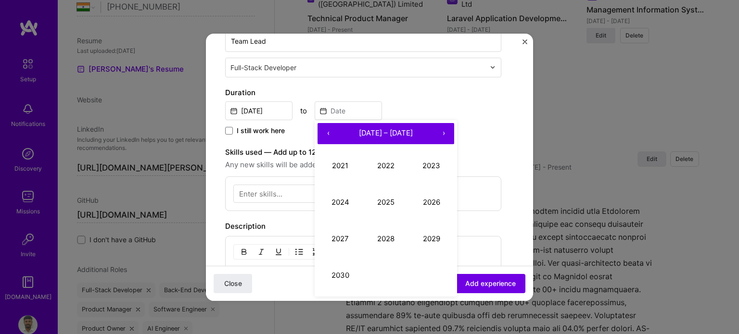
click at [328, 131] on button "‹" at bounding box center [328, 133] width 21 height 21
click at [383, 237] on button "2018" at bounding box center [386, 239] width 46 height 37
click at [388, 209] on button "May" at bounding box center [386, 202] width 46 height 37
type input "[DATE]"
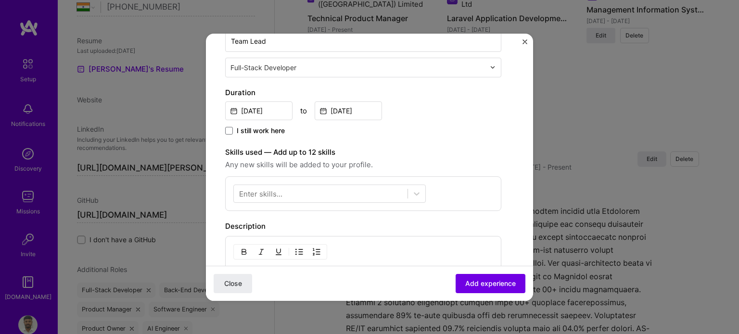
click at [278, 189] on div "Enter skills..." at bounding box center [260, 194] width 43 height 10
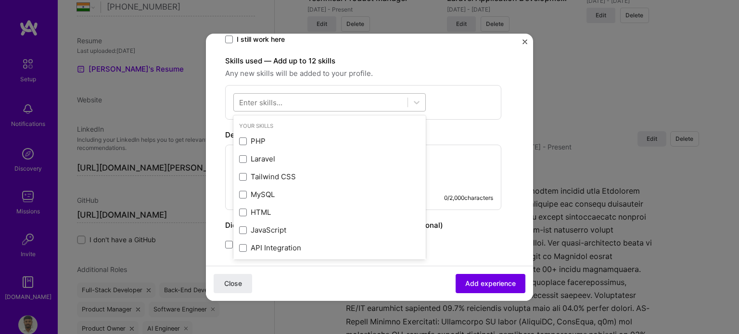
scroll to position [289, 0]
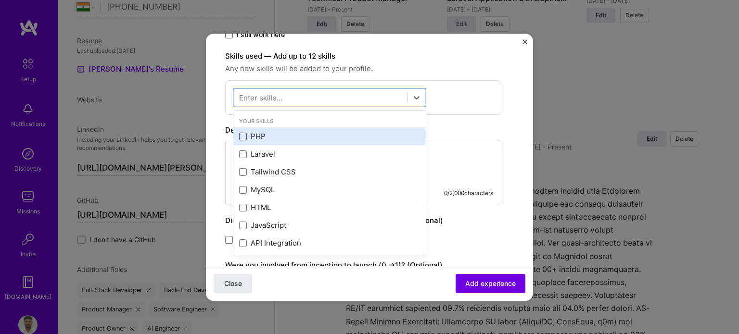
click at [245, 135] on span at bounding box center [243, 137] width 8 height 8
click at [0, 0] on input "checkbox" at bounding box center [0, 0] width 0 height 0
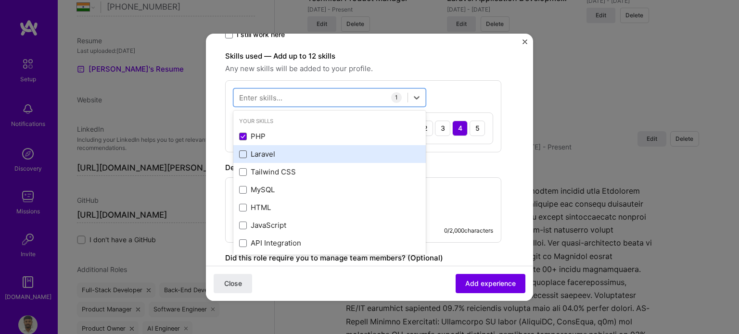
click at [243, 153] on span at bounding box center [243, 155] width 8 height 8
click at [0, 0] on input "checkbox" at bounding box center [0, 0] width 0 height 0
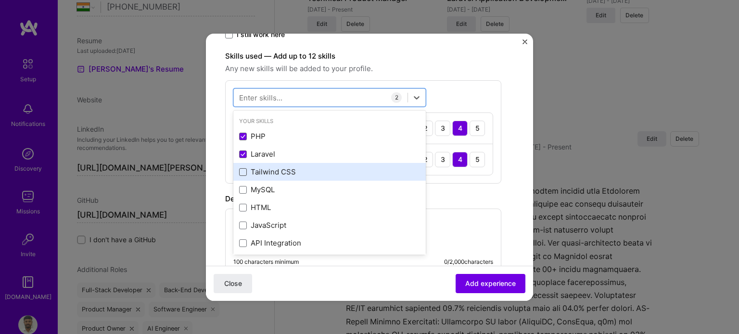
click at [243, 171] on span at bounding box center [243, 172] width 8 height 8
click at [0, 0] on input "checkbox" at bounding box center [0, 0] width 0 height 0
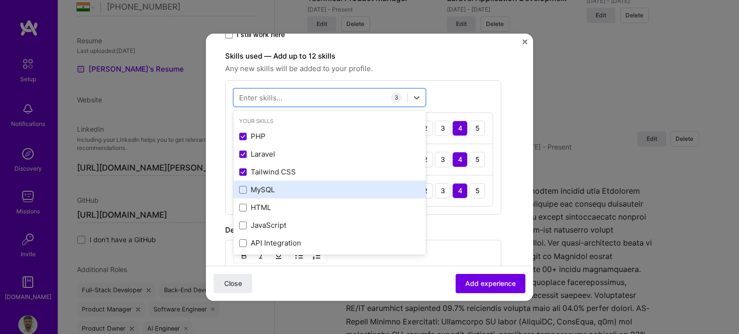
click at [243, 183] on div "MySQL" at bounding box center [329, 190] width 192 height 18
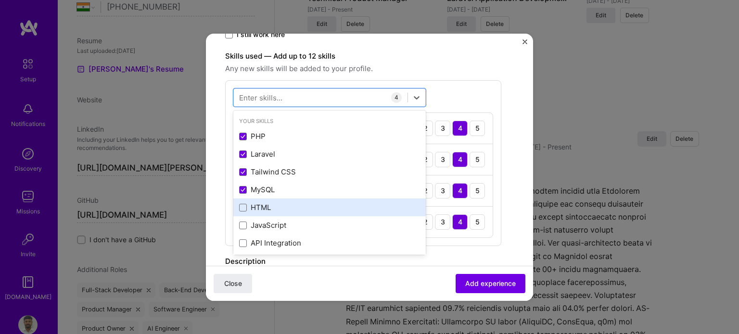
click at [243, 212] on div "HTML" at bounding box center [329, 208] width 181 height 10
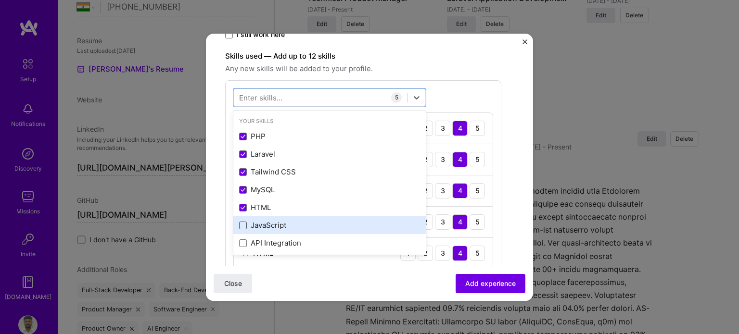
click at [243, 227] on span at bounding box center [243, 226] width 8 height 8
click at [0, 0] on input "checkbox" at bounding box center [0, 0] width 0 height 0
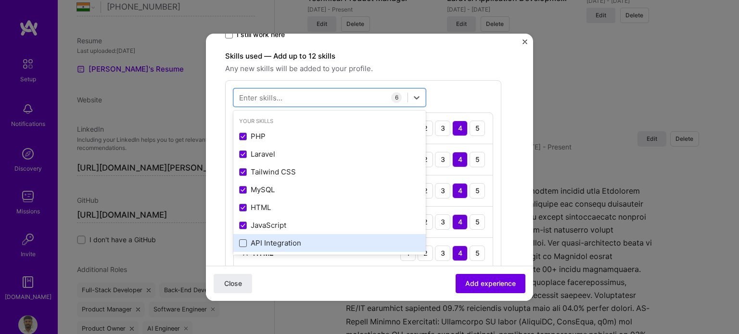
click at [244, 245] on span at bounding box center [243, 244] width 8 height 8
click at [0, 0] on input "checkbox" at bounding box center [0, 0] width 0 height 0
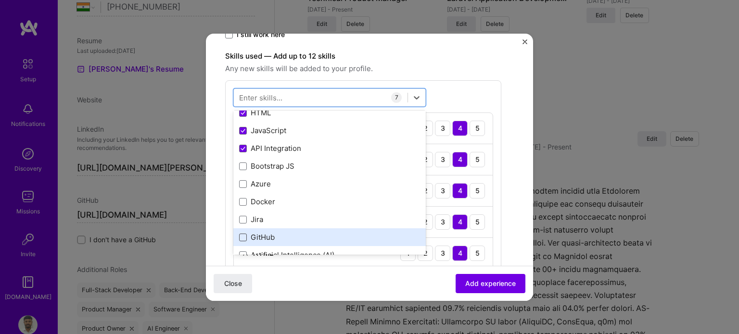
scroll to position [96, 0]
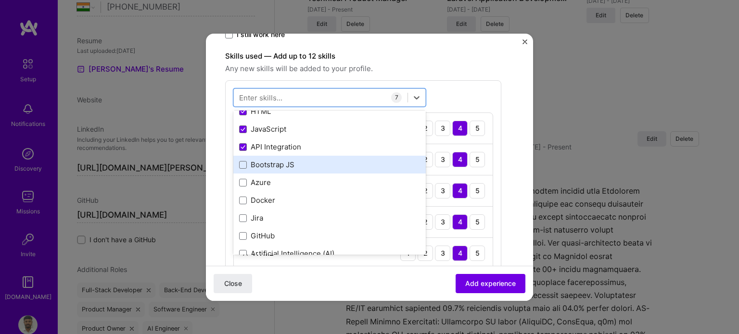
click at [248, 165] on div "Bootstrap JS" at bounding box center [329, 165] width 181 height 10
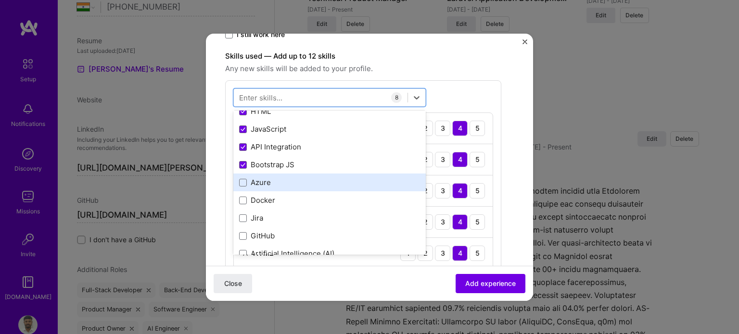
click at [245, 179] on label at bounding box center [243, 183] width 8 height 8
click at [0, 0] on input "checkbox" at bounding box center [0, 0] width 0 height 0
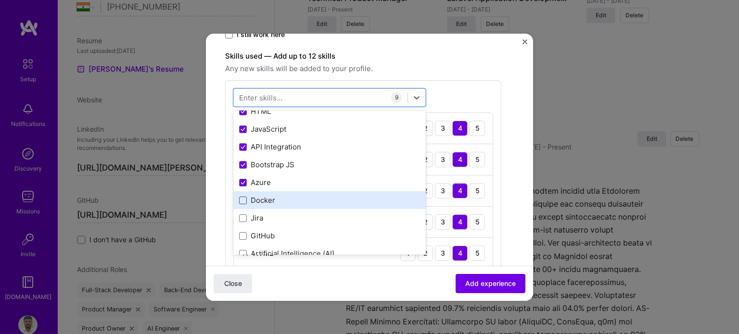
click at [245, 201] on span at bounding box center [243, 201] width 8 height 8
click at [0, 0] on input "checkbox" at bounding box center [0, 0] width 0 height 0
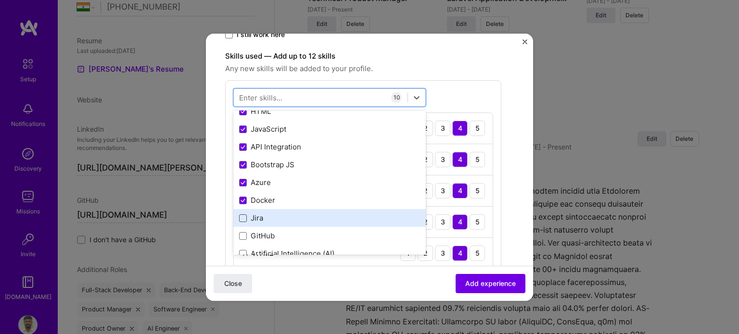
click at [244, 216] on span at bounding box center [243, 219] width 8 height 8
click at [0, 0] on input "checkbox" at bounding box center [0, 0] width 0 height 0
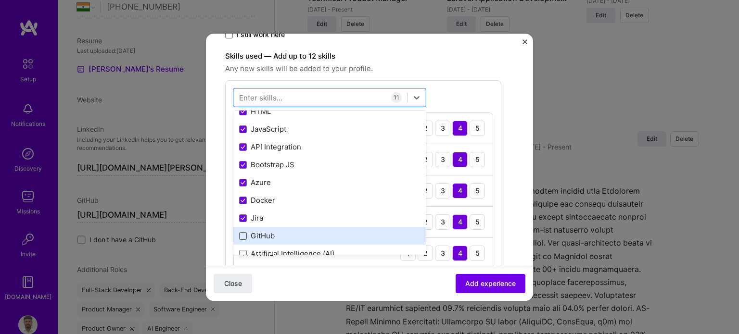
click at [243, 232] on span at bounding box center [243, 236] width 8 height 8
click at [0, 0] on input "checkbox" at bounding box center [0, 0] width 0 height 0
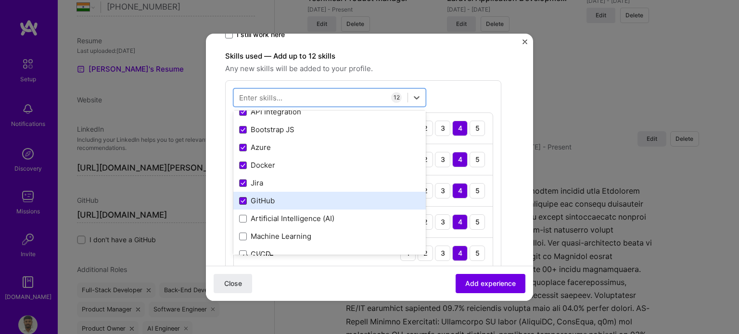
scroll to position [144, 0]
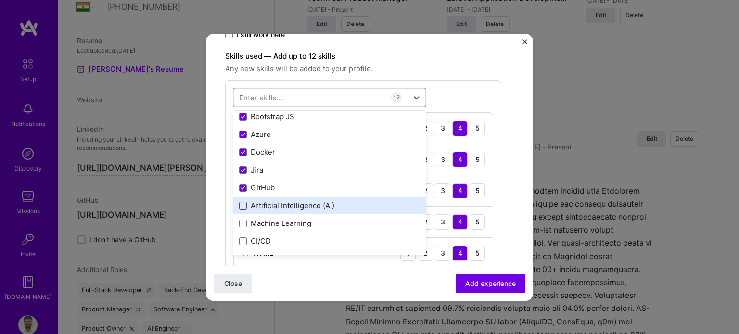
click at [245, 207] on span at bounding box center [243, 206] width 8 height 8
click at [0, 0] on input "checkbox" at bounding box center [0, 0] width 0 height 0
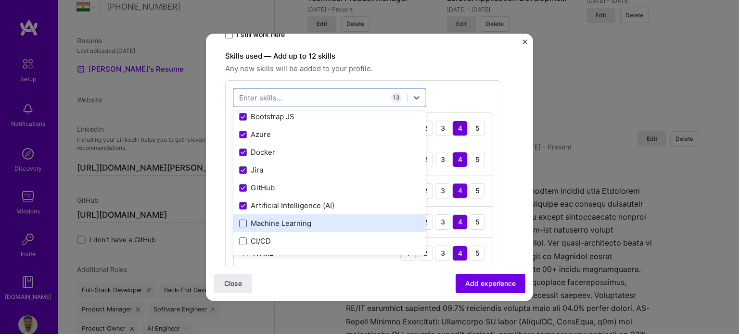
click at [244, 225] on span at bounding box center [243, 224] width 8 height 8
click at [0, 0] on input "checkbox" at bounding box center [0, 0] width 0 height 0
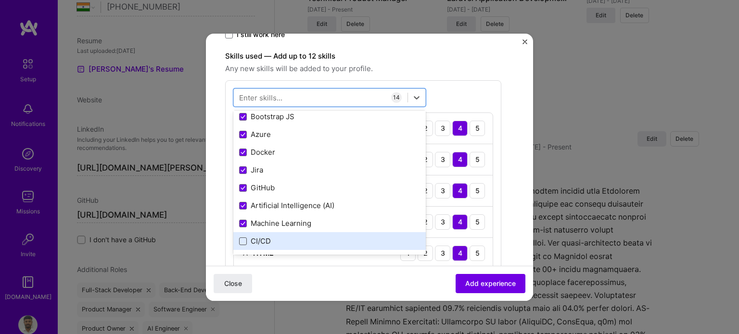
click at [243, 238] on span at bounding box center [243, 242] width 8 height 8
click at [0, 0] on input "checkbox" at bounding box center [0, 0] width 0 height 0
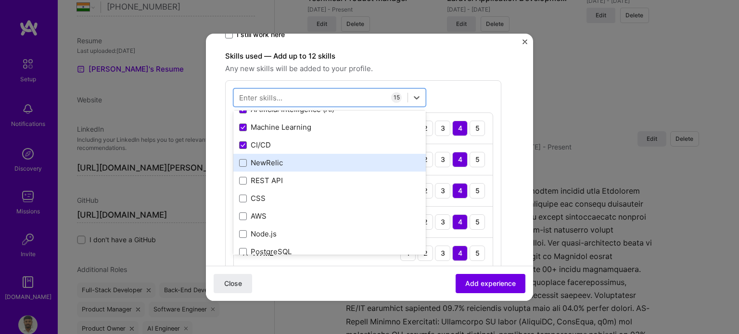
click at [248, 164] on div "NewRelic" at bounding box center [329, 163] width 181 height 10
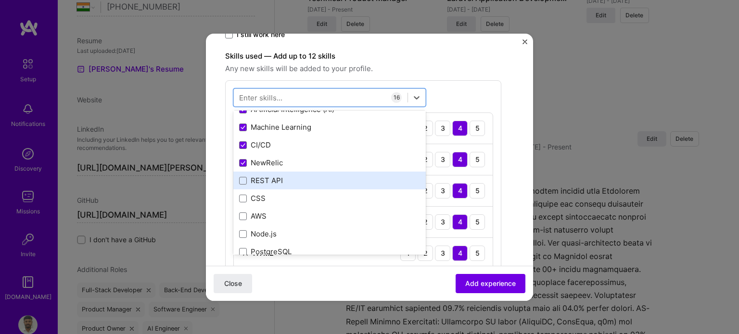
click at [242, 186] on div "REST API" at bounding box center [329, 181] width 192 height 18
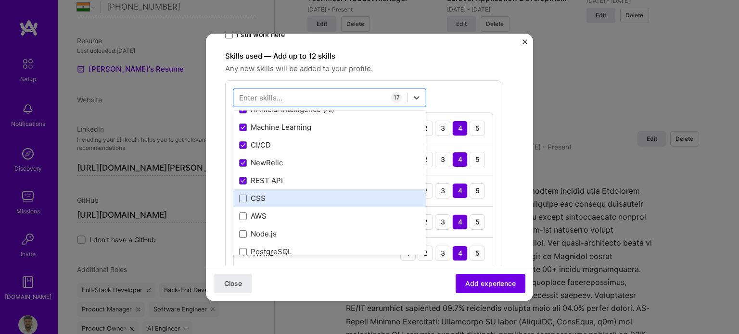
click at [240, 192] on div "CSS" at bounding box center [329, 199] width 192 height 18
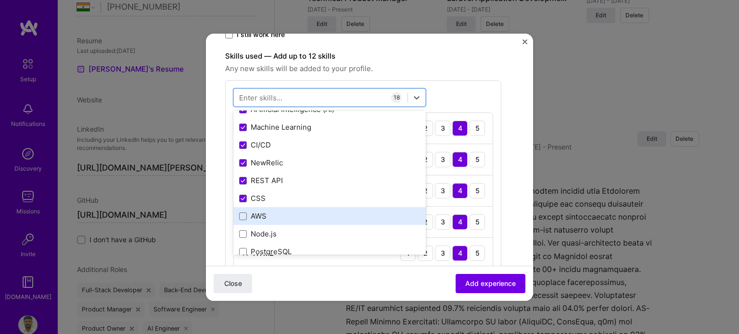
click at [238, 214] on div "AWS" at bounding box center [329, 216] width 192 height 18
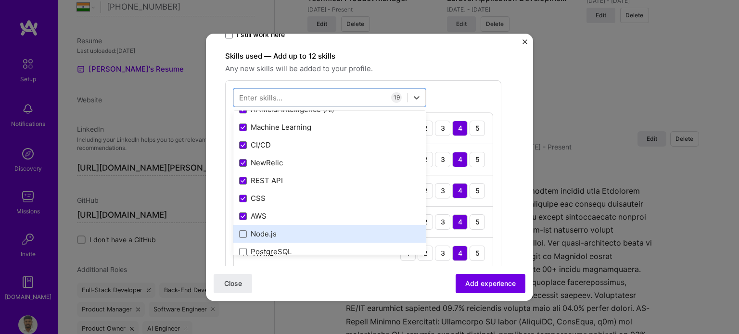
click at [241, 238] on div "Node.js" at bounding box center [329, 234] width 181 height 10
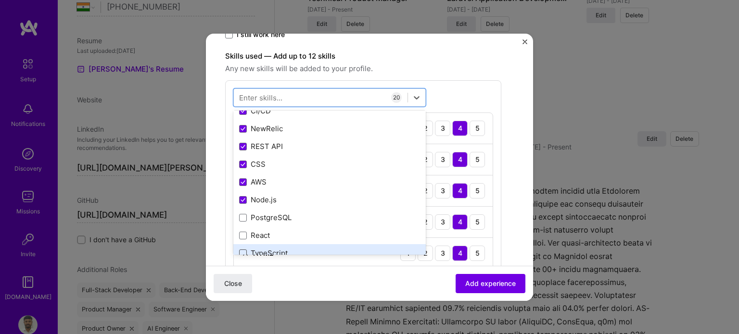
scroll to position [289, 0]
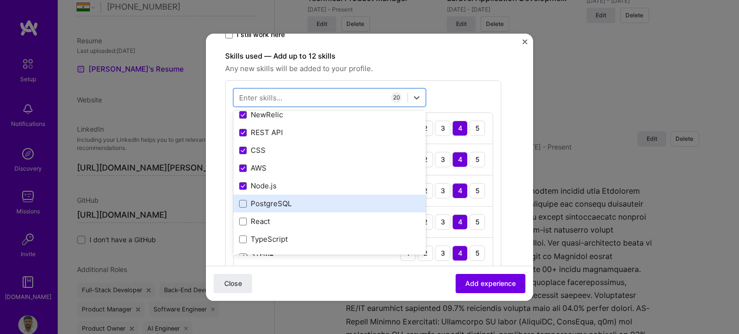
click at [248, 200] on div "PostgreSQL" at bounding box center [329, 204] width 181 height 10
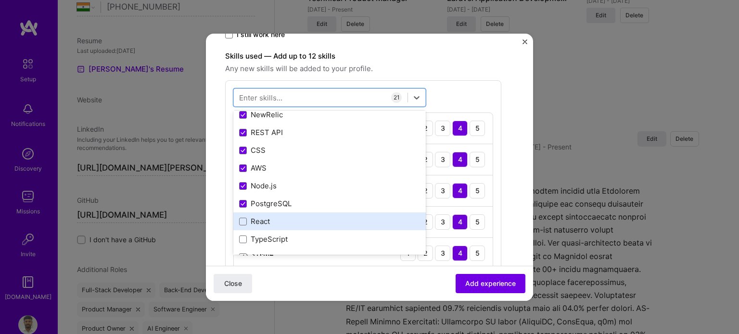
click at [243, 217] on div "React" at bounding box center [329, 222] width 181 height 10
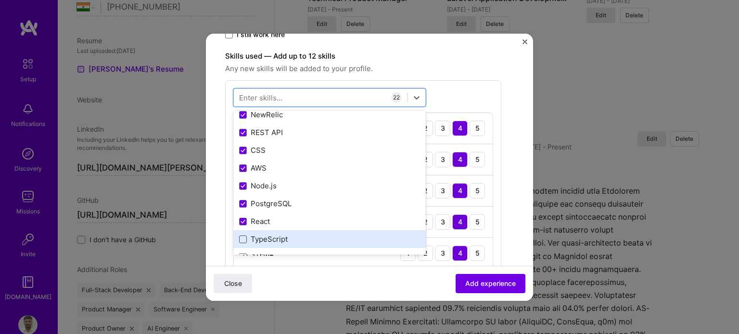
click at [243, 237] on span at bounding box center [243, 240] width 8 height 8
click at [0, 0] on input "checkbox" at bounding box center [0, 0] width 0 height 0
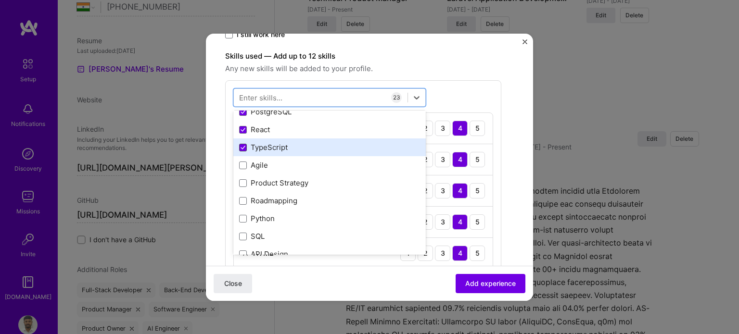
scroll to position [385, 0]
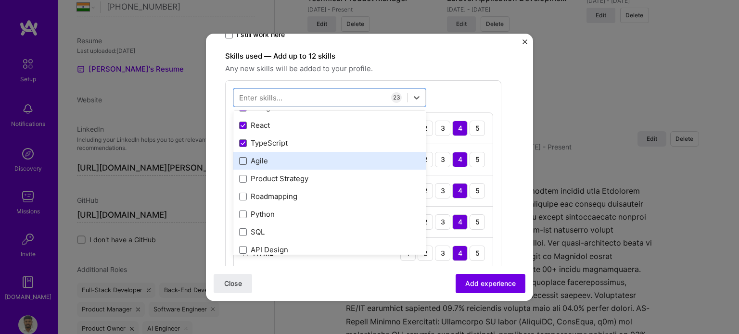
click at [243, 160] on span at bounding box center [243, 161] width 8 height 8
click at [0, 0] on input "checkbox" at bounding box center [0, 0] width 0 height 0
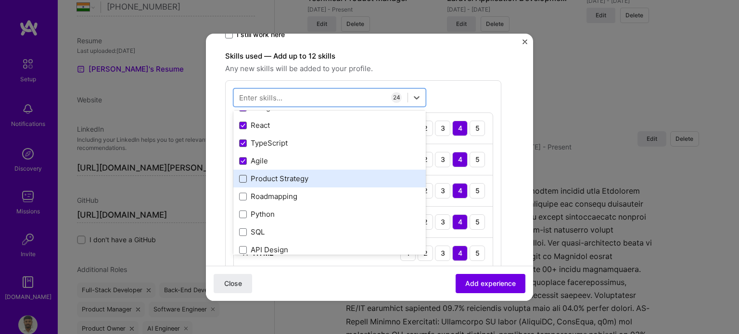
click at [240, 177] on span at bounding box center [243, 179] width 8 height 8
click at [0, 0] on input "checkbox" at bounding box center [0, 0] width 0 height 0
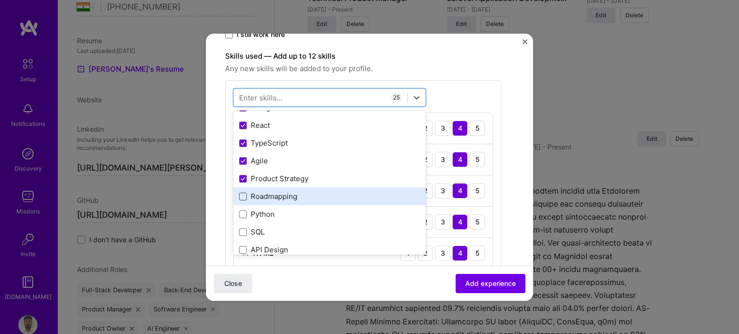
click at [246, 199] on span at bounding box center [243, 197] width 8 height 8
click at [0, 0] on input "checkbox" at bounding box center [0, 0] width 0 height 0
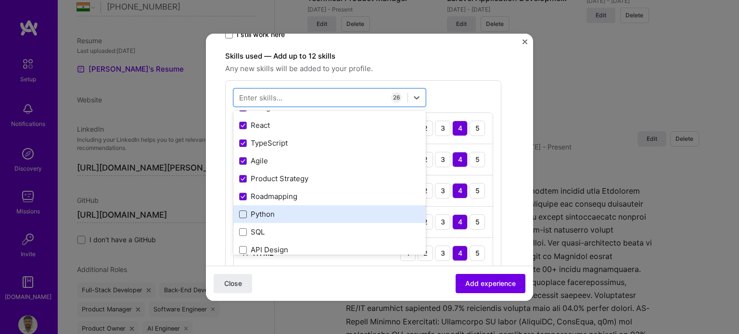
click at [245, 215] on span at bounding box center [243, 215] width 8 height 8
click at [0, 0] on input "checkbox" at bounding box center [0, 0] width 0 height 0
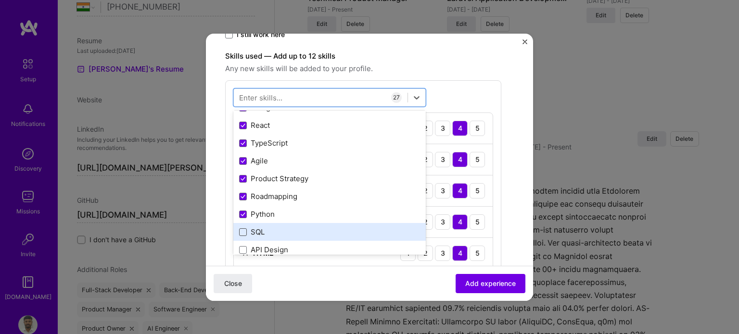
click at [243, 232] on span at bounding box center [243, 233] width 8 height 8
click at [0, 0] on input "checkbox" at bounding box center [0, 0] width 0 height 0
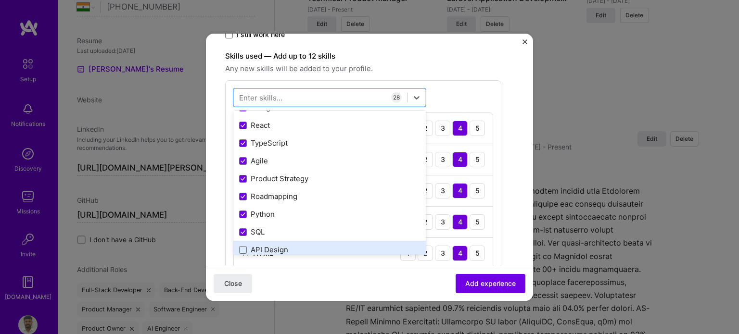
click at [244, 245] on div "API Design" at bounding box center [329, 250] width 181 height 10
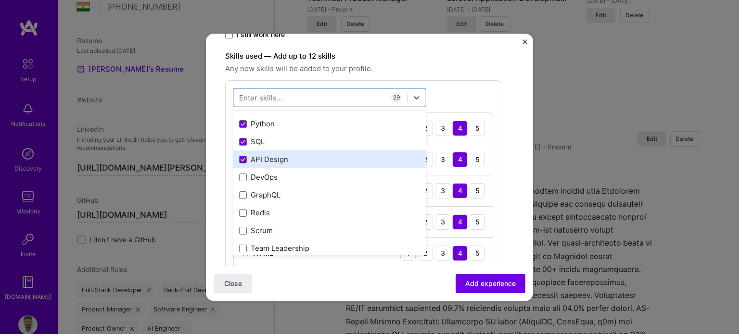
scroll to position [481, 0]
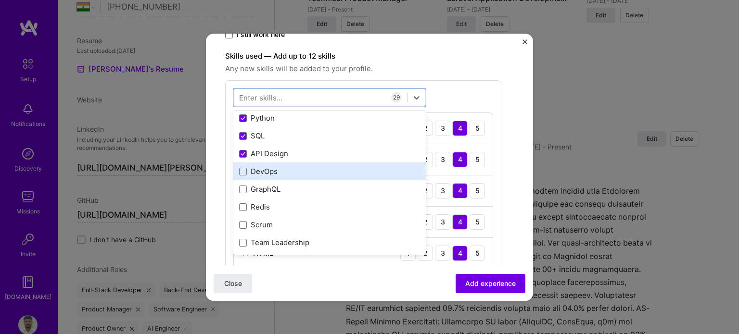
click at [247, 172] on div "DevOps" at bounding box center [329, 172] width 181 height 10
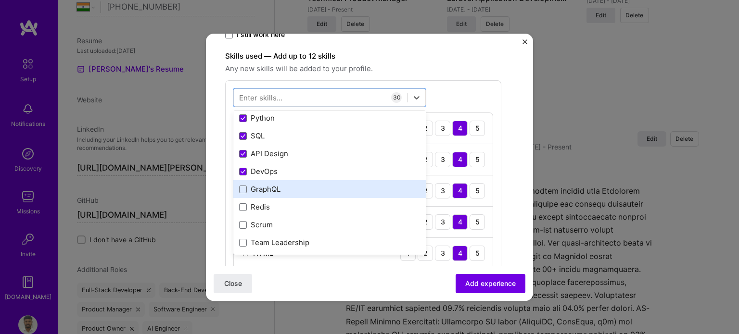
click at [245, 184] on div "GraphQL" at bounding box center [329, 189] width 181 height 10
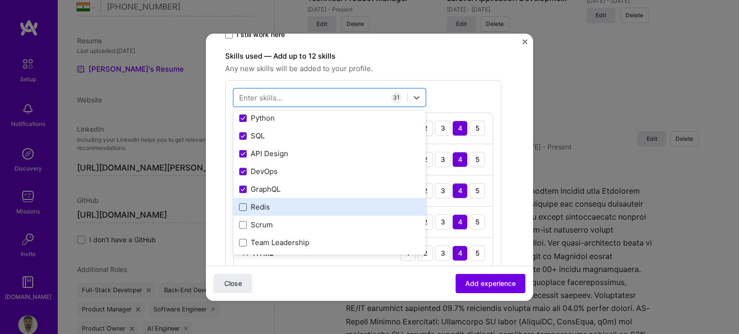
click at [239, 204] on span at bounding box center [243, 208] width 8 height 8
click at [0, 0] on input "checkbox" at bounding box center [0, 0] width 0 height 0
click at [243, 205] on icon at bounding box center [243, 207] width 5 height 4
click at [0, 0] on input "checkbox" at bounding box center [0, 0] width 0 height 0
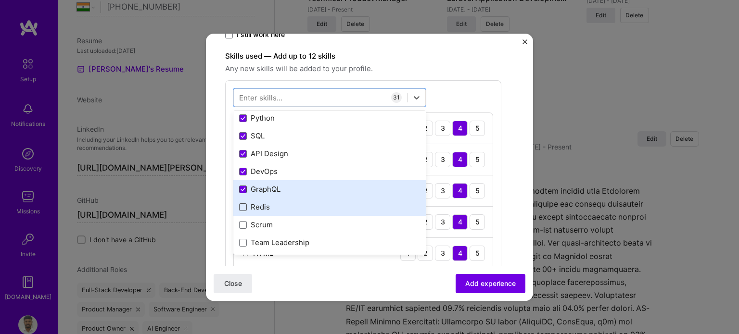
click at [243, 191] on span at bounding box center [243, 190] width 8 height 8
click at [0, 0] on input "checkbox" at bounding box center [0, 0] width 0 height 0
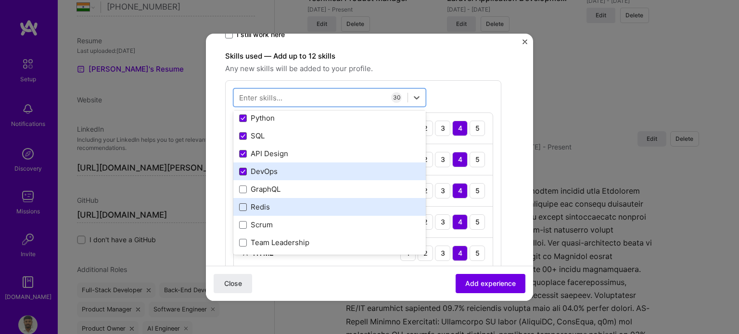
click at [240, 168] on span at bounding box center [243, 172] width 8 height 8
click at [0, 0] on input "checkbox" at bounding box center [0, 0] width 0 height 0
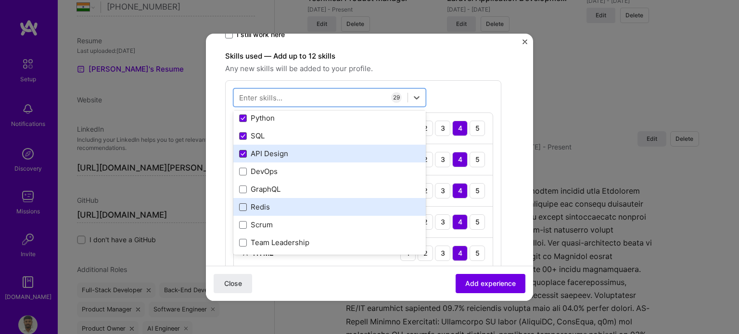
click at [240, 155] on span at bounding box center [243, 154] width 8 height 8
click at [0, 0] on input "checkbox" at bounding box center [0, 0] width 0 height 0
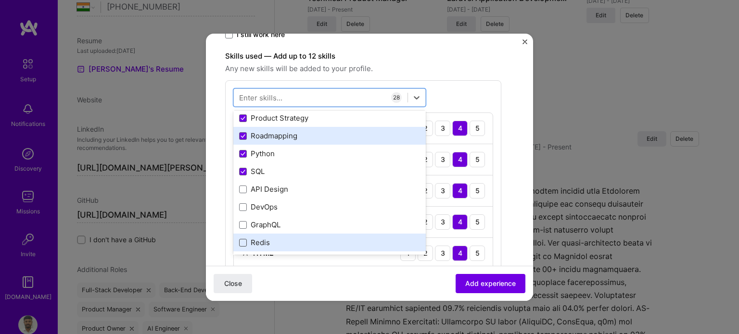
scroll to position [433, 0]
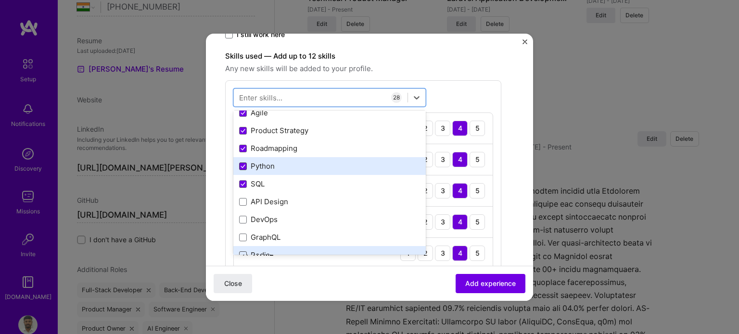
click at [243, 166] on icon at bounding box center [243, 166] width 4 height 3
click at [0, 0] on input "checkbox" at bounding box center [0, 0] width 0 height 0
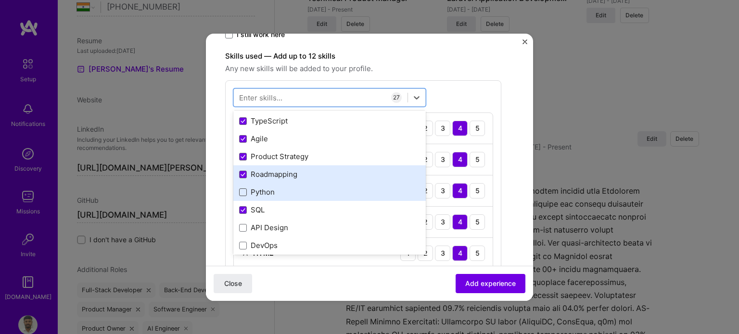
scroll to position [385, 0]
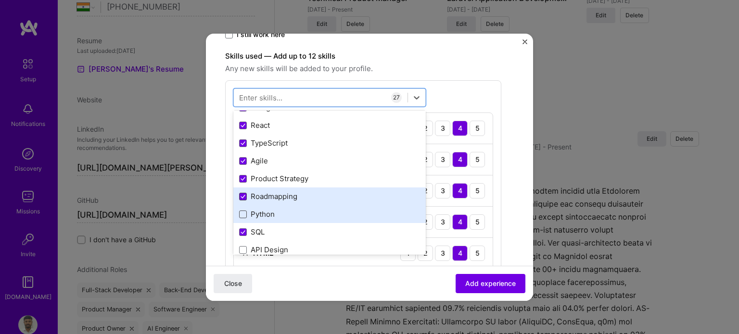
click at [242, 195] on icon at bounding box center [243, 197] width 5 height 4
click at [0, 0] on input "checkbox" at bounding box center [0, 0] width 0 height 0
click at [242, 175] on span at bounding box center [243, 179] width 8 height 8
click at [0, 0] on input "checkbox" at bounding box center [0, 0] width 0 height 0
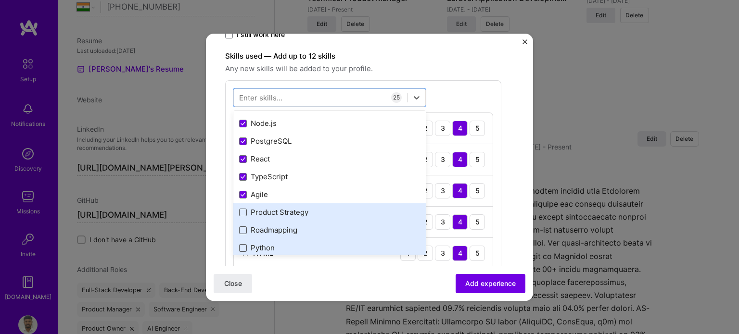
scroll to position [337, 0]
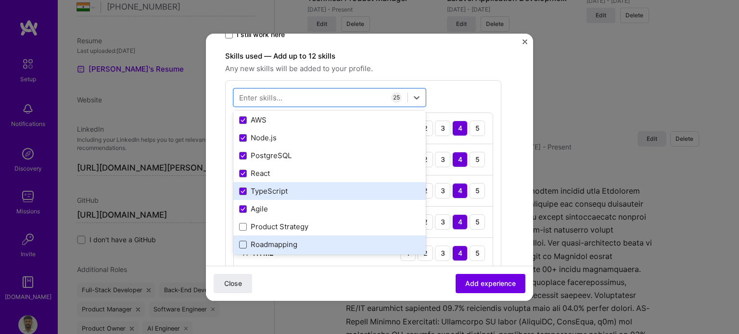
click at [242, 195] on div "TypeScript" at bounding box center [329, 191] width 181 height 10
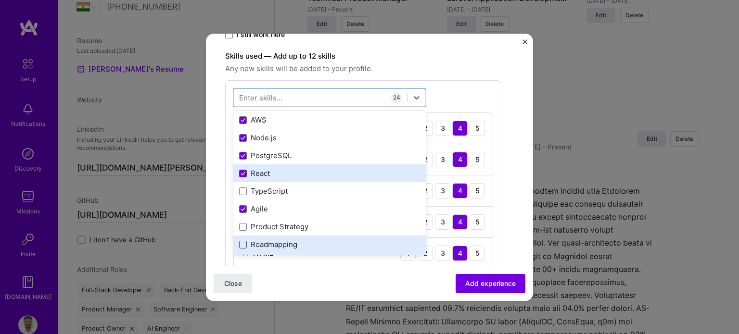
click at [244, 172] on icon at bounding box center [243, 174] width 5 height 4
click at [0, 0] on input "checkbox" at bounding box center [0, 0] width 0 height 0
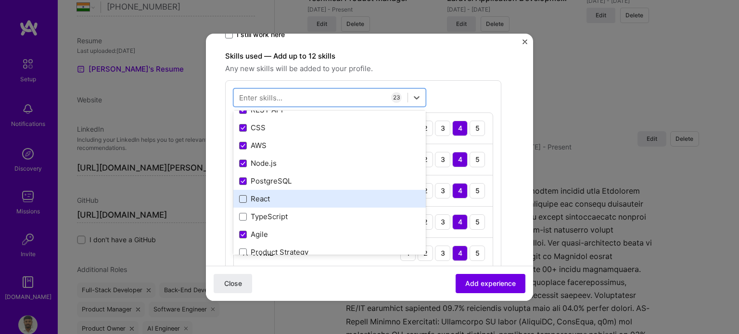
scroll to position [289, 0]
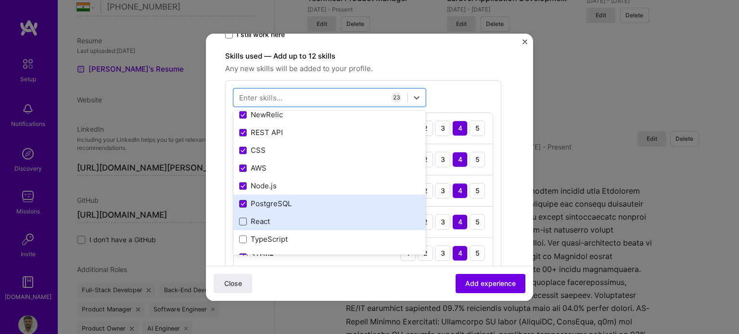
click at [241, 205] on span at bounding box center [243, 204] width 8 height 8
click at [0, 0] on input "checkbox" at bounding box center [0, 0] width 0 height 0
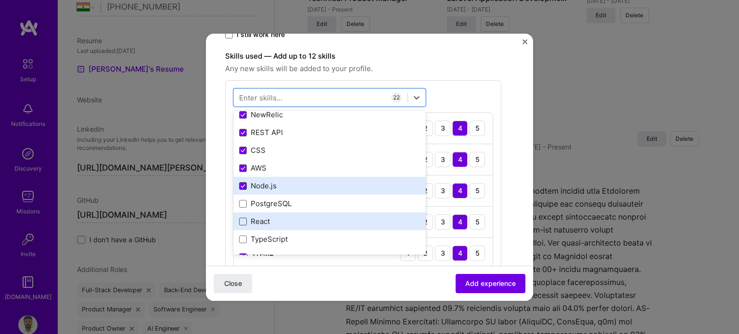
click at [244, 185] on icon at bounding box center [243, 186] width 5 height 4
click at [0, 0] on input "checkbox" at bounding box center [0, 0] width 0 height 0
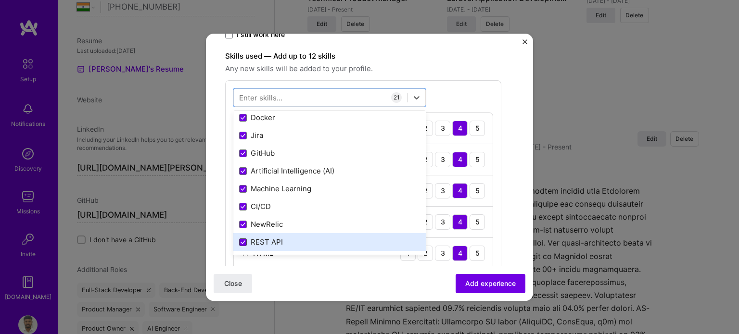
scroll to position [144, 0]
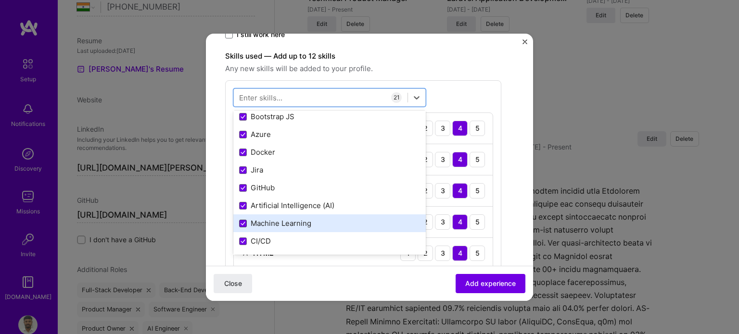
click at [243, 223] on icon at bounding box center [243, 223] width 4 height 3
click at [0, 0] on input "checkbox" at bounding box center [0, 0] width 0 height 0
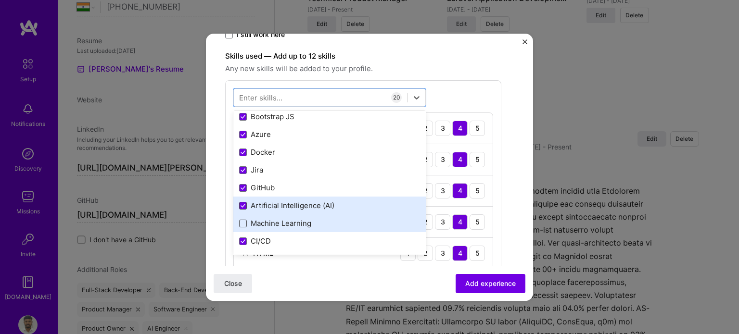
click at [244, 205] on icon at bounding box center [243, 206] width 4 height 3
click at [0, 0] on input "checkbox" at bounding box center [0, 0] width 0 height 0
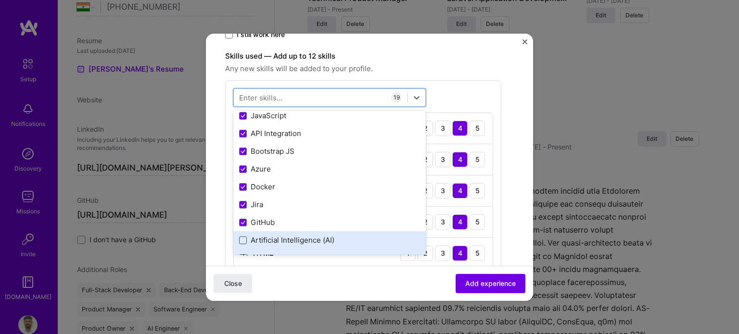
scroll to position [96, 0]
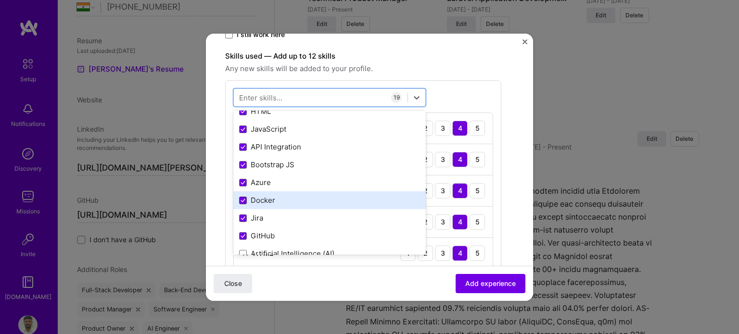
click at [244, 202] on span at bounding box center [243, 201] width 8 height 8
click at [0, 0] on input "checkbox" at bounding box center [0, 0] width 0 height 0
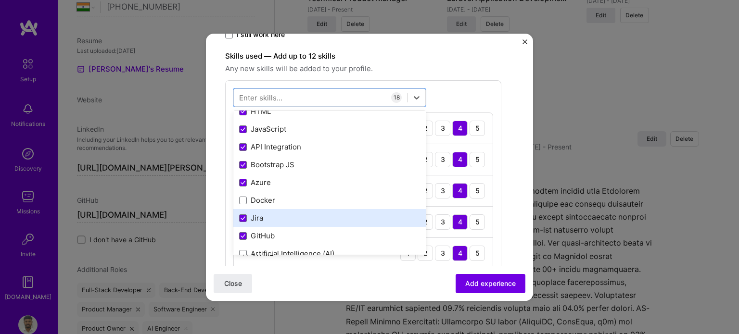
scroll to position [48, 0]
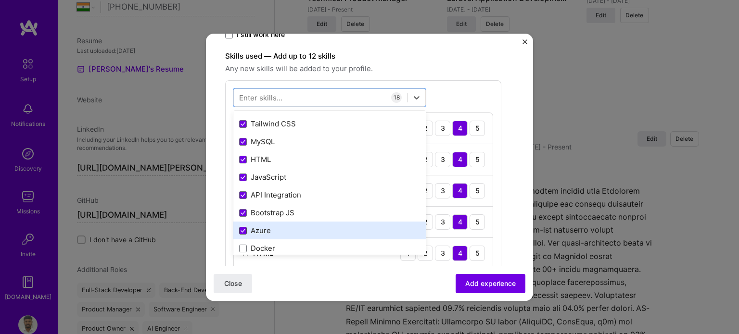
click at [241, 229] on icon at bounding box center [243, 231] width 5 height 4
click at [0, 0] on input "checkbox" at bounding box center [0, 0] width 0 height 0
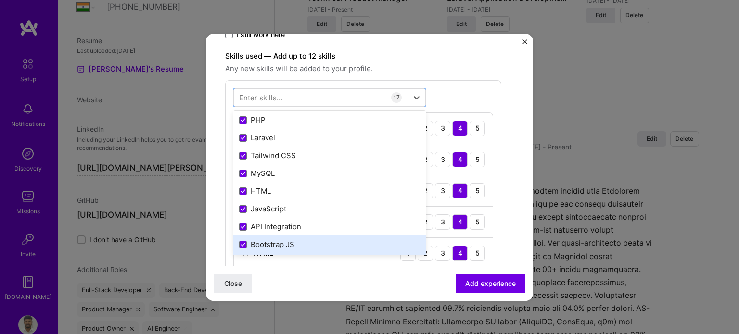
scroll to position [0, 0]
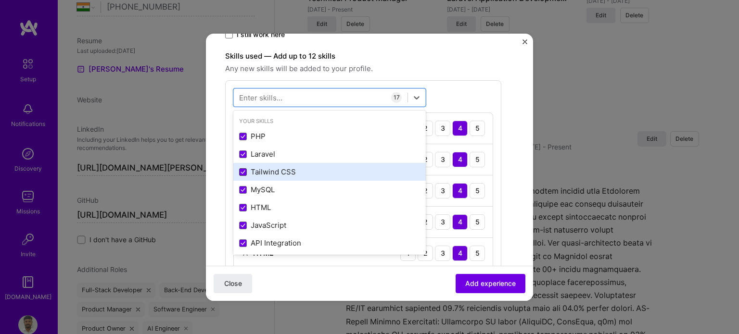
click at [241, 173] on icon at bounding box center [243, 172] width 5 height 4
click at [0, 0] on input "checkbox" at bounding box center [0, 0] width 0 height 0
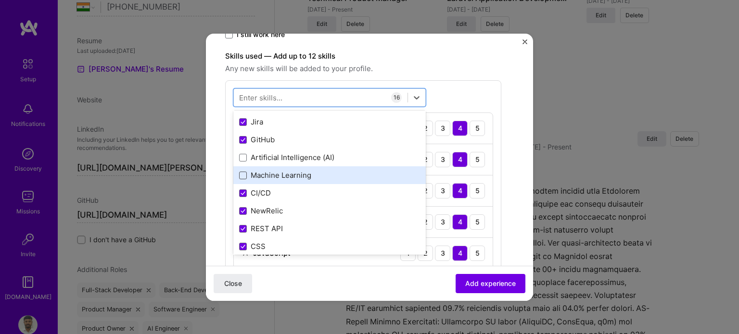
scroll to position [241, 0]
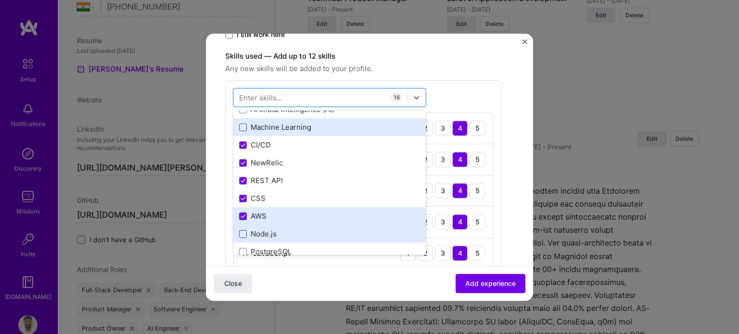
click at [242, 215] on icon at bounding box center [243, 217] width 5 height 4
click at [0, 0] on input "checkbox" at bounding box center [0, 0] width 0 height 0
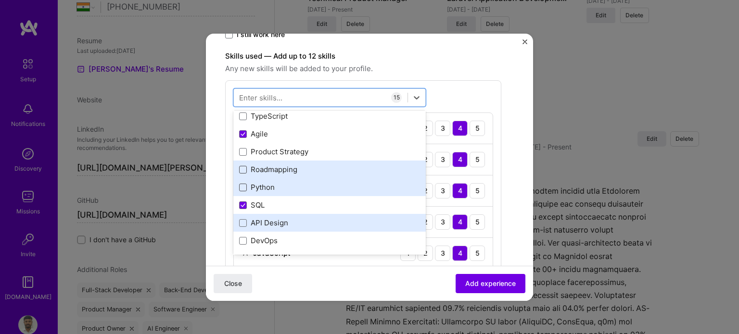
scroll to position [433, 0]
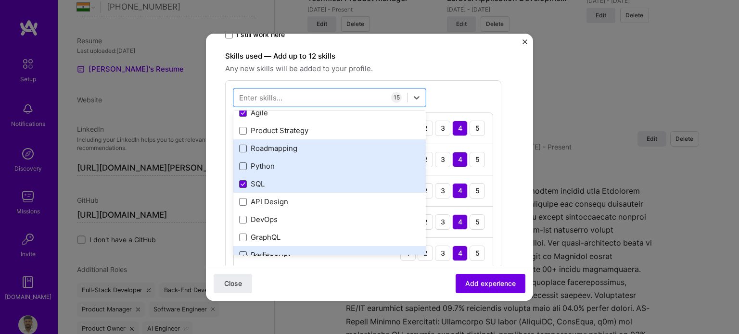
click at [241, 182] on icon at bounding box center [243, 184] width 5 height 4
click at [0, 0] on input "checkbox" at bounding box center [0, 0] width 0 height 0
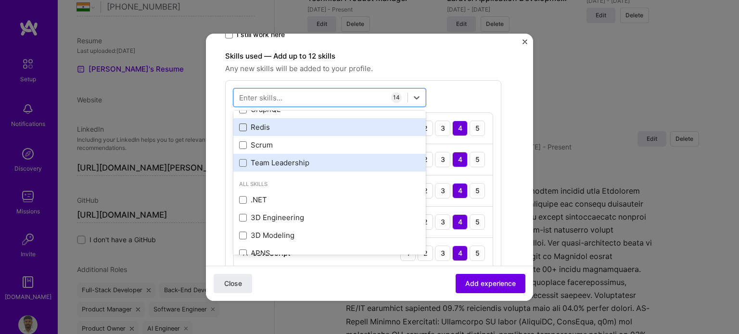
scroll to position [577, 0]
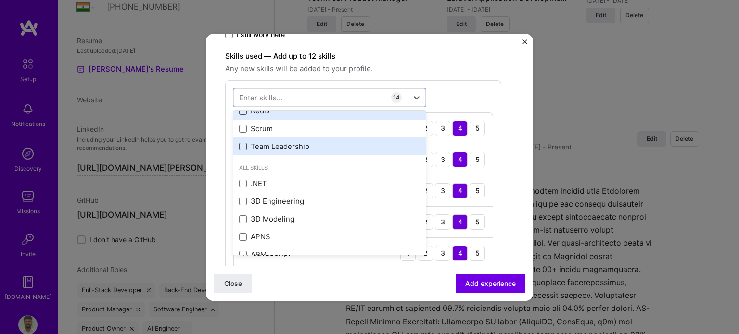
click at [246, 147] on span at bounding box center [243, 147] width 8 height 8
click at [0, 0] on input "checkbox" at bounding box center [0, 0] width 0 height 0
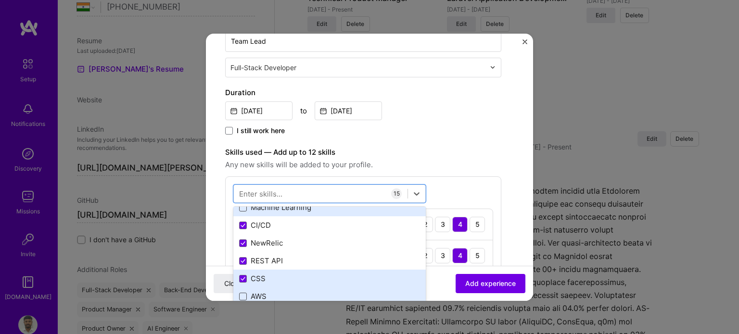
scroll to position [241, 0]
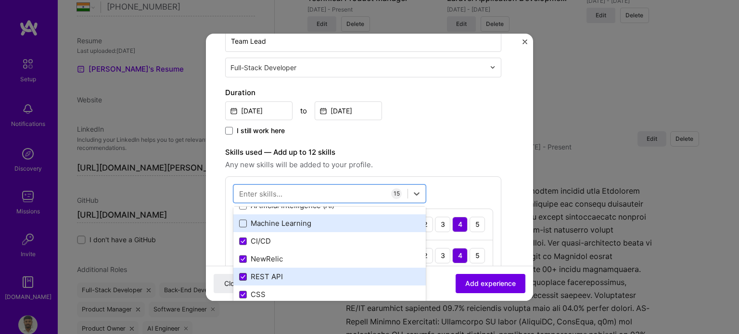
click at [243, 276] on icon at bounding box center [243, 277] width 5 height 4
click at [0, 0] on input "checkbox" at bounding box center [0, 0] width 0 height 0
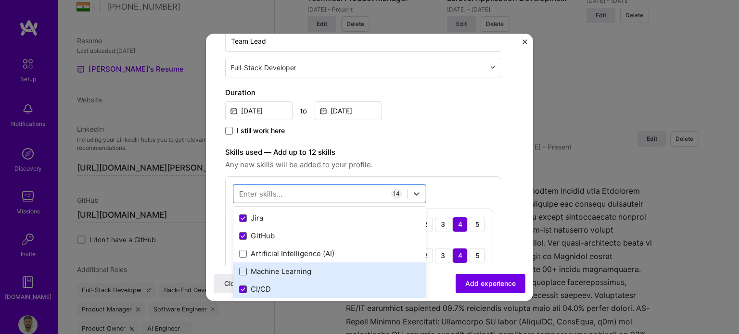
click at [242, 288] on icon at bounding box center [243, 290] width 5 height 4
click at [0, 0] on input "checkbox" at bounding box center [0, 0] width 0 height 0
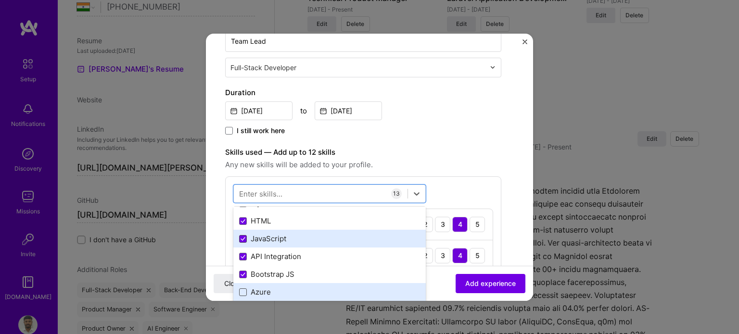
scroll to position [96, 0]
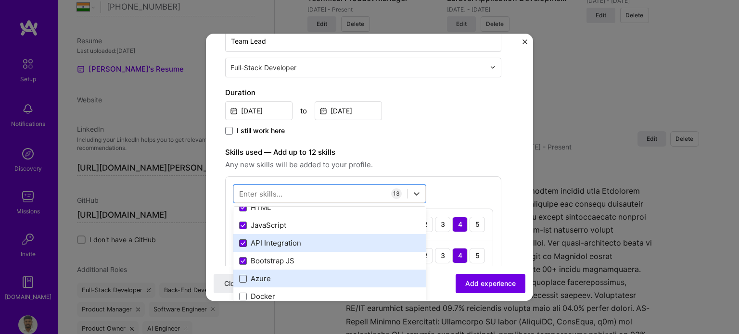
click at [243, 244] on icon at bounding box center [243, 244] width 5 height 4
click at [0, 0] on input "checkbox" at bounding box center [0, 0] width 0 height 0
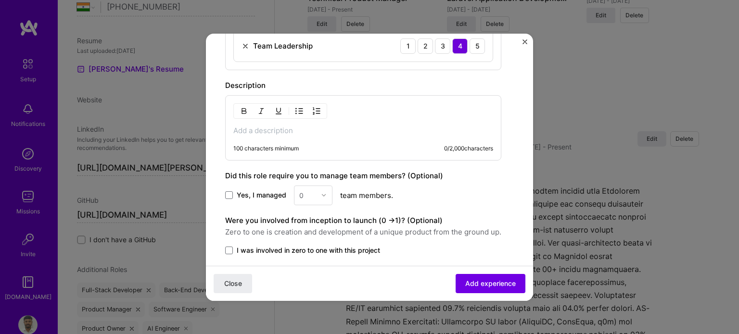
scroll to position [731, 0]
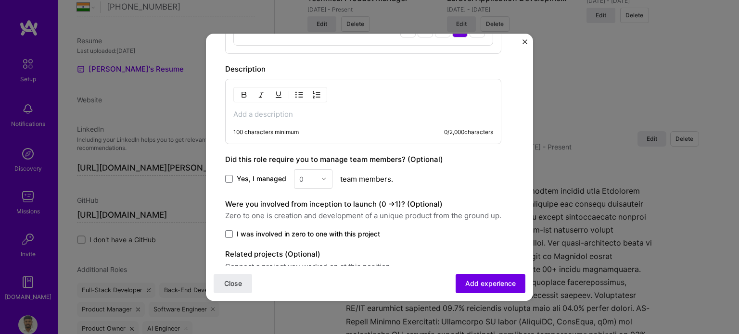
click at [254, 112] on p at bounding box center [363, 115] width 260 height 10
click at [255, 111] on p at bounding box center [363, 115] width 260 height 10
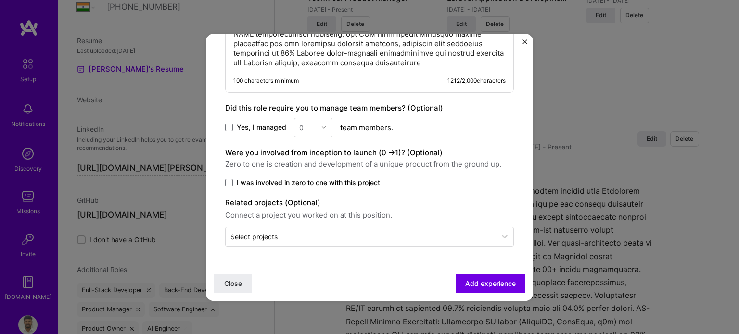
scroll to position [943, 0]
click at [229, 130] on span at bounding box center [229, 128] width 8 height 8
click at [0, 0] on input "Yes, I managed" at bounding box center [0, 0] width 0 height 0
click at [323, 129] on img at bounding box center [324, 128] width 6 height 6
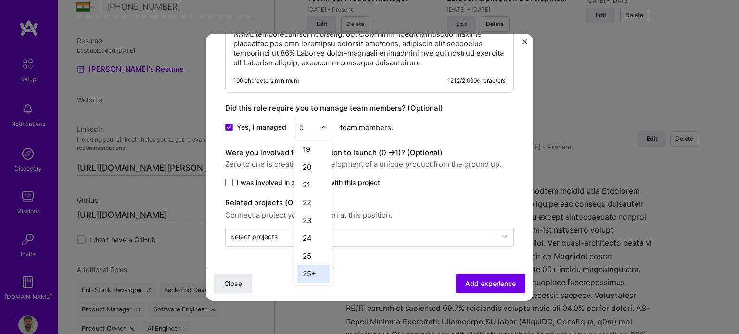
click at [302, 274] on div "25+" at bounding box center [313, 274] width 33 height 18
click at [229, 181] on span at bounding box center [229, 183] width 8 height 8
click at [0, 0] on input "I was involved in zero to one with this project" at bounding box center [0, 0] width 0 height 0
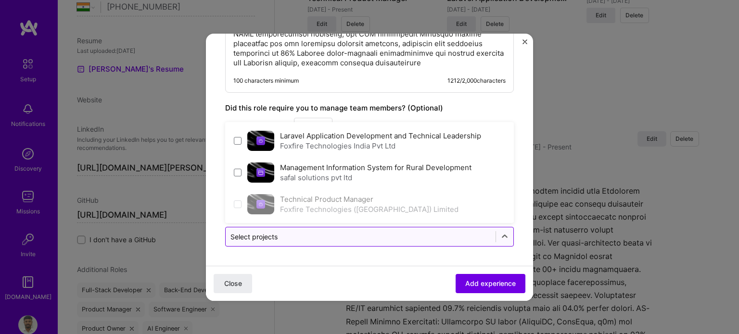
click at [315, 243] on div at bounding box center [361, 237] width 260 height 12
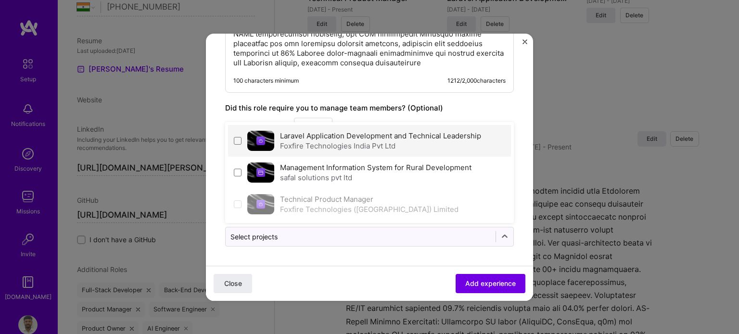
click at [343, 145] on div "Foxfire Technologies India Pvt Ltd" at bounding box center [380, 146] width 201 height 10
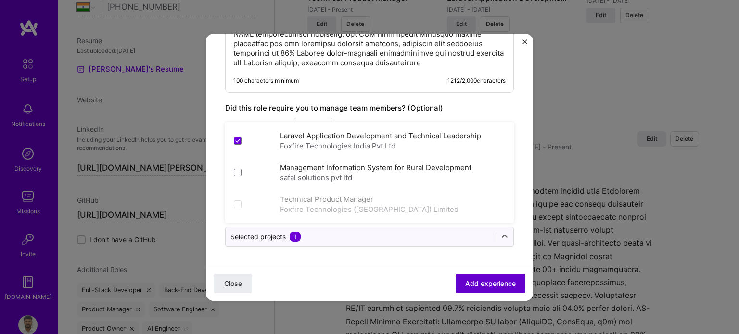
click at [483, 280] on span "Add experience" at bounding box center [490, 284] width 51 height 10
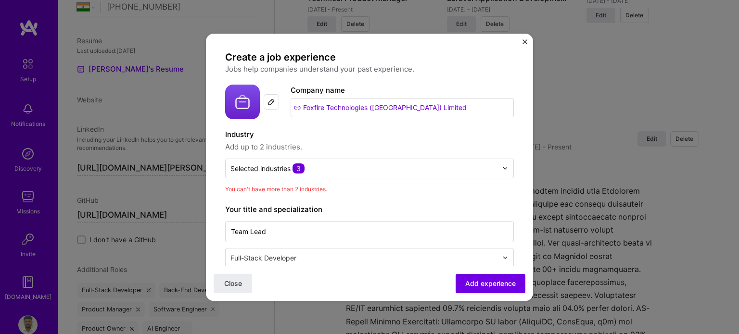
scroll to position [1, 0]
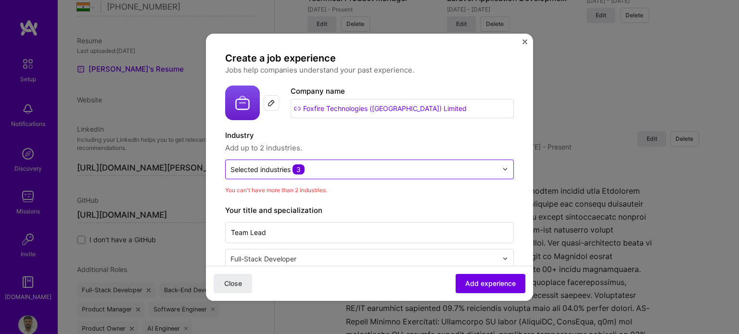
click at [316, 168] on input "text" at bounding box center [364, 170] width 267 height 10
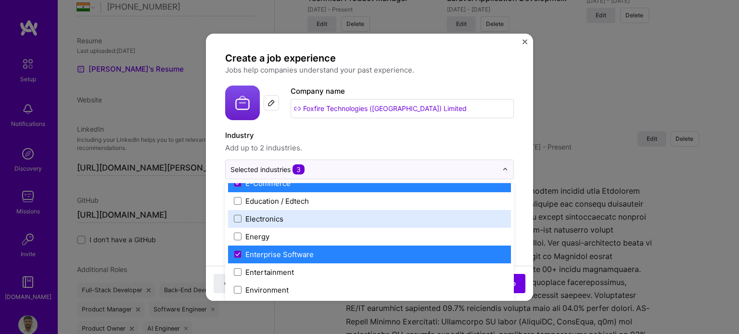
scroll to position [914, 0]
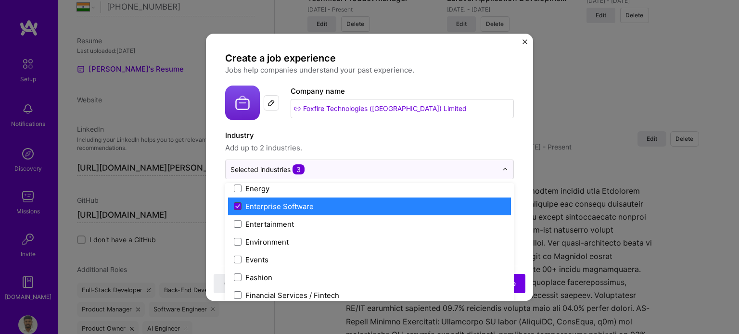
click at [239, 205] on icon at bounding box center [238, 206] width 4 height 3
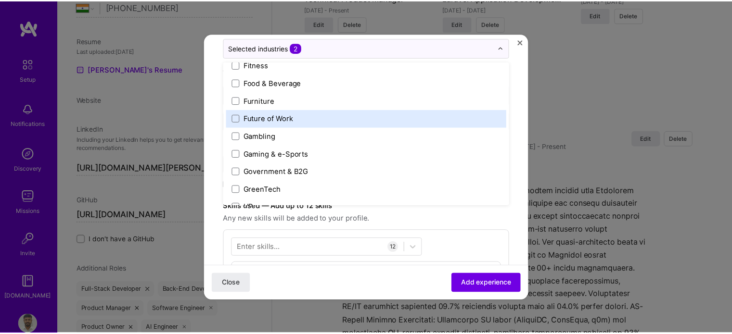
scroll to position [145, 0]
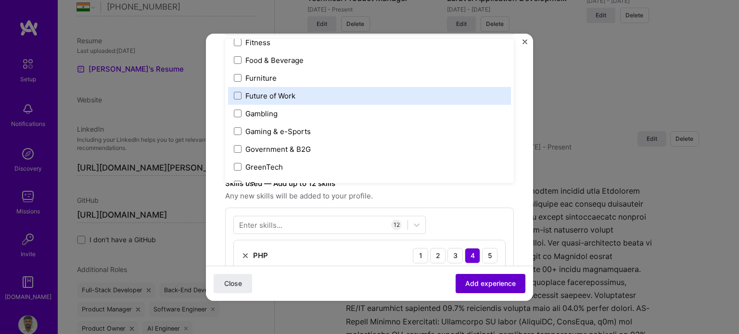
click at [492, 284] on span "Add experience" at bounding box center [490, 284] width 51 height 10
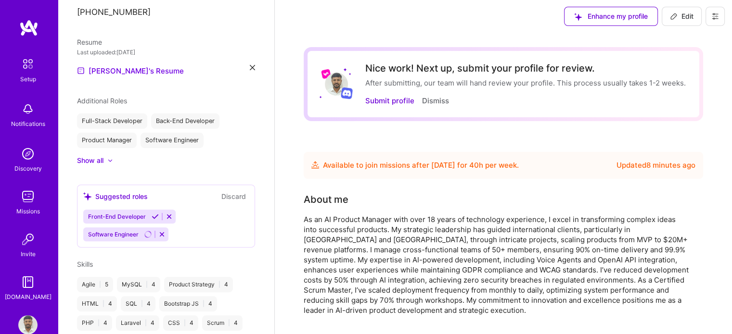
scroll to position [0, 0]
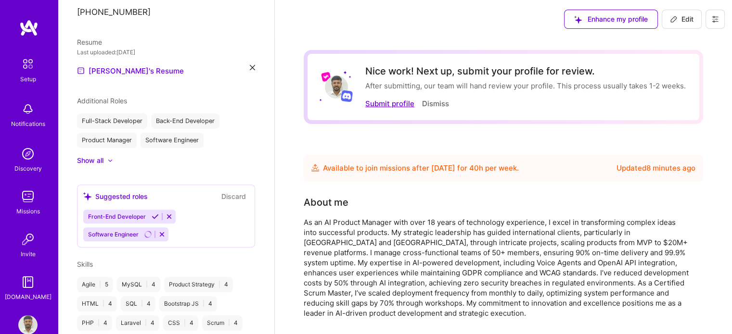
click at [381, 103] on button "Submit profile" at bounding box center [389, 104] width 49 height 10
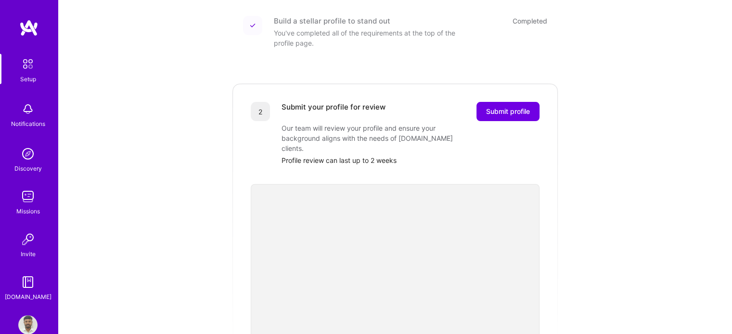
scroll to position [133, 0]
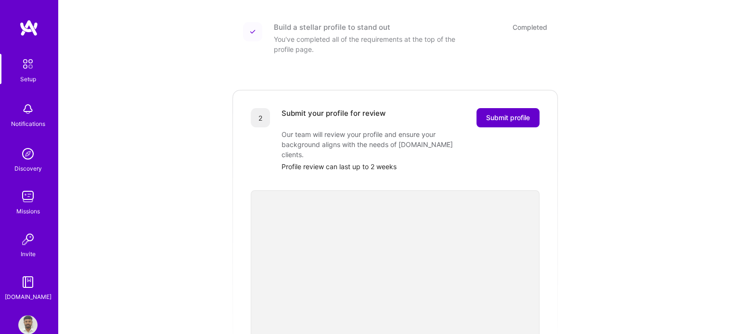
click at [516, 113] on span "Submit profile" at bounding box center [508, 118] width 44 height 10
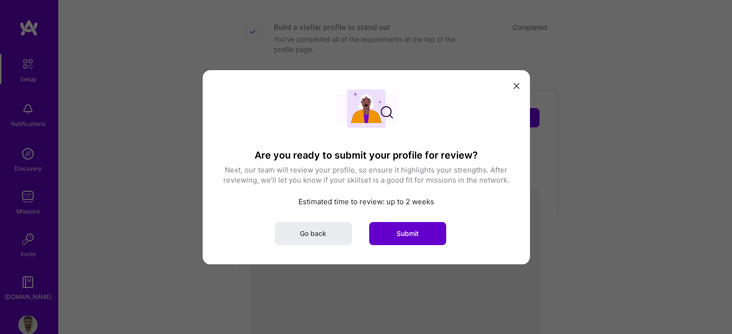
click at [412, 233] on span "Submit" at bounding box center [408, 234] width 22 height 10
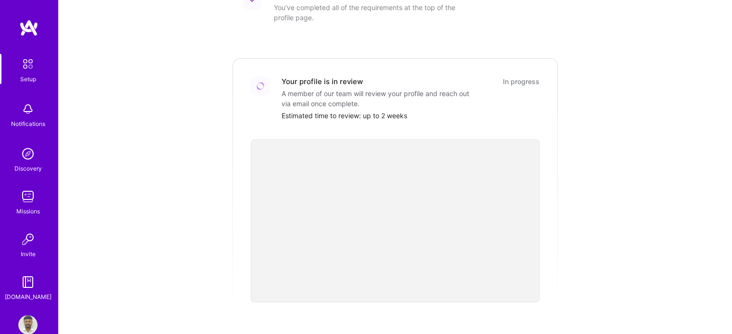
scroll to position [125, 0]
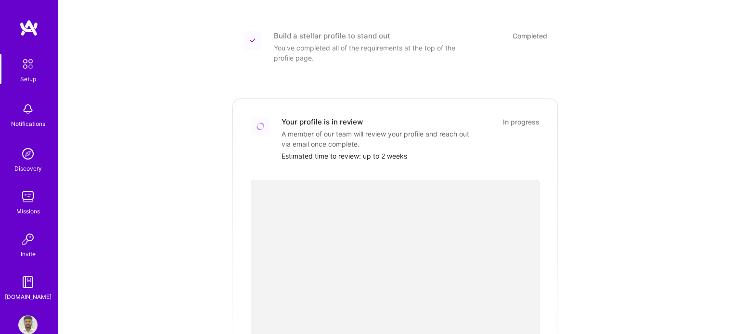
click at [29, 77] on div "Setup" at bounding box center [28, 79] width 16 height 10
click at [27, 118] on img at bounding box center [27, 109] width 19 height 19
click at [29, 160] on img at bounding box center [27, 153] width 19 height 19
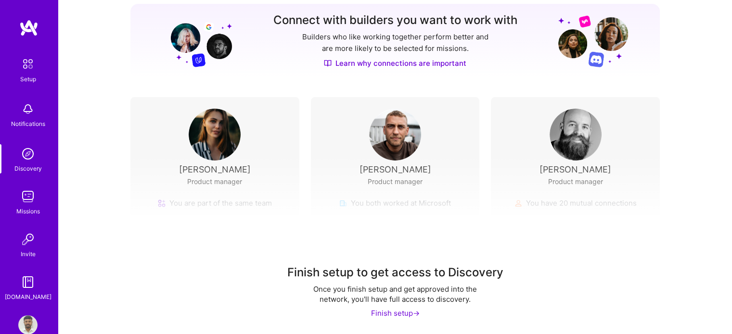
scroll to position [125, 0]
click at [385, 312] on div "Finish setup ->" at bounding box center [395, 313] width 49 height 10
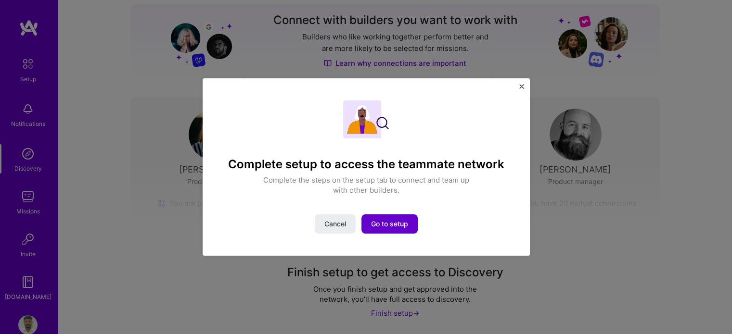
click at [387, 224] on span "Go to setup" at bounding box center [389, 224] width 37 height 10
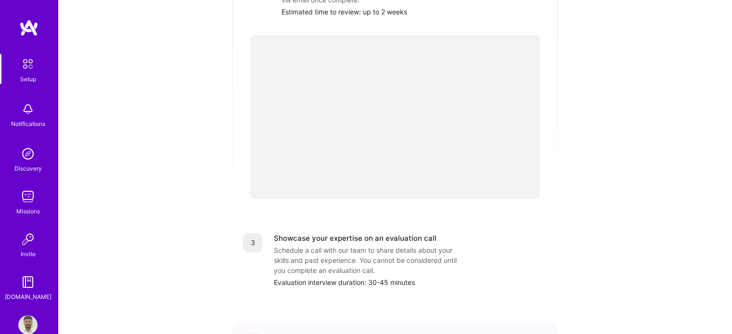
scroll to position [365, 0]
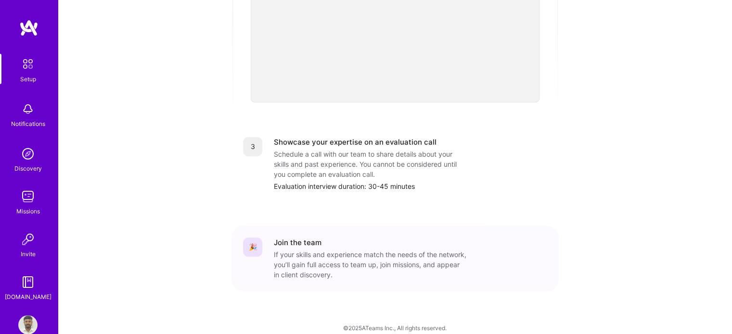
click at [19, 159] on img at bounding box center [27, 153] width 19 height 19
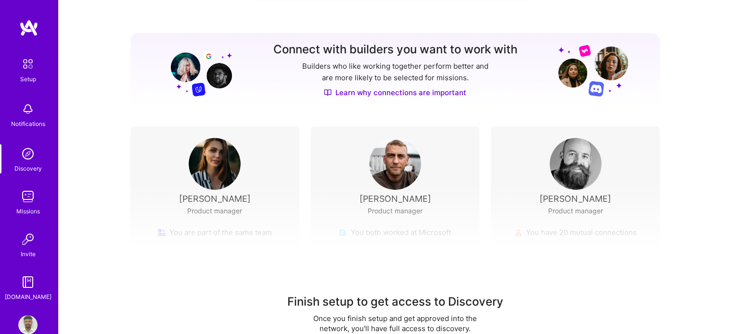
scroll to position [96, 0]
click at [221, 165] on img at bounding box center [215, 164] width 52 height 52
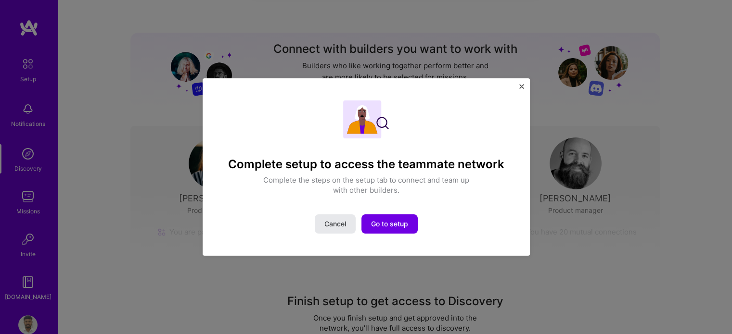
click at [339, 225] on span "Cancel" at bounding box center [335, 224] width 22 height 10
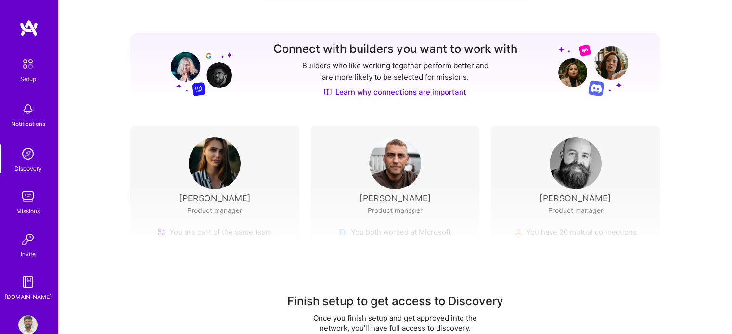
click at [27, 192] on img at bounding box center [27, 196] width 19 height 19
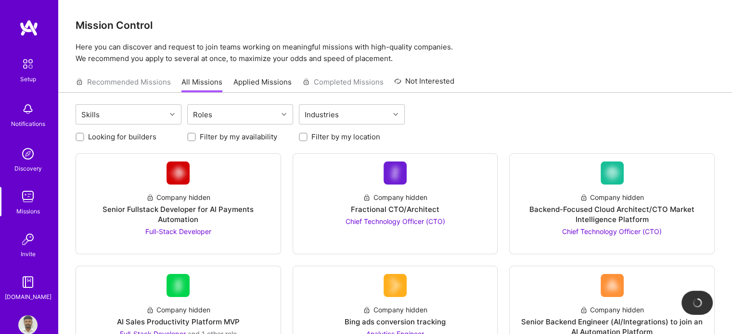
click at [250, 83] on link "Applied Missions" at bounding box center [262, 85] width 58 height 16
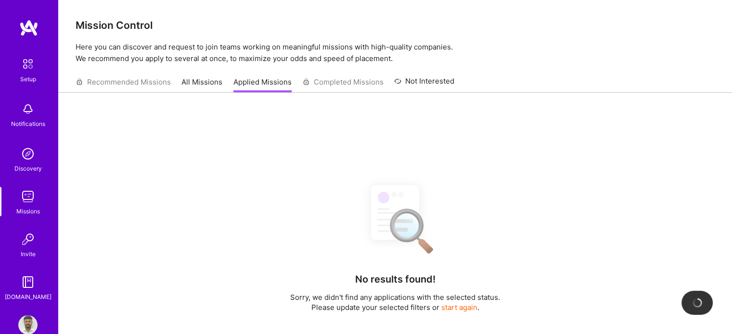
click at [216, 84] on link "All Missions" at bounding box center [201, 85] width 41 height 16
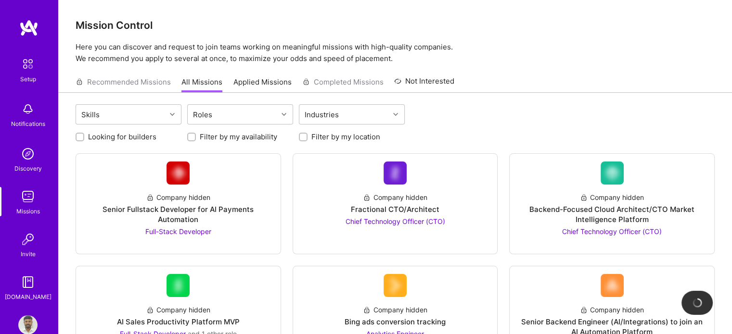
click at [336, 82] on div "Recommended Missions All Missions Applied Missions Completed Missions Not Inter…" at bounding box center [265, 82] width 379 height 21
click at [445, 82] on link "Not Interested" at bounding box center [424, 84] width 60 height 17
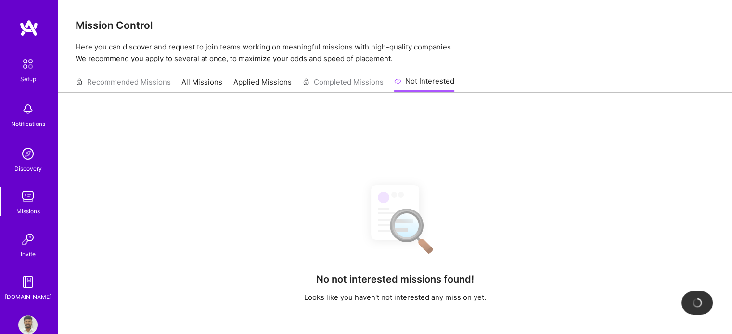
click at [204, 81] on link "All Missions" at bounding box center [201, 85] width 41 height 16
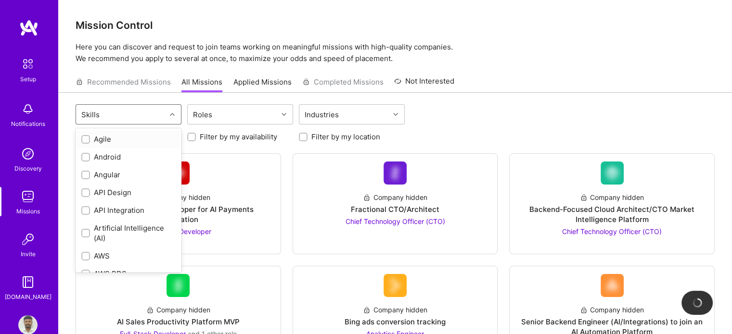
click at [152, 113] on div "Skills" at bounding box center [121, 114] width 90 height 19
click at [84, 139] on input "checkbox" at bounding box center [86, 140] width 7 height 7
checkbox input "true"
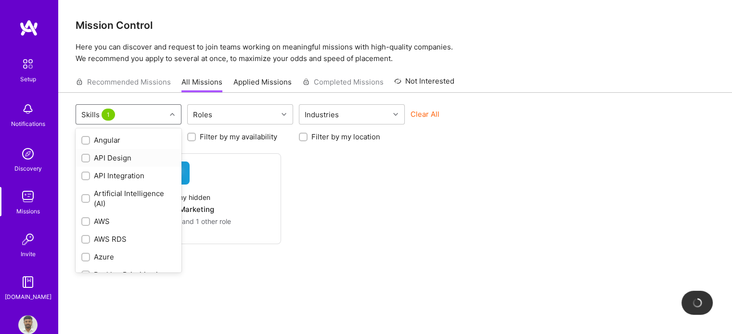
scroll to position [48, 0]
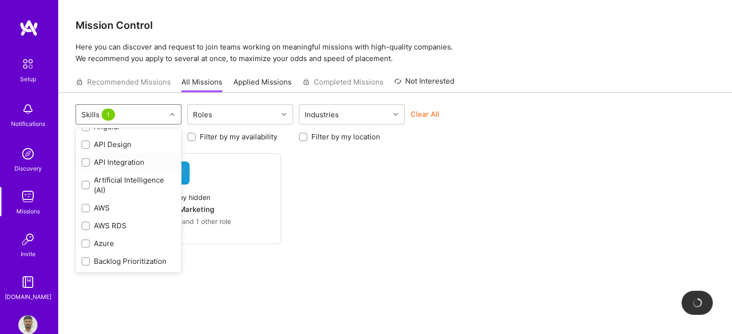
click at [88, 162] on input "checkbox" at bounding box center [86, 163] width 7 height 7
checkbox input "true"
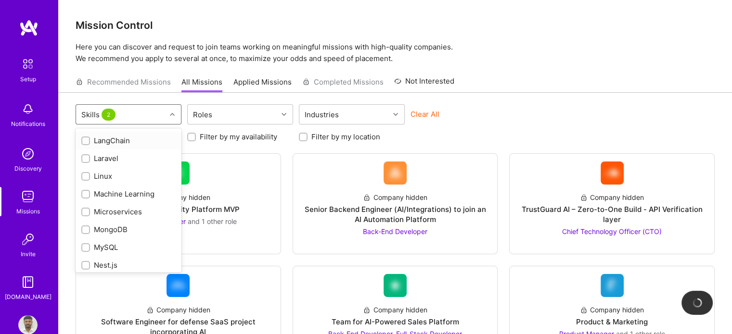
scroll to position [626, 0]
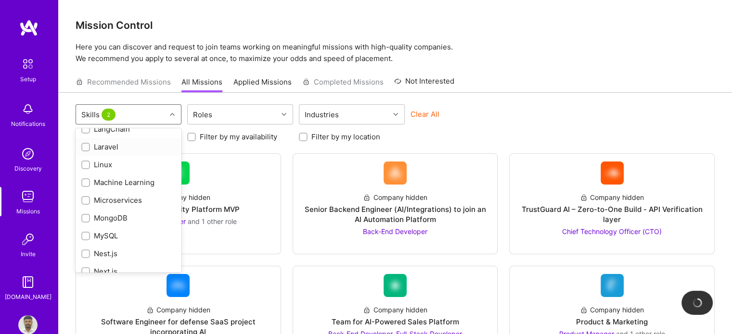
click at [85, 151] on input "checkbox" at bounding box center [86, 147] width 7 height 7
checkbox input "true"
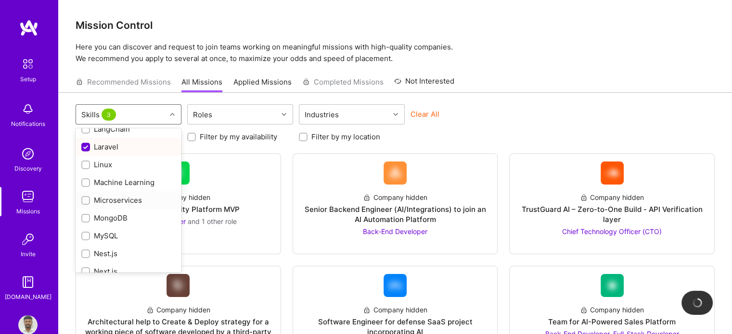
scroll to position [674, 0]
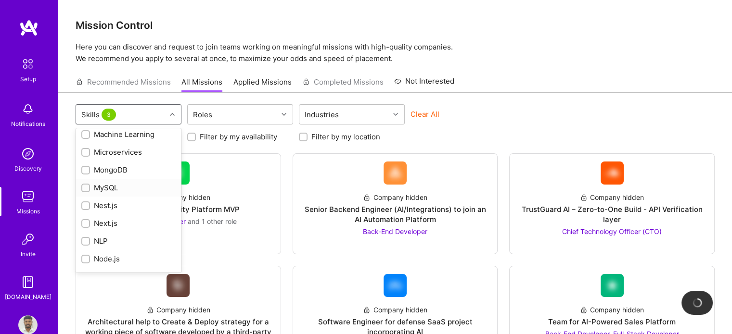
click at [88, 192] on input "checkbox" at bounding box center [86, 188] width 7 height 7
checkbox input "true"
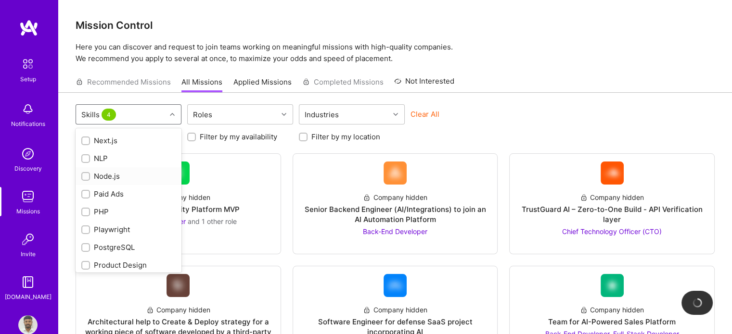
scroll to position [770, 0]
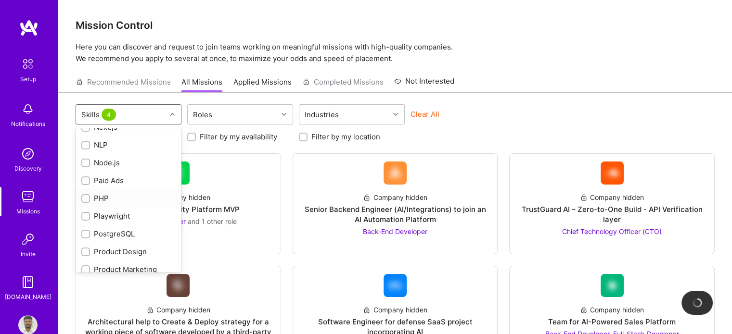
click at [85, 204] on label at bounding box center [85, 198] width 9 height 10
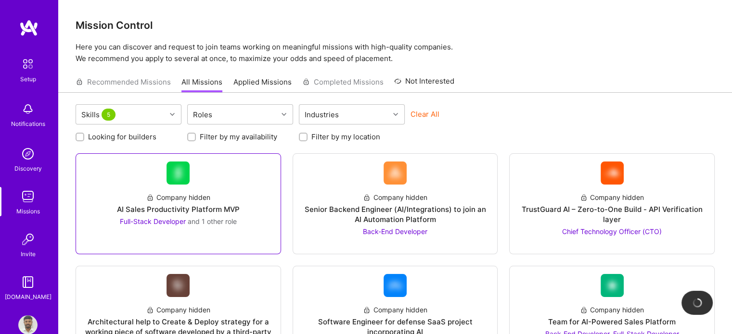
scroll to position [48, 0]
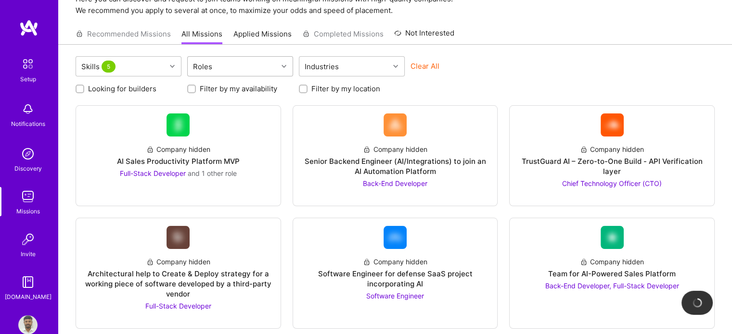
click at [279, 64] on div at bounding box center [285, 66] width 15 height 13
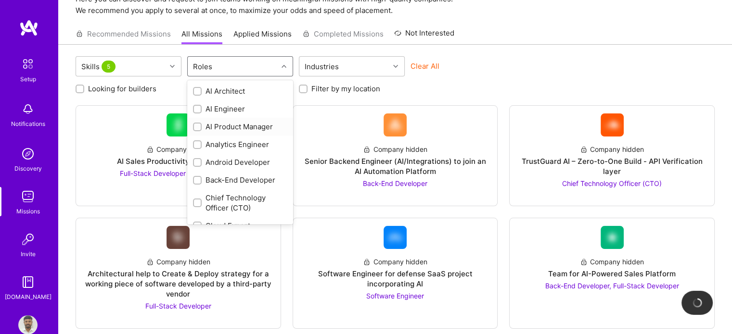
click at [195, 125] on input "checkbox" at bounding box center [198, 127] width 7 height 7
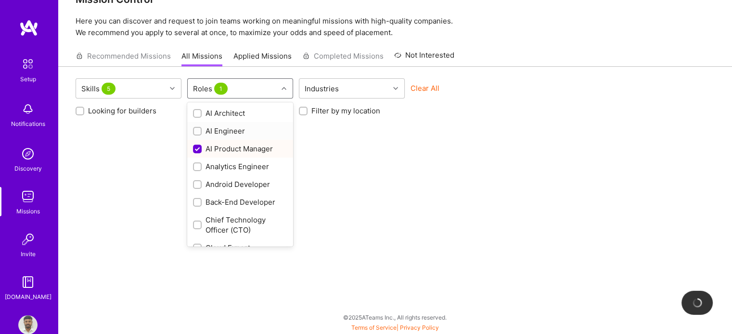
scroll to position [26, 0]
click at [197, 153] on input "checkbox" at bounding box center [198, 150] width 9 height 9
checkbox input "false"
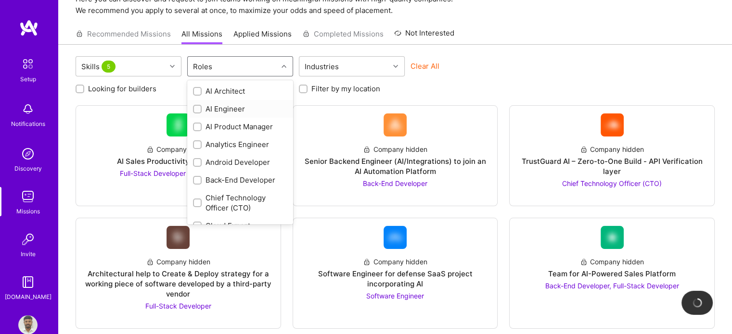
click at [202, 107] on div "AI Engineer" at bounding box center [240, 109] width 94 height 10
checkbox input "true"
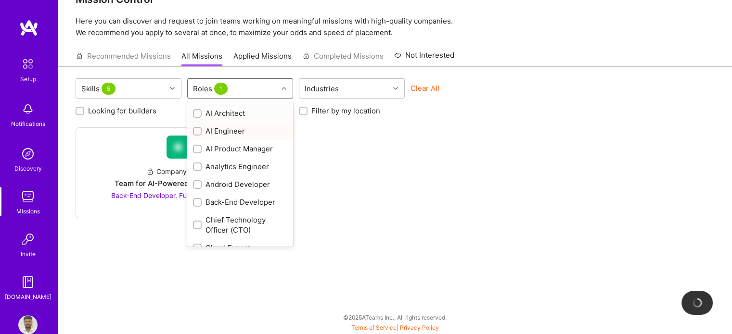
scroll to position [26, 0]
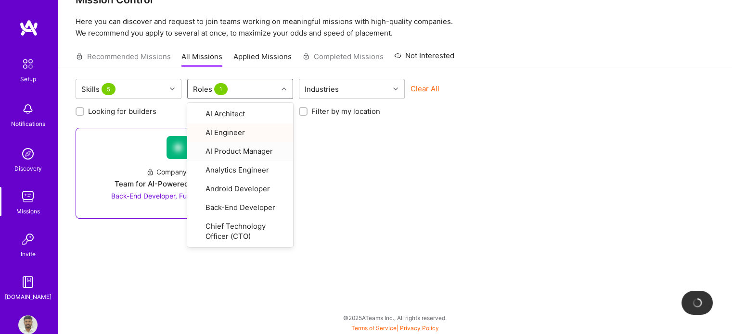
click at [150, 180] on div "Team for AI-Powered Sales Platform" at bounding box center [179, 184] width 128 height 10
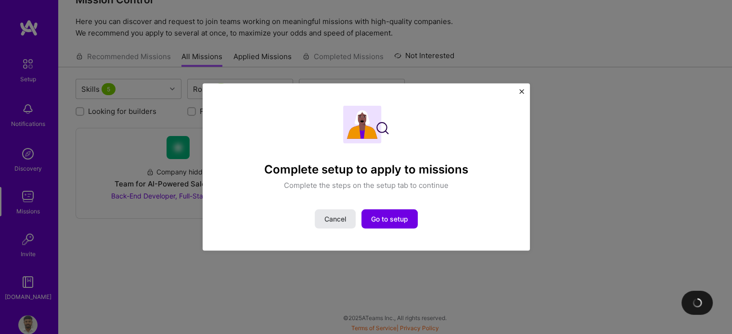
click at [327, 218] on span "Cancel" at bounding box center [335, 220] width 22 height 10
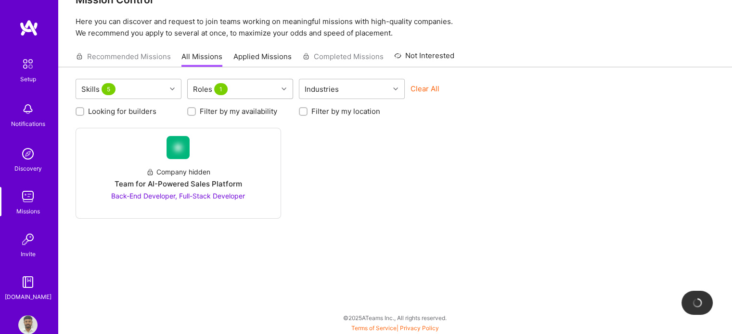
click at [284, 90] on icon at bounding box center [284, 89] width 5 height 5
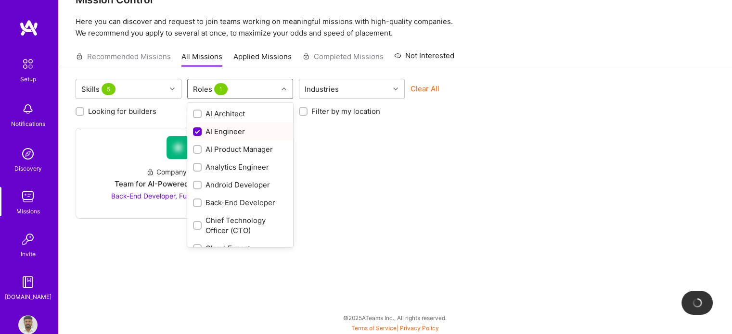
click at [196, 133] on input "checkbox" at bounding box center [198, 132] width 9 height 9
checkbox input "false"
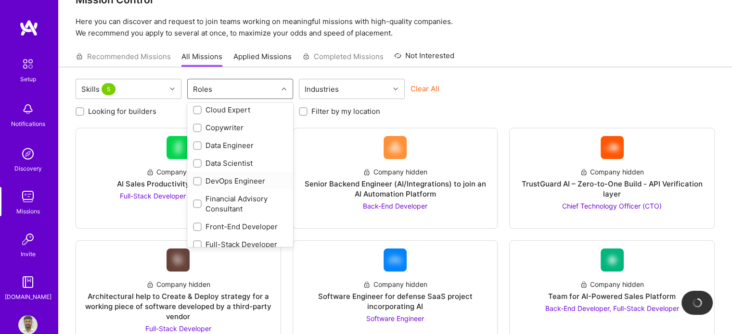
scroll to position [144, 0]
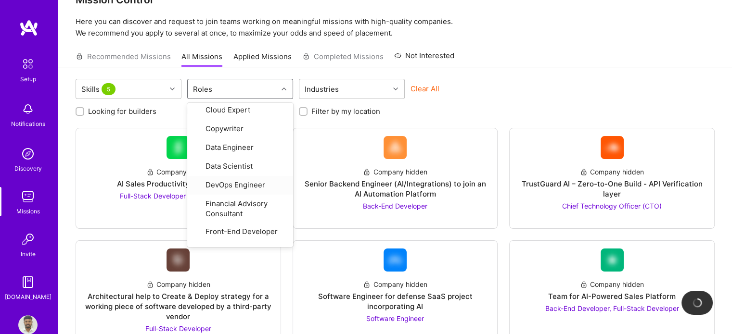
click at [400, 106] on div "Filter by my location" at bounding box center [352, 111] width 106 height 10
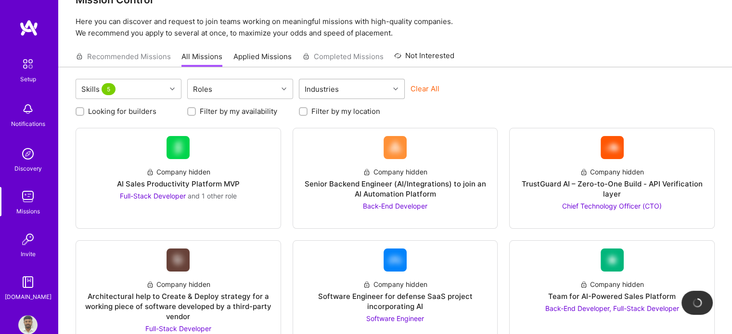
click at [398, 87] on div at bounding box center [396, 89] width 15 height 13
click at [307, 115] on input "checkbox" at bounding box center [310, 114] width 7 height 7
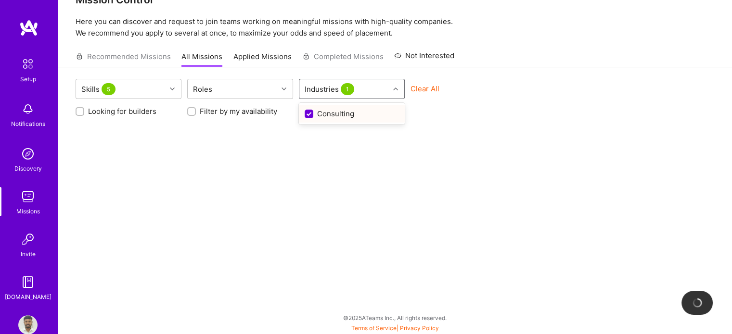
click at [308, 115] on input "checkbox" at bounding box center [310, 114] width 9 height 9
checkbox input "false"
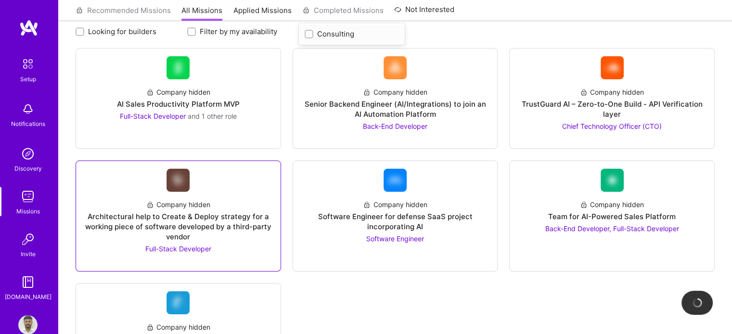
scroll to position [71, 0]
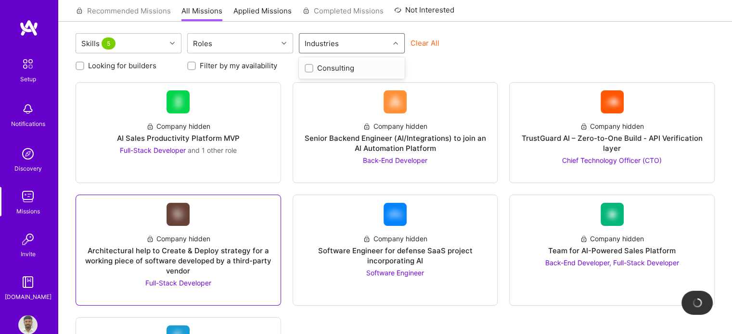
click at [169, 281] on span "Full-Stack Developer" at bounding box center [178, 283] width 66 height 8
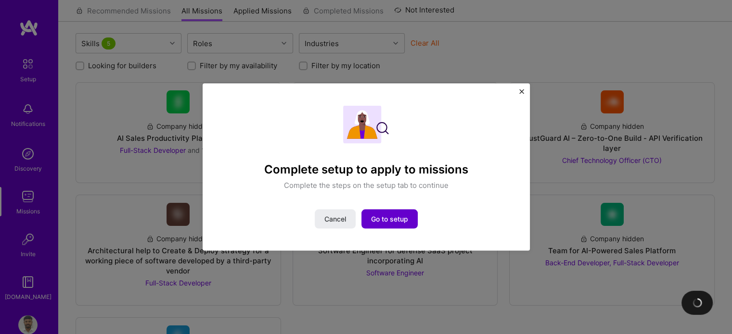
click at [379, 220] on span "Go to setup" at bounding box center [389, 220] width 37 height 10
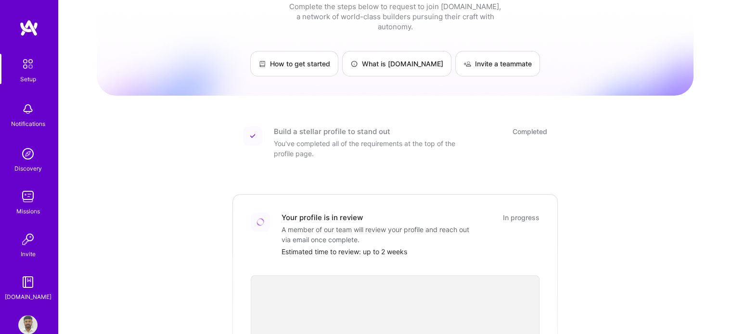
scroll to position [28, 0]
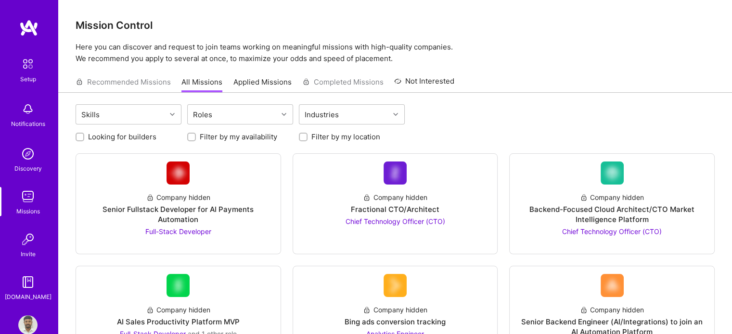
scroll to position [48, 0]
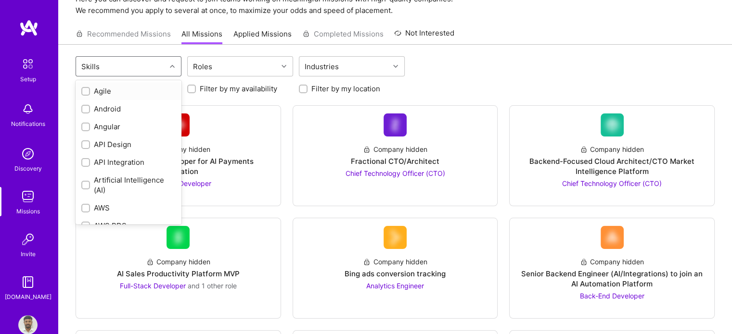
click at [122, 66] on div "Skills" at bounding box center [121, 66] width 90 height 19
click at [89, 88] on div at bounding box center [85, 91] width 9 height 9
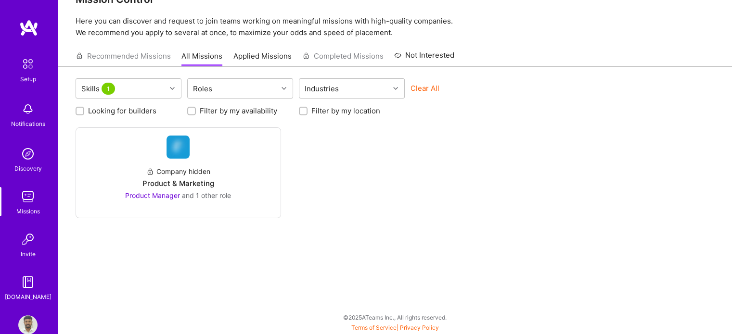
scroll to position [26, 0]
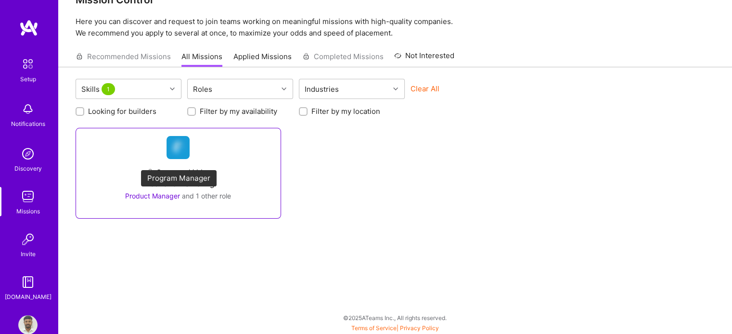
click at [166, 196] on span "Product Manager" at bounding box center [152, 196] width 55 height 8
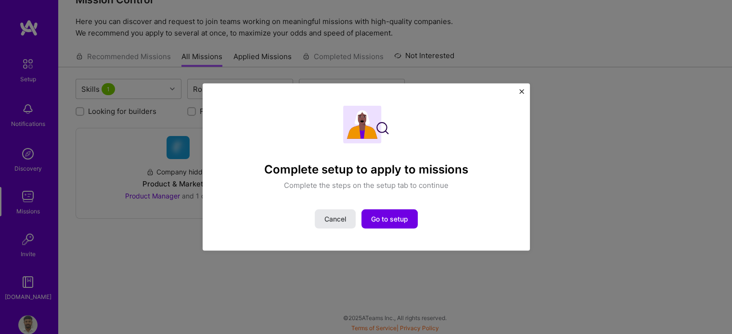
click at [329, 215] on span "Cancel" at bounding box center [335, 220] width 22 height 10
